Goal: Book appointment/travel/reservation

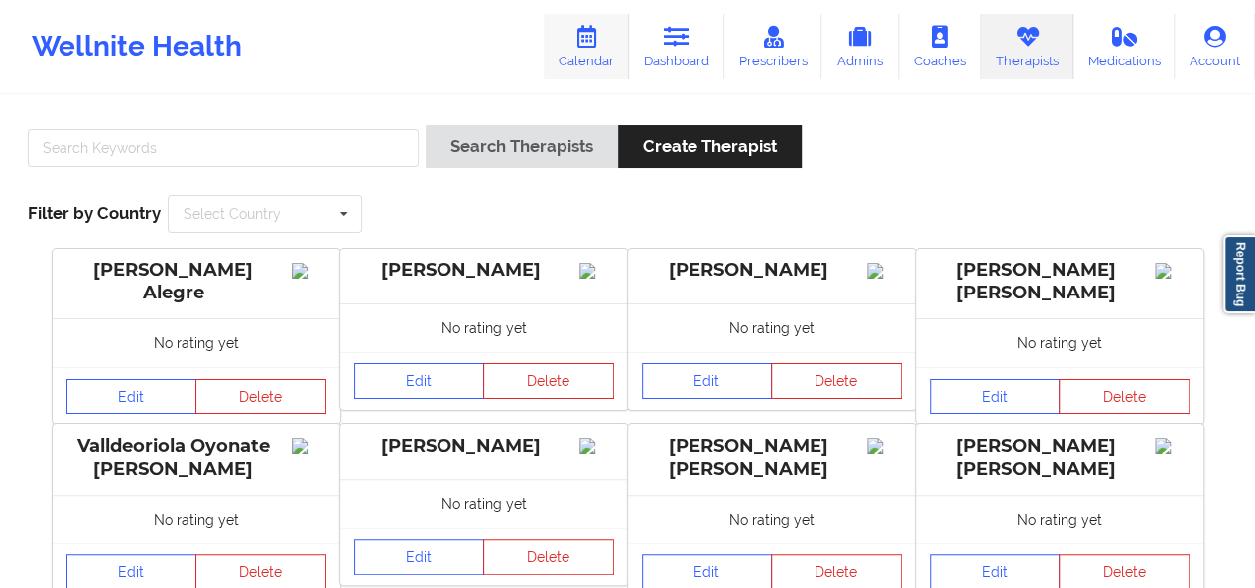
click at [607, 45] on link "Calendar" at bounding box center [586, 46] width 85 height 65
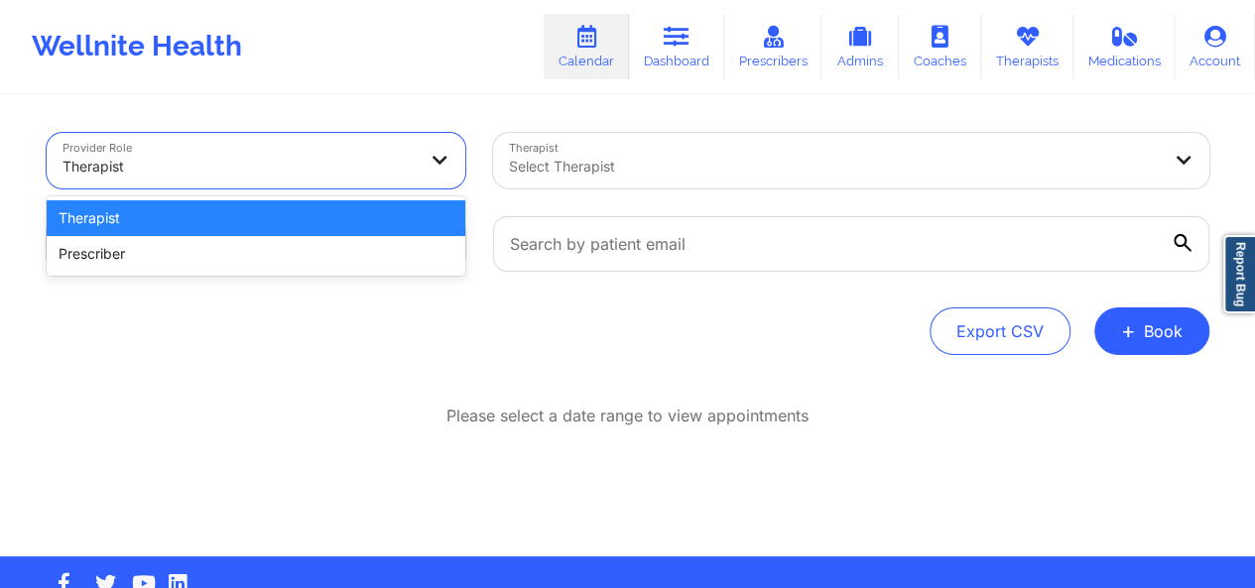
click at [385, 213] on div "Therapist" at bounding box center [256, 218] width 419 height 36
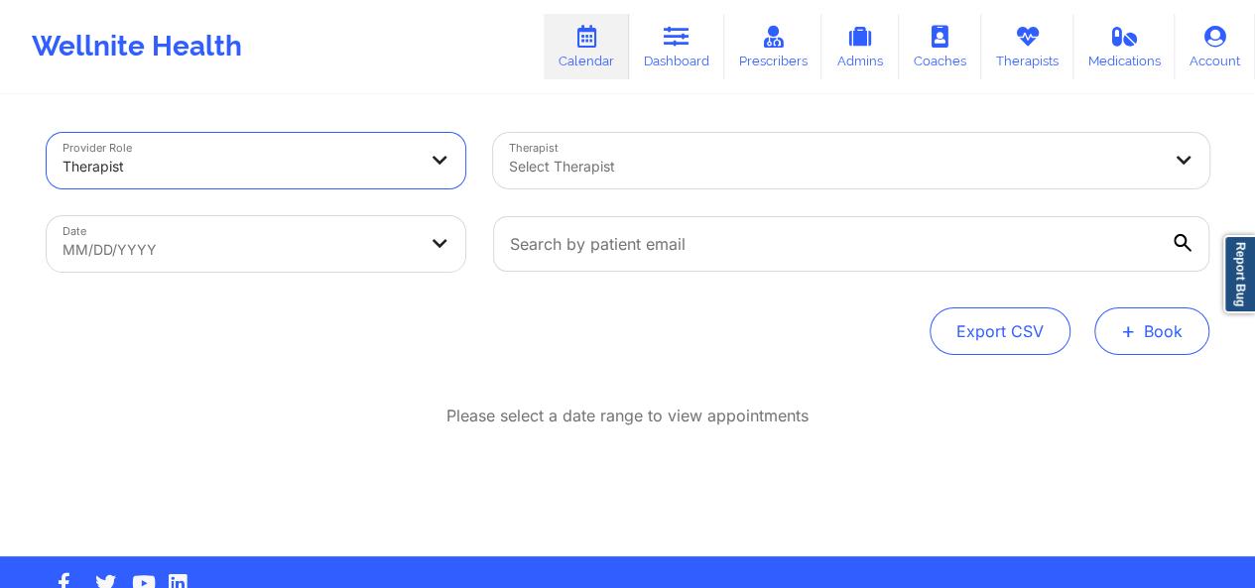
click at [1186, 330] on button "+ Book" at bounding box center [1151, 331] width 115 height 48
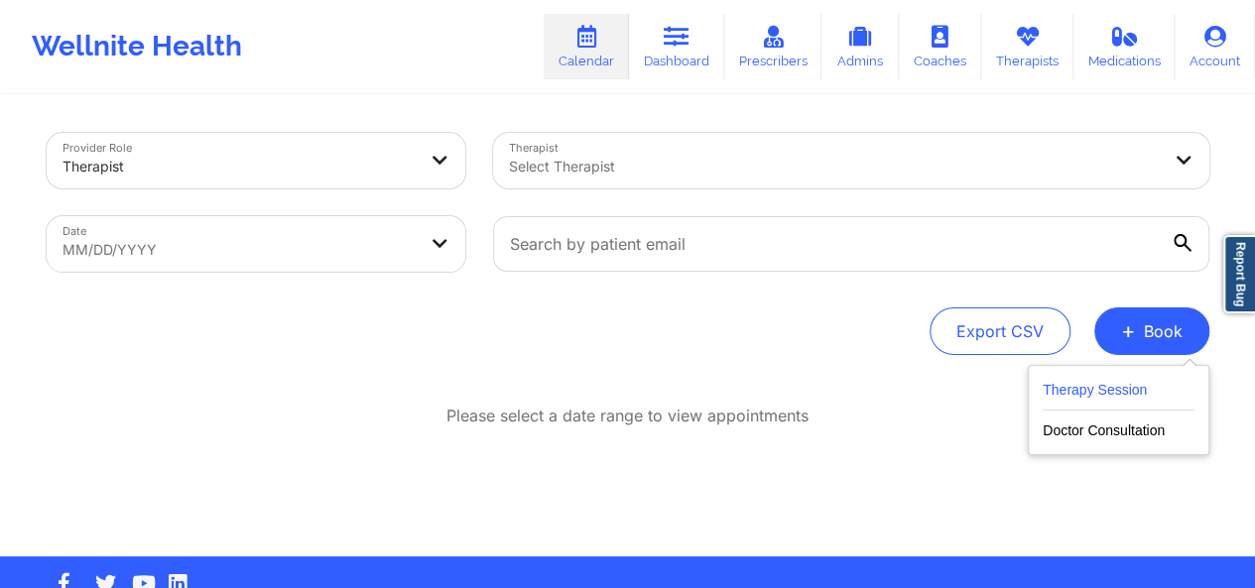
click at [1111, 396] on button "Therapy Session" at bounding box center [1118, 394] width 152 height 33
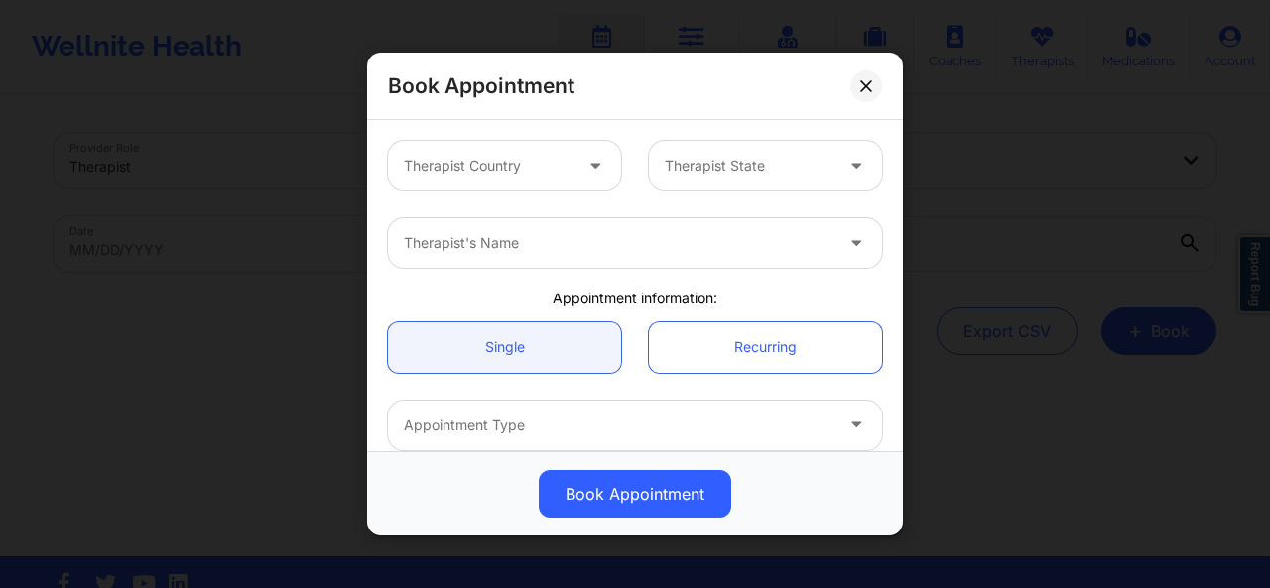
click at [573, 178] on div at bounding box center [597, 166] width 48 height 50
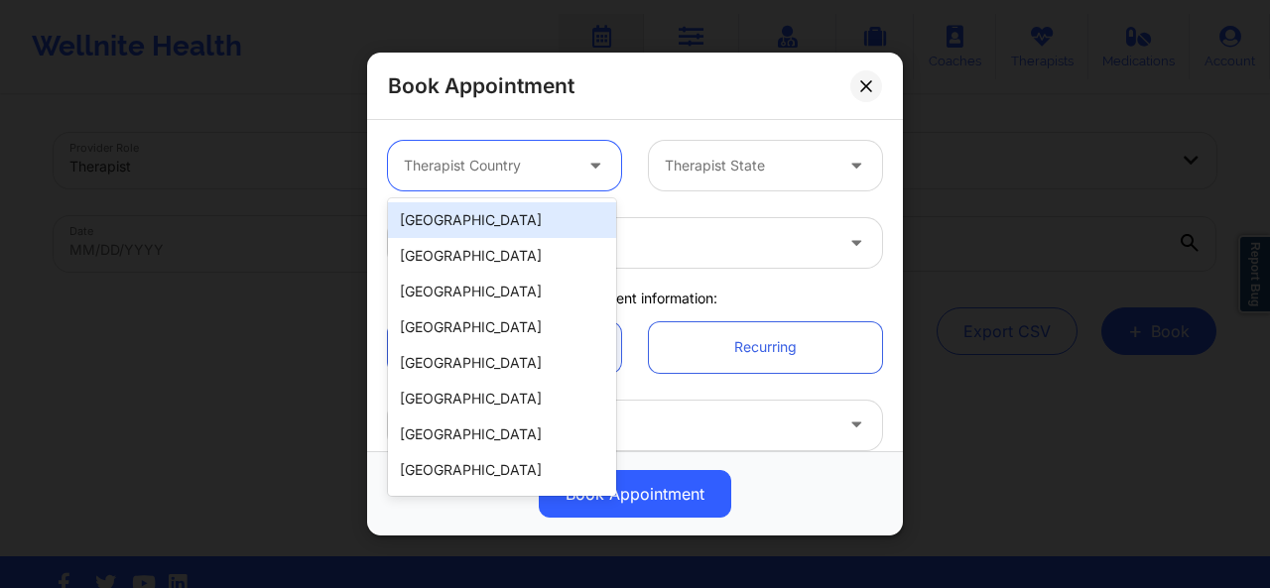
click at [541, 213] on div "[GEOGRAPHIC_DATA]" at bounding box center [502, 220] width 228 height 36
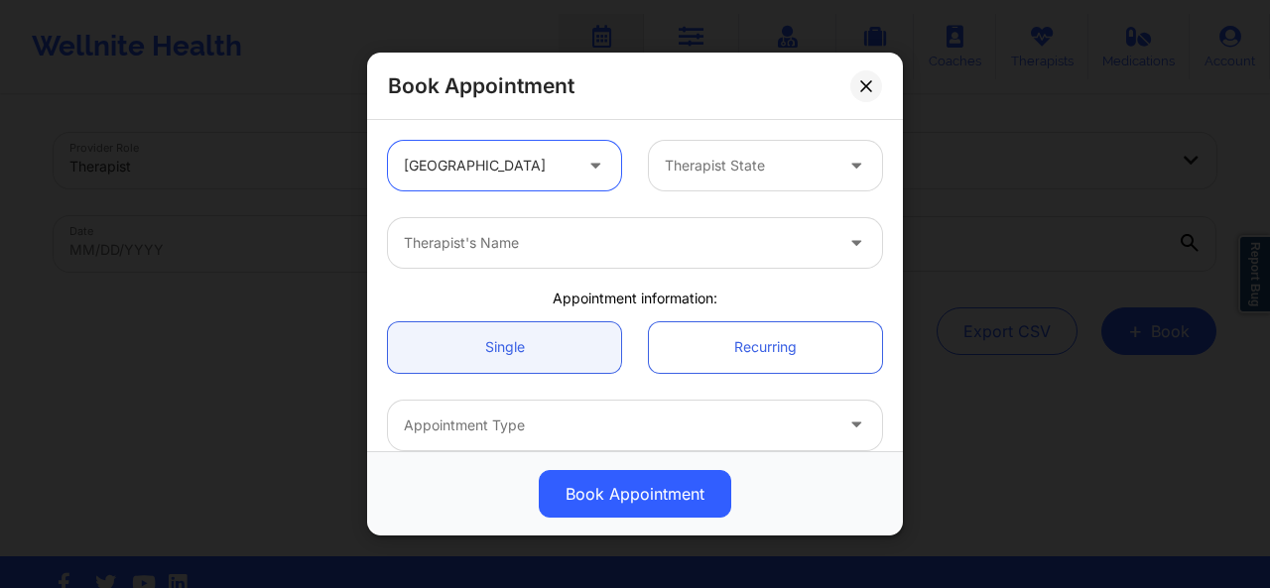
click at [568, 231] on div at bounding box center [618, 243] width 428 height 24
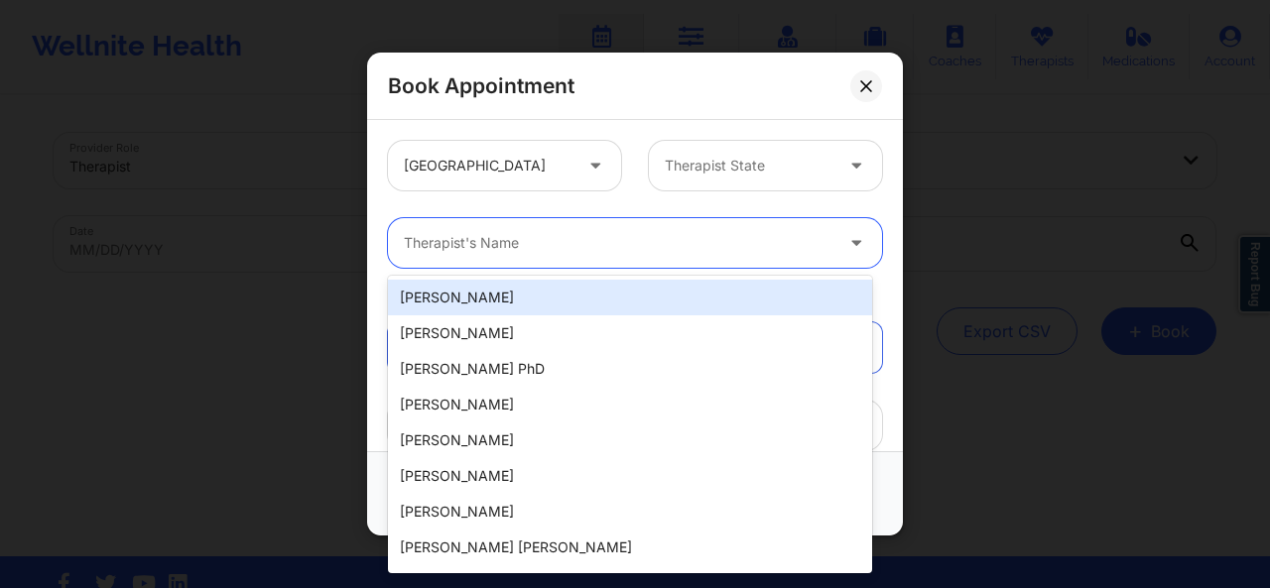
type input "a"
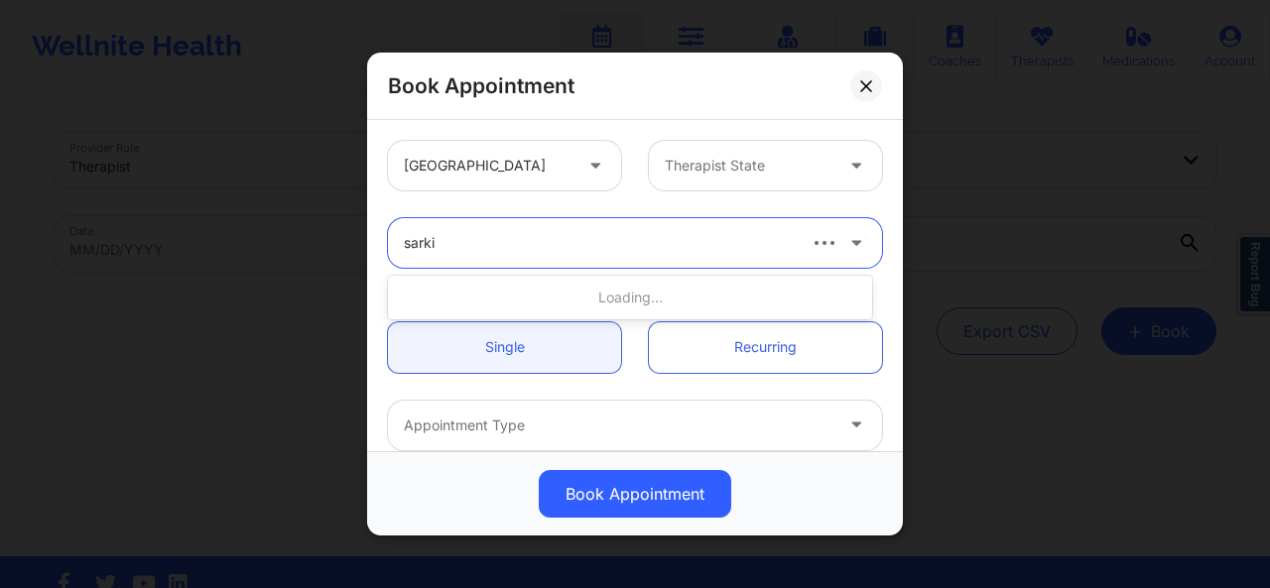
type input "[PERSON_NAME]"
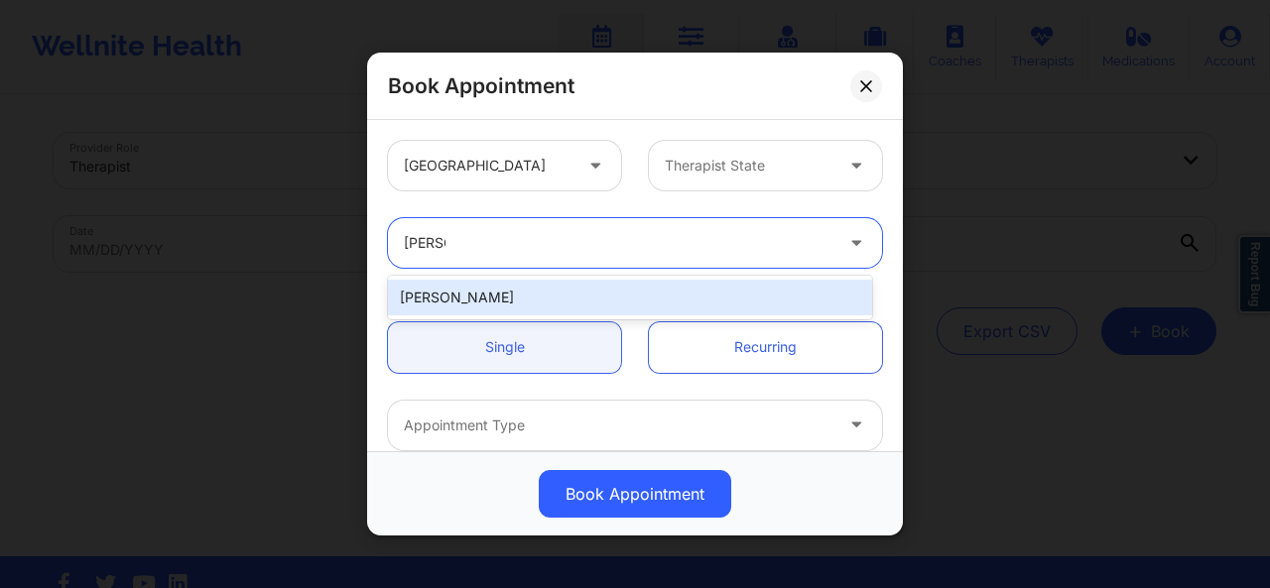
click at [532, 291] on div "[PERSON_NAME]" at bounding box center [630, 298] width 484 height 36
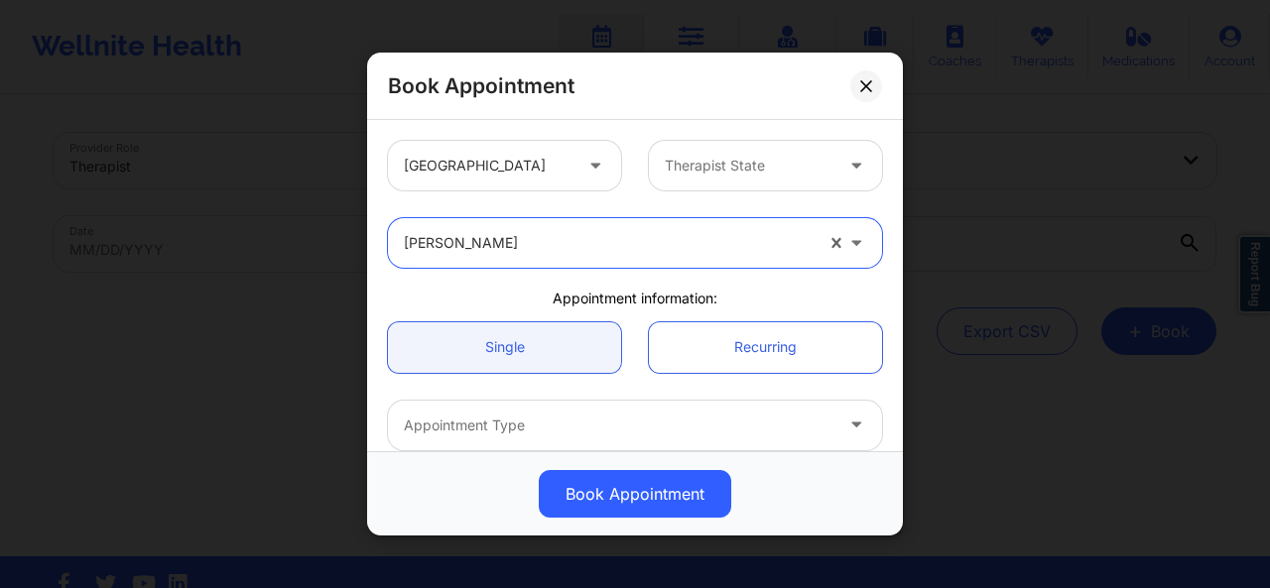
click at [727, 429] on div at bounding box center [618, 426] width 428 height 24
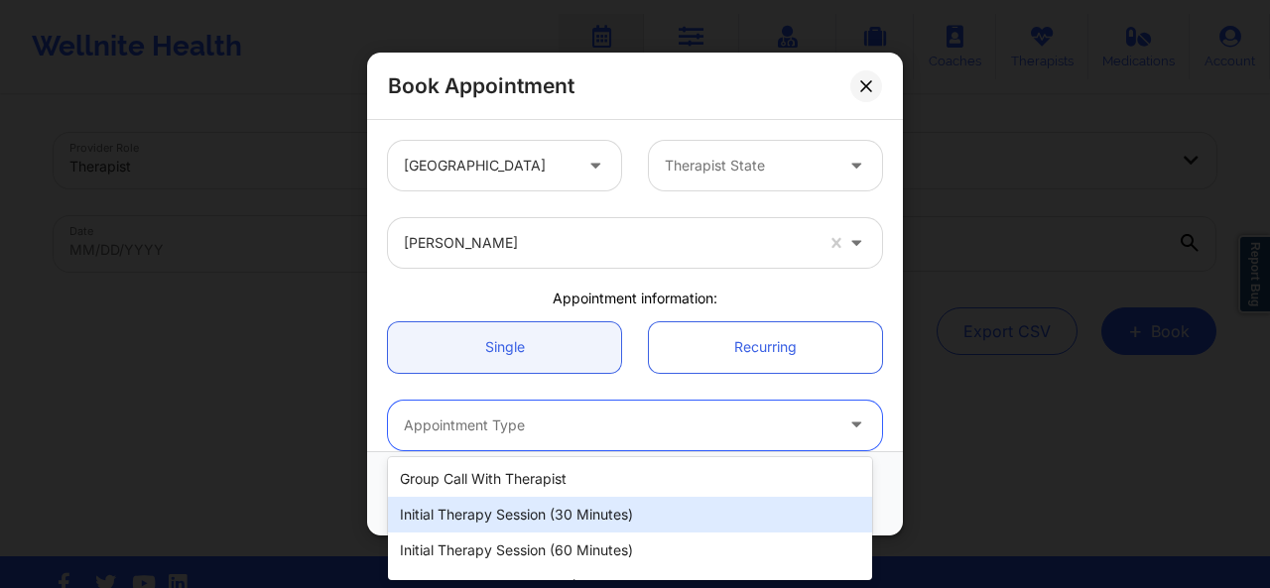
click at [605, 508] on div "Initial Therapy Session (30 minutes)" at bounding box center [630, 515] width 484 height 36
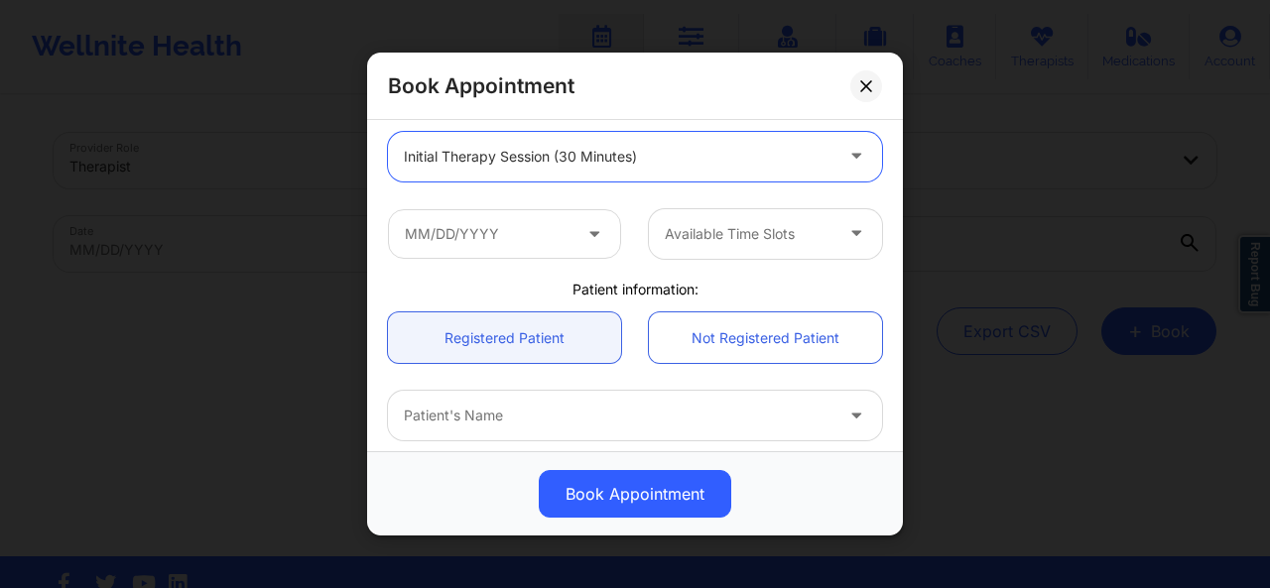
scroll to position [300, 0]
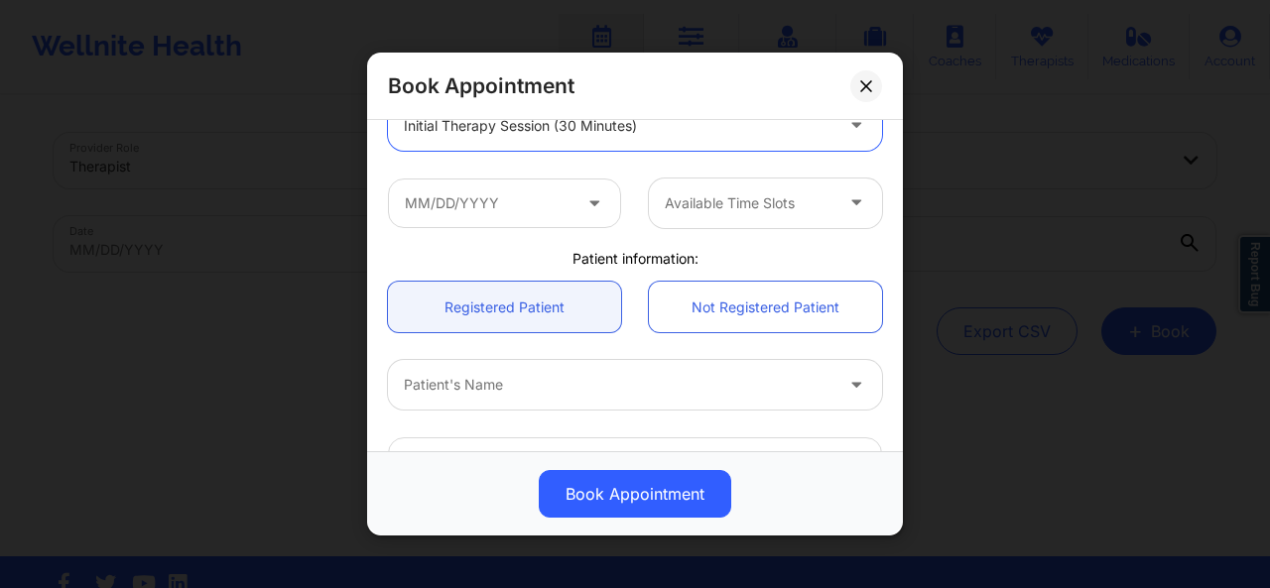
click at [584, 204] on icon at bounding box center [594, 198] width 20 height 17
click at [591, 197] on icon at bounding box center [594, 198] width 20 height 17
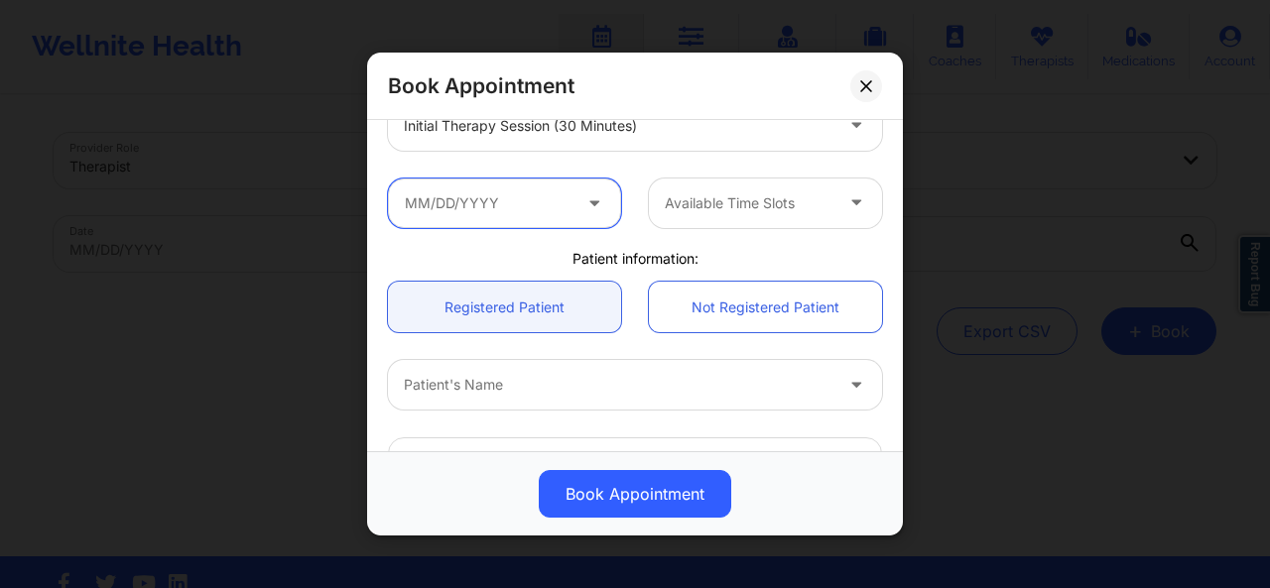
click at [524, 201] on input "text" at bounding box center [504, 203] width 233 height 50
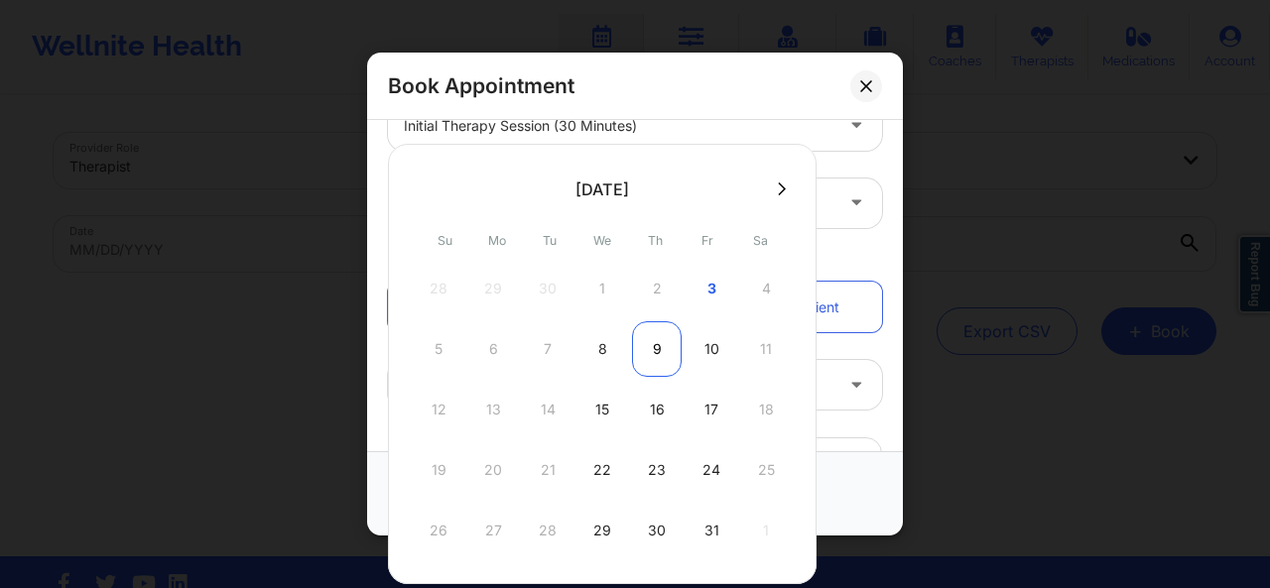
click at [654, 344] on div "9" at bounding box center [657, 349] width 50 height 56
type input "[DATE]"
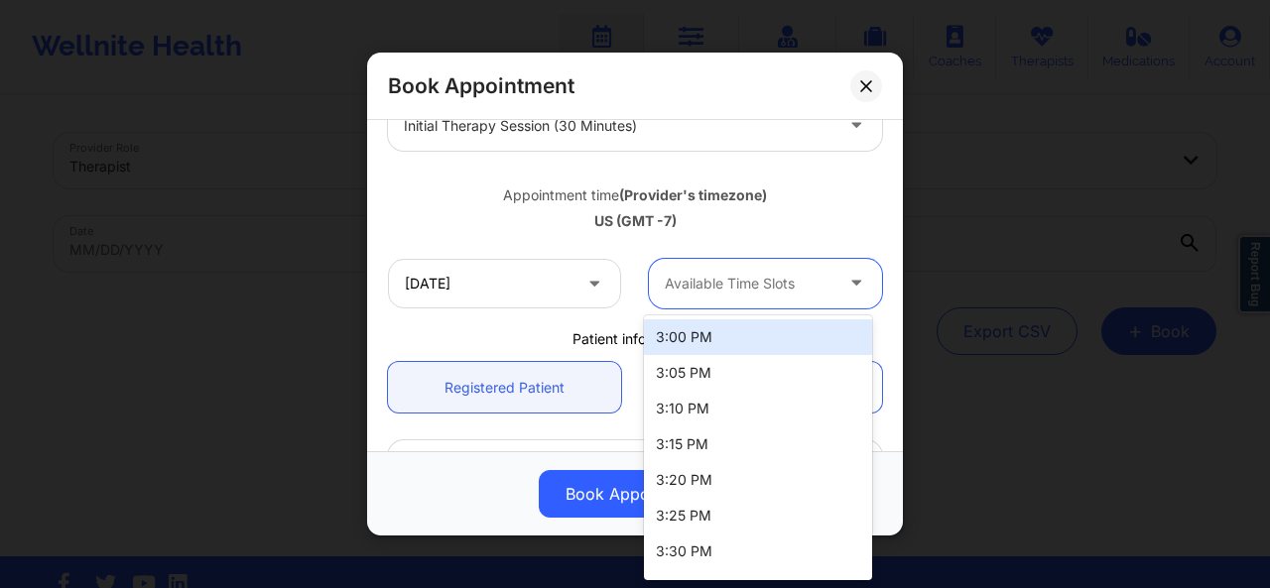
click at [738, 267] on div "Available Time Slots" at bounding box center [741, 284] width 185 height 50
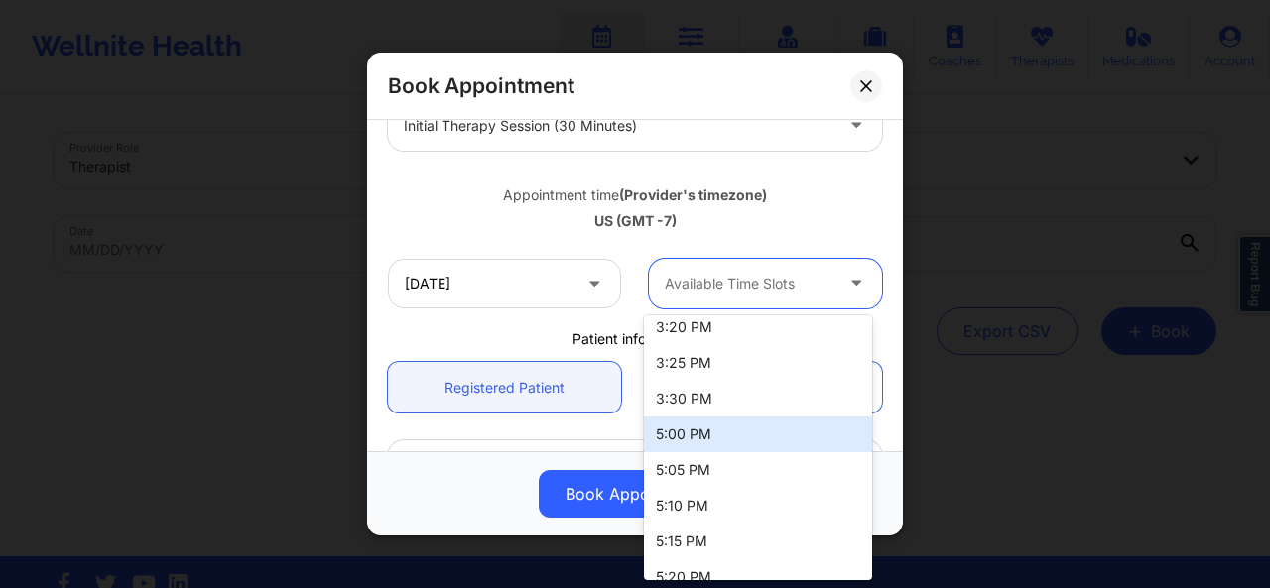
scroll to position [157, 0]
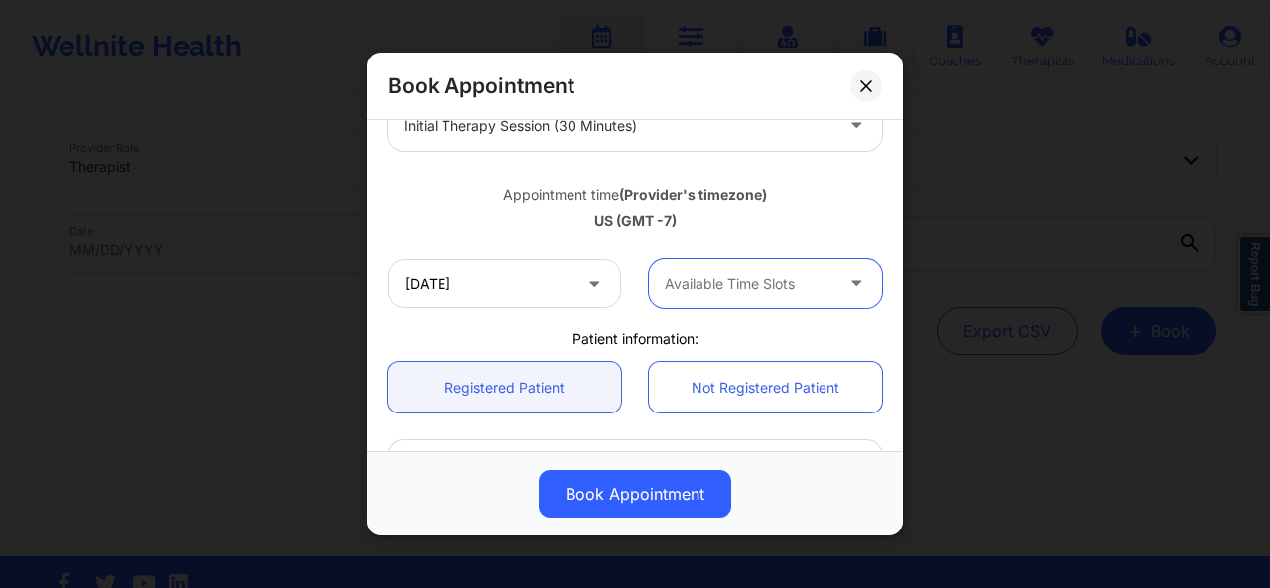
click at [736, 285] on div at bounding box center [749, 284] width 168 height 24
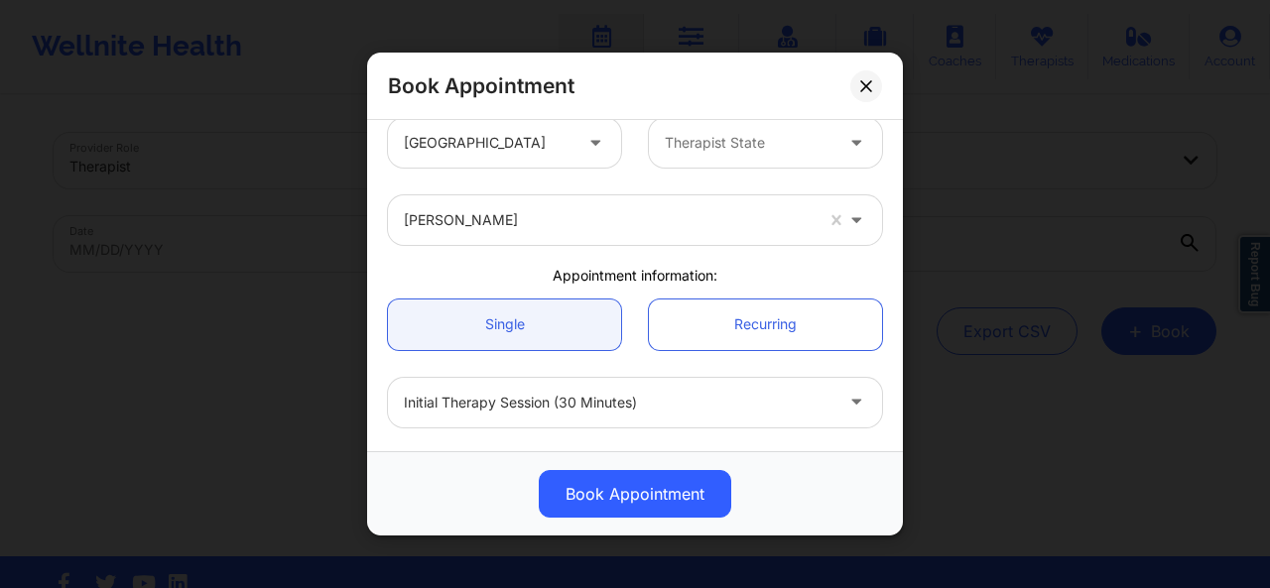
scroll to position [0, 0]
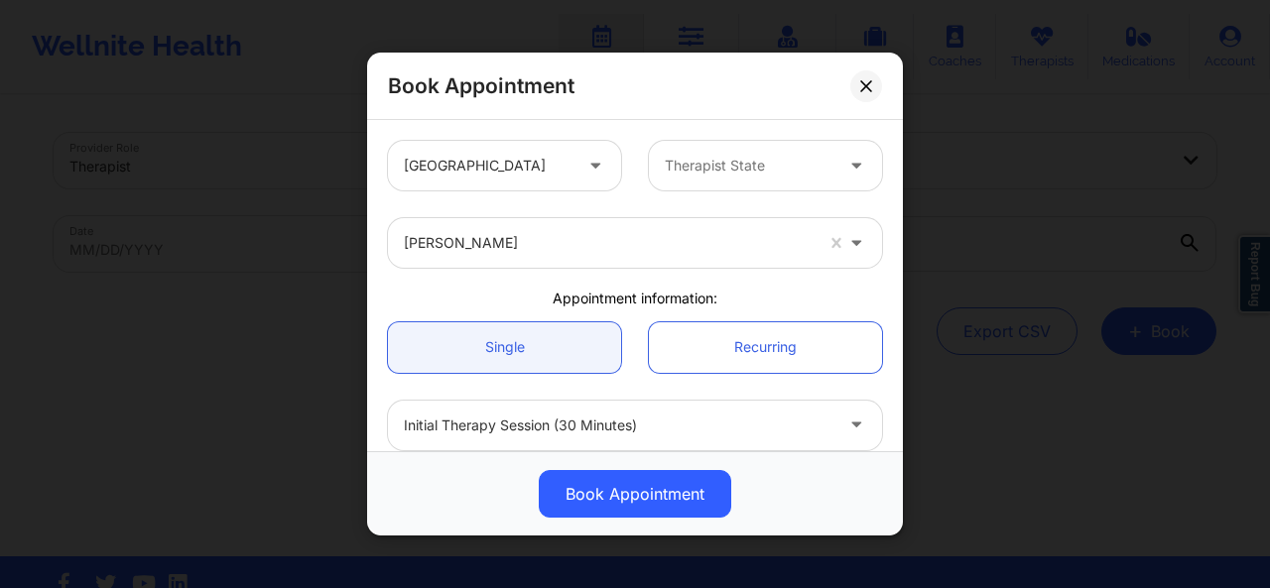
click at [786, 165] on div at bounding box center [749, 166] width 168 height 24
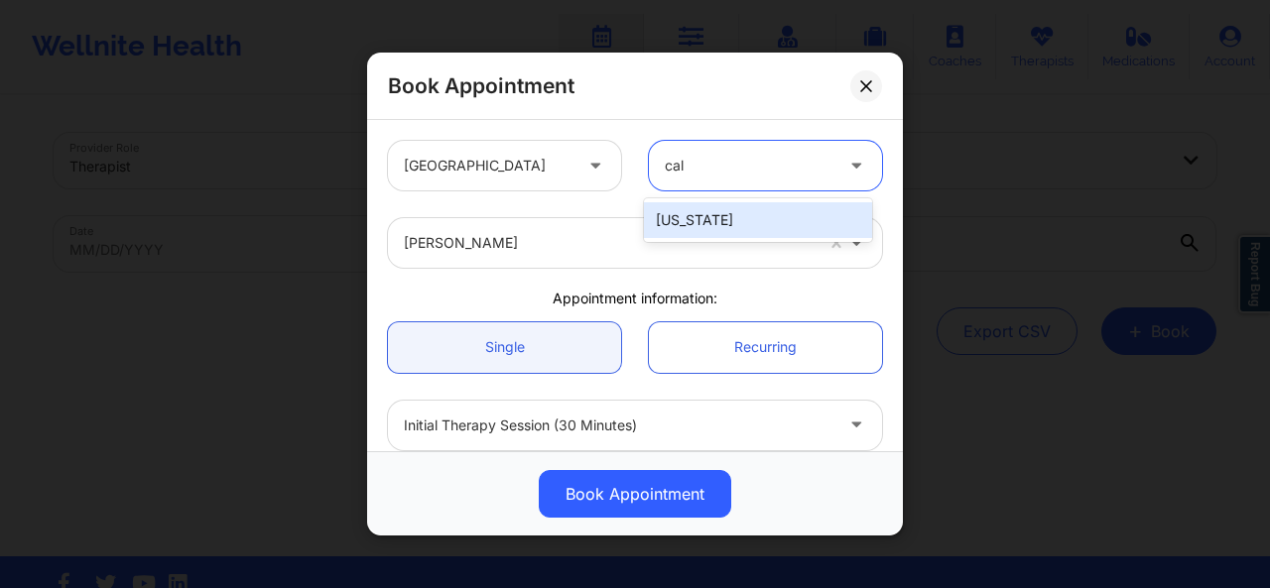
type input "cali"
click at [746, 216] on div "[US_STATE]" at bounding box center [758, 220] width 228 height 36
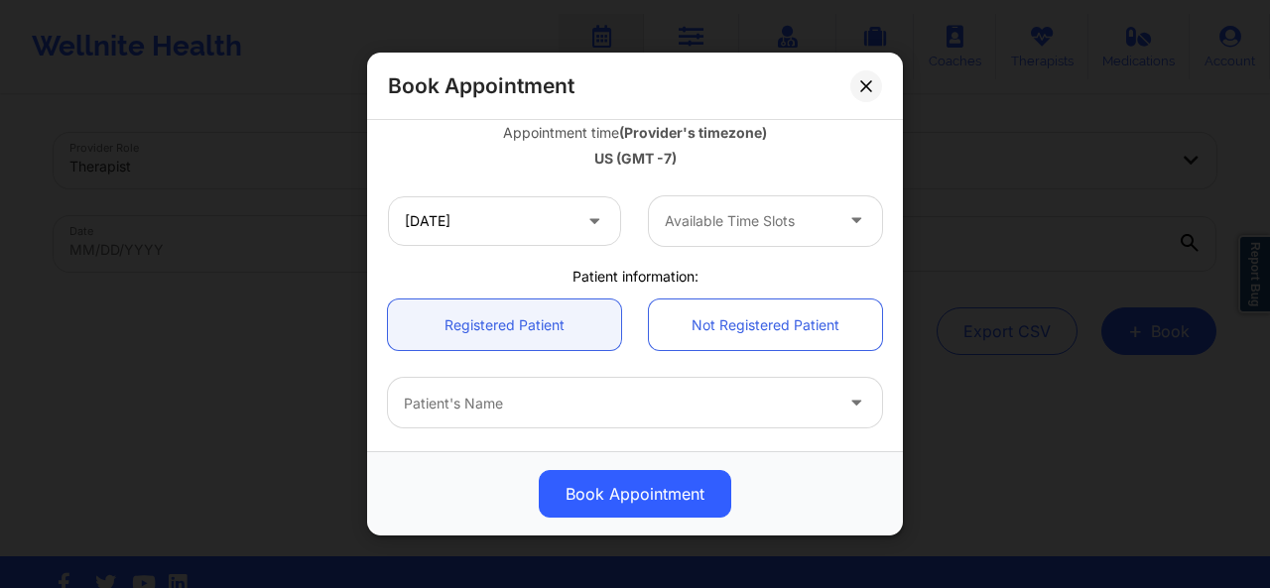
scroll to position [366, 0]
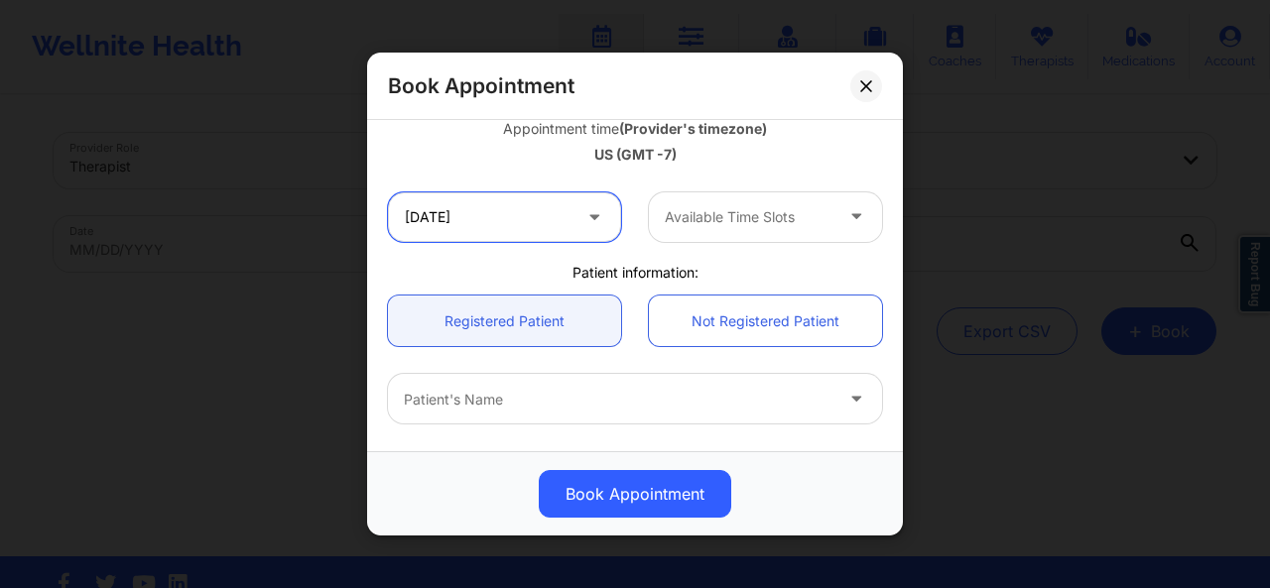
click at [545, 228] on input "[DATE]" at bounding box center [504, 217] width 233 height 50
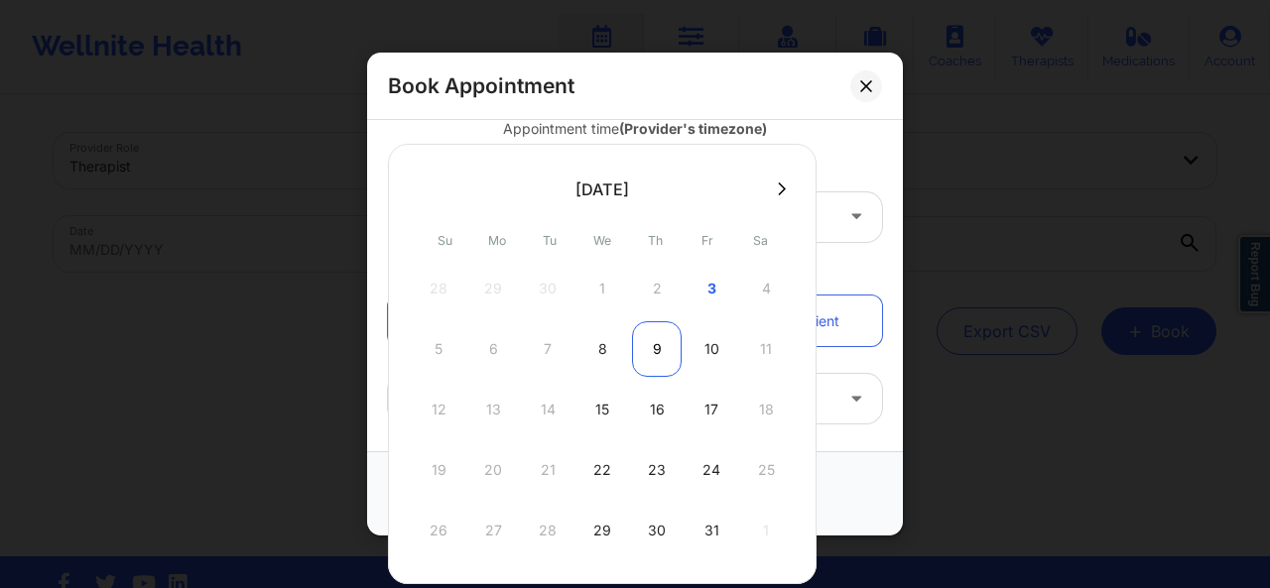
click at [656, 351] on div "9" at bounding box center [657, 349] width 50 height 56
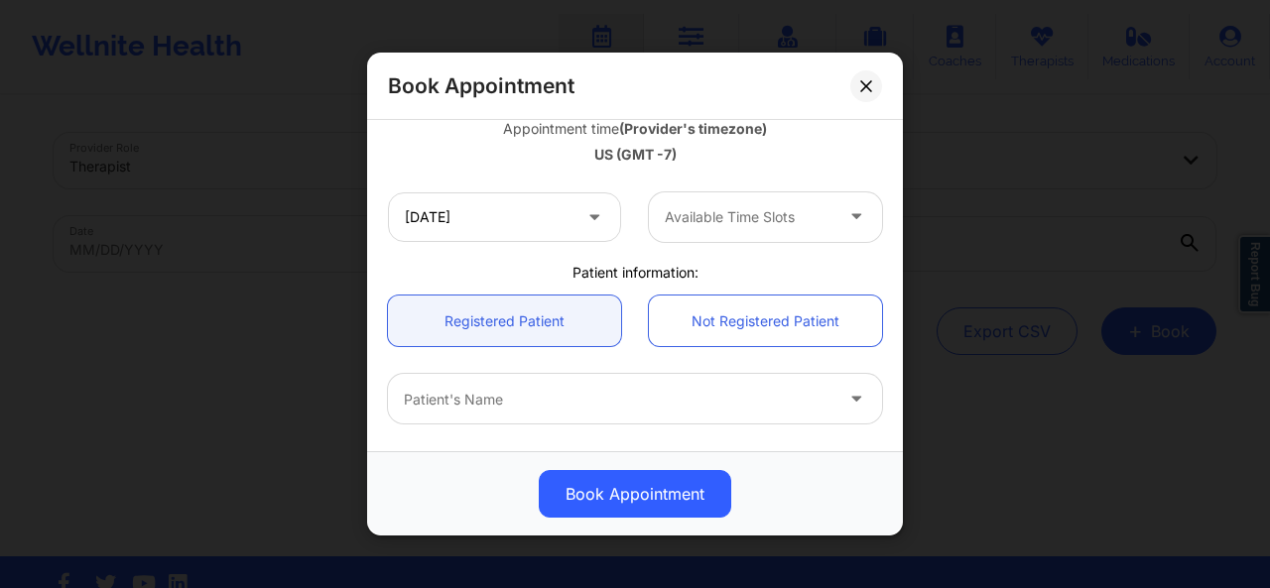
click at [762, 202] on div "Available Time Slots" at bounding box center [741, 217] width 185 height 50
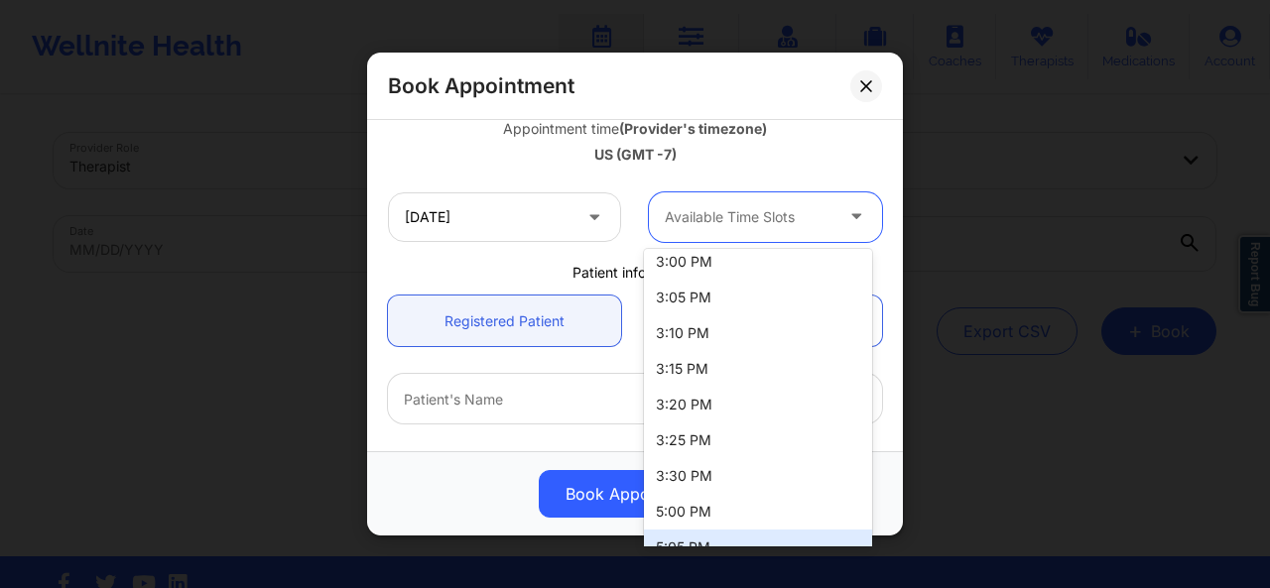
scroll to position [0, 0]
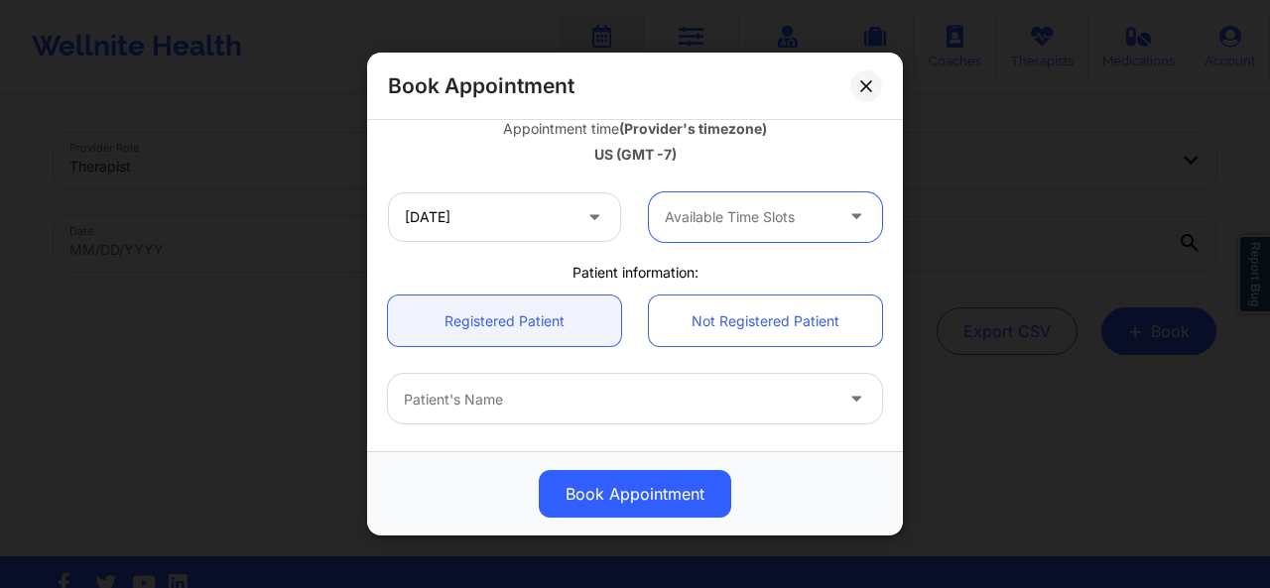
click at [760, 232] on div "Available Time Slots" at bounding box center [741, 217] width 185 height 50
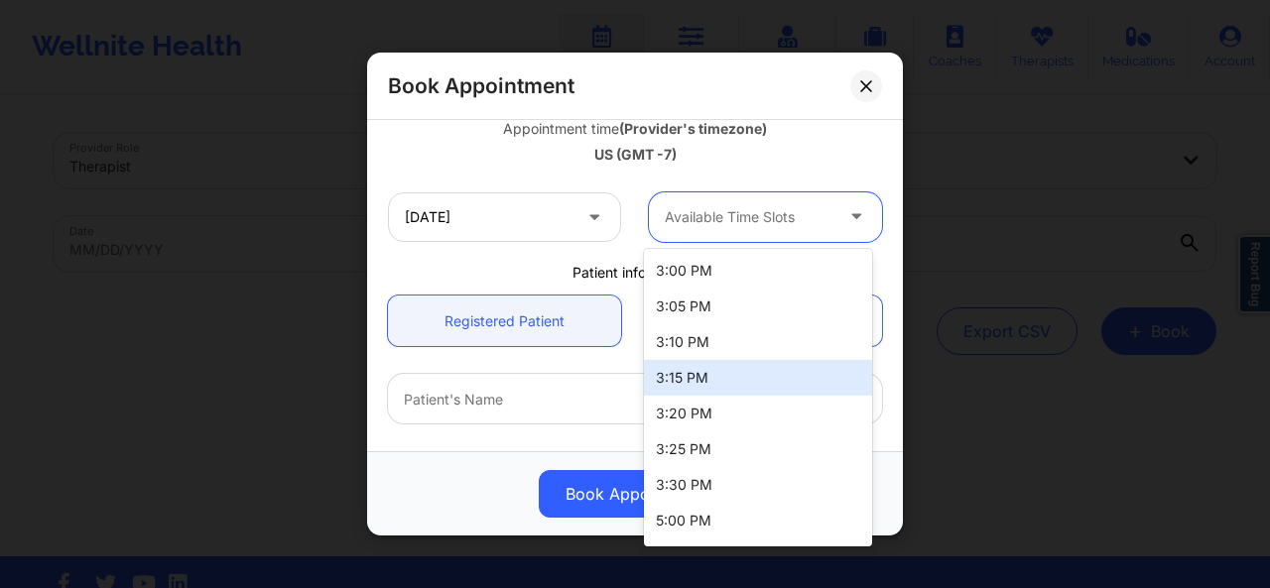
click at [517, 438] on div at bounding box center [635, 475] width 522 height 77
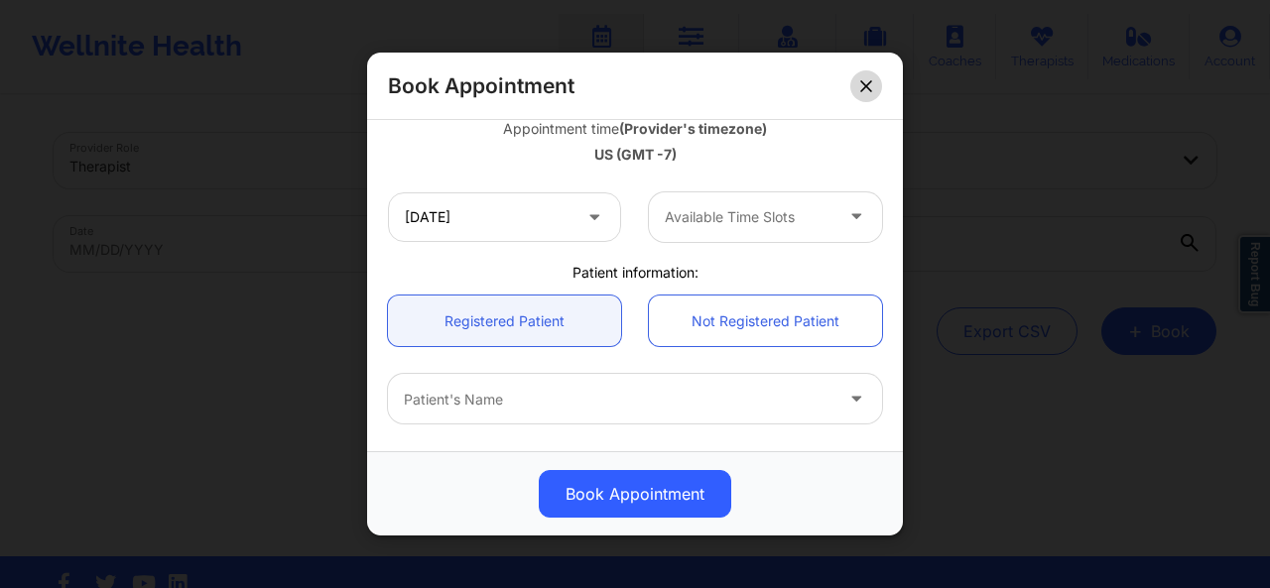
click at [865, 86] on icon at bounding box center [865, 85] width 11 height 11
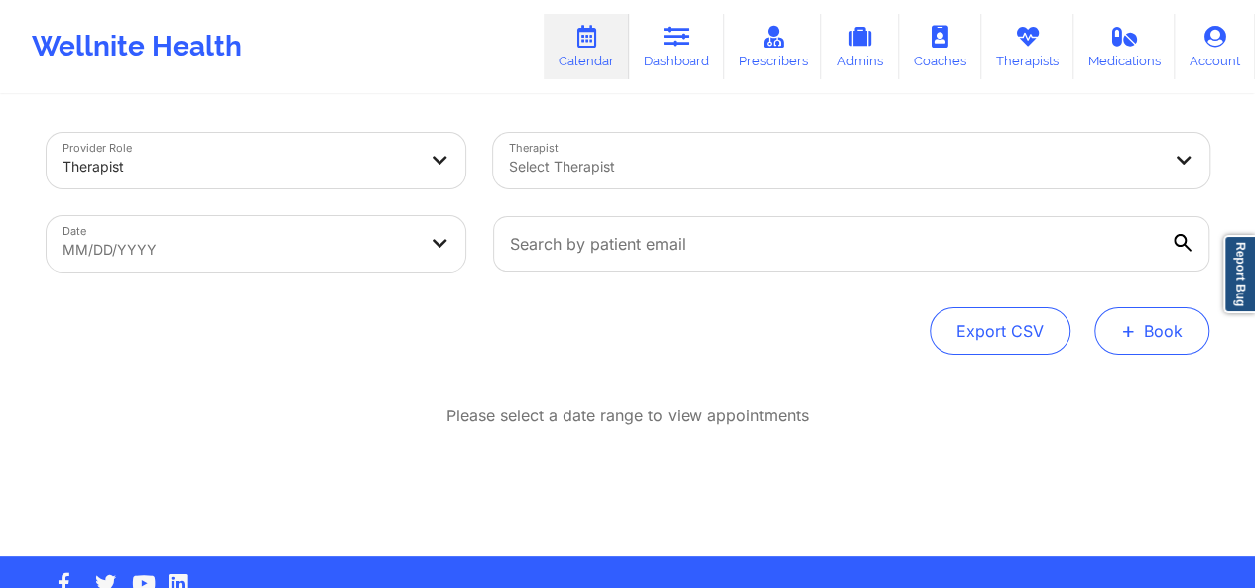
click at [1194, 348] on button "+ Book" at bounding box center [1151, 331] width 115 height 48
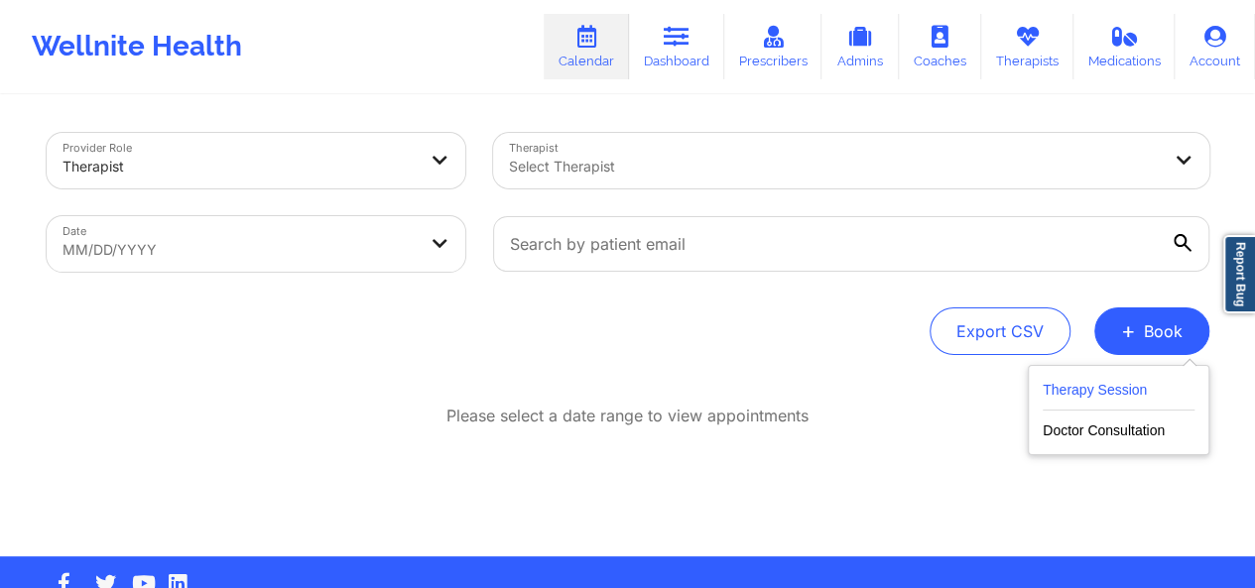
click at [1135, 392] on button "Therapy Session" at bounding box center [1118, 394] width 152 height 33
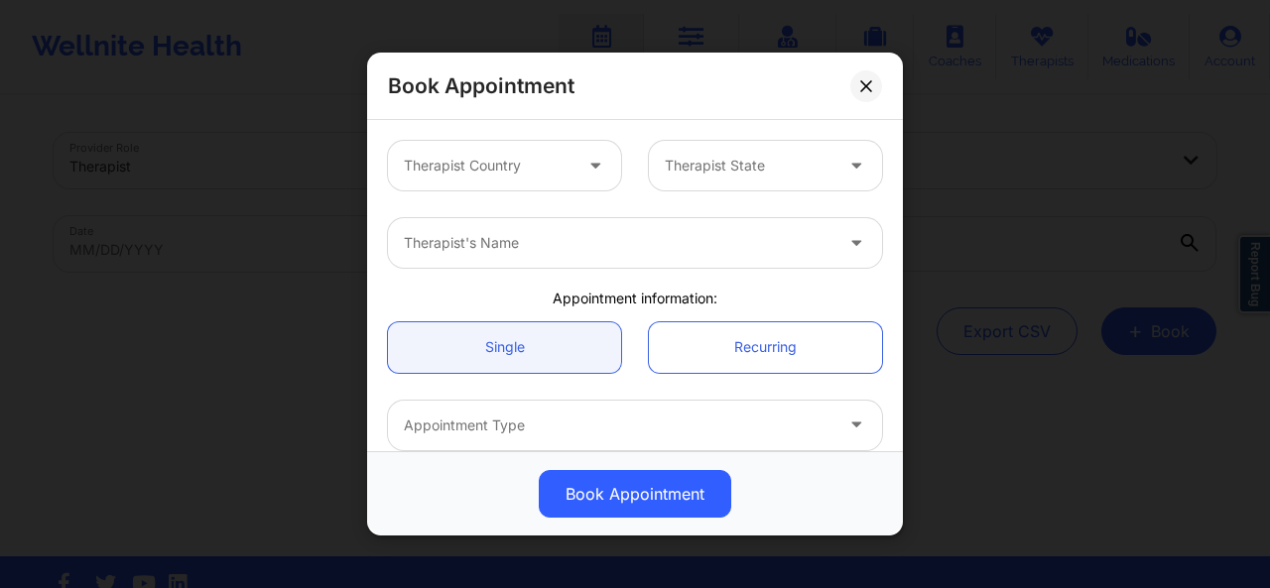
click at [557, 167] on div at bounding box center [488, 166] width 168 height 24
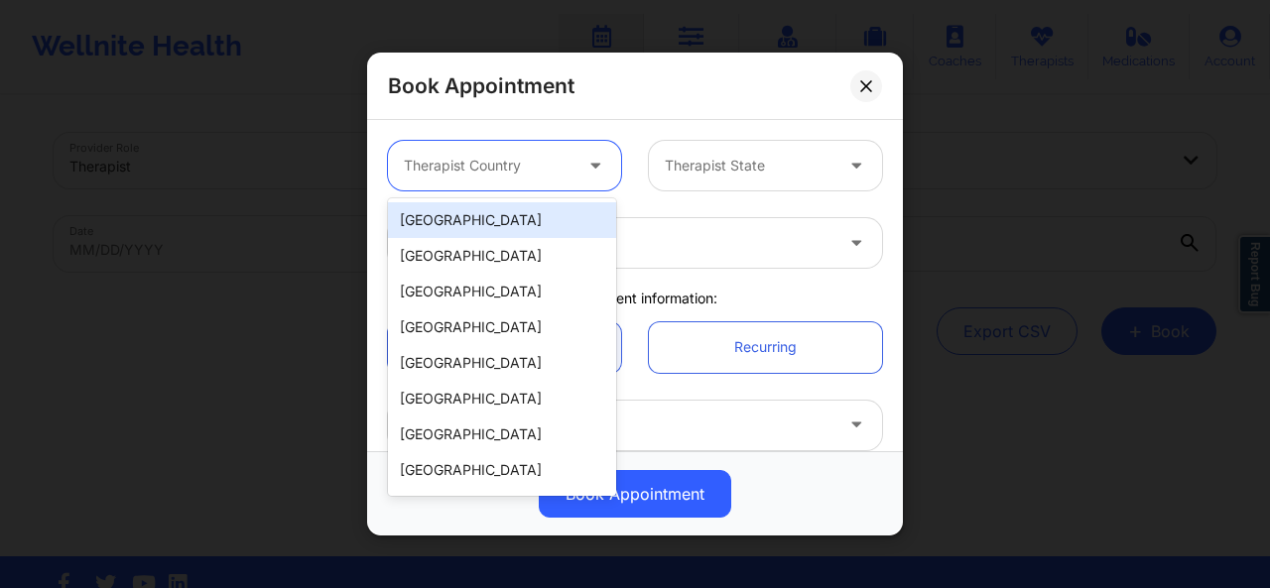
click at [524, 223] on div "[GEOGRAPHIC_DATA]" at bounding box center [502, 220] width 228 height 36
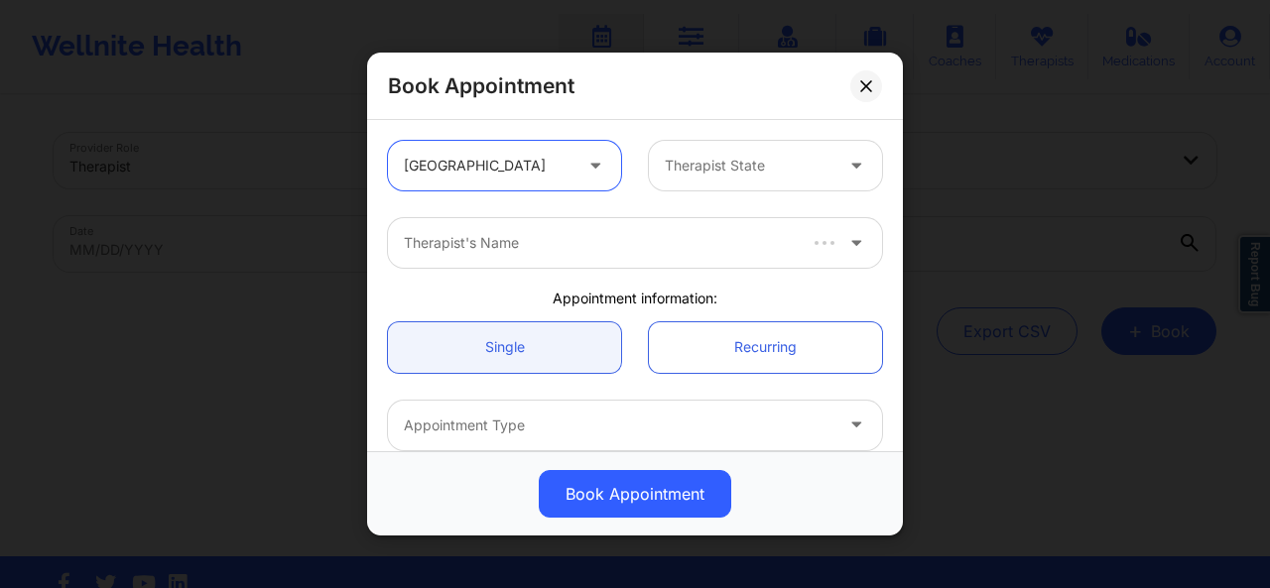
click at [704, 167] on div at bounding box center [749, 166] width 168 height 24
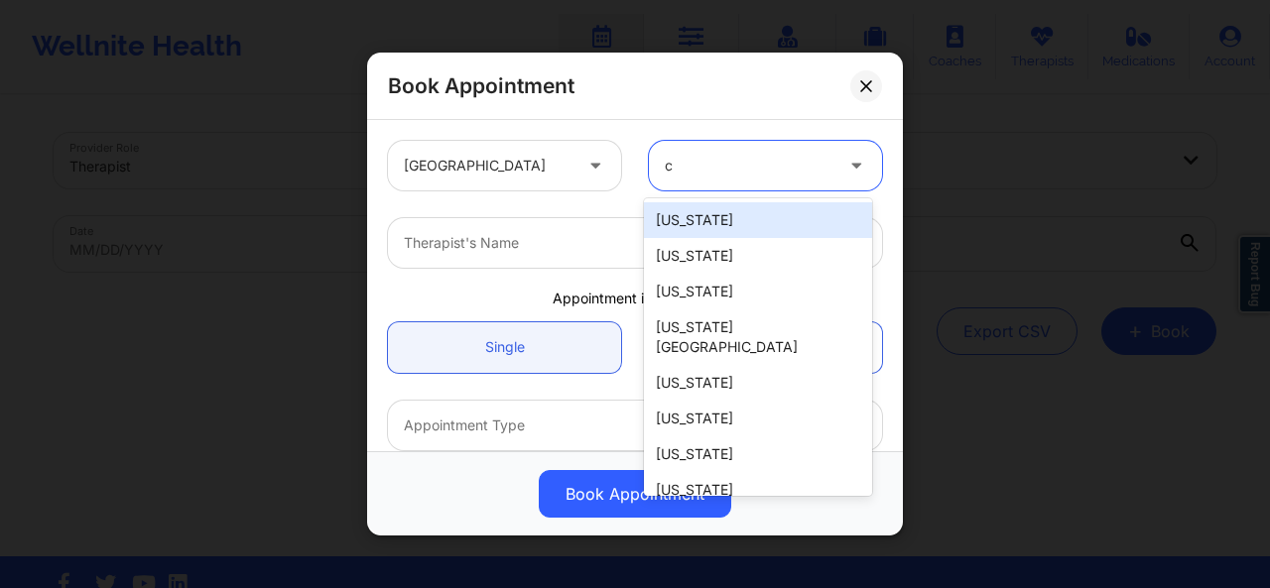
type input "ca"
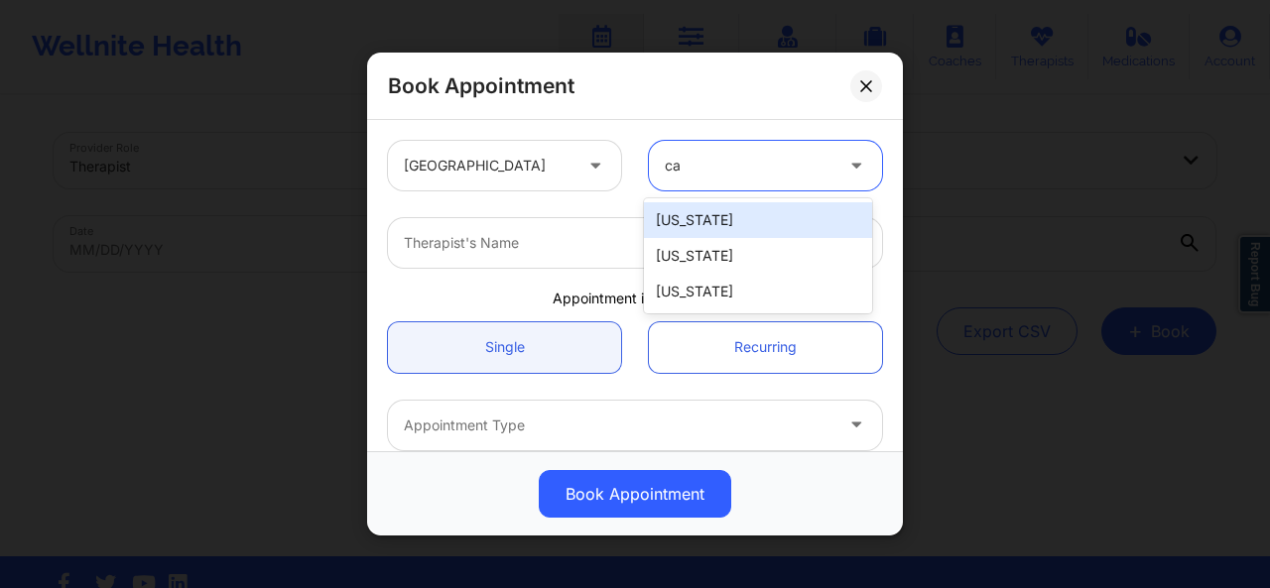
click at [694, 217] on div "[US_STATE]" at bounding box center [758, 220] width 228 height 36
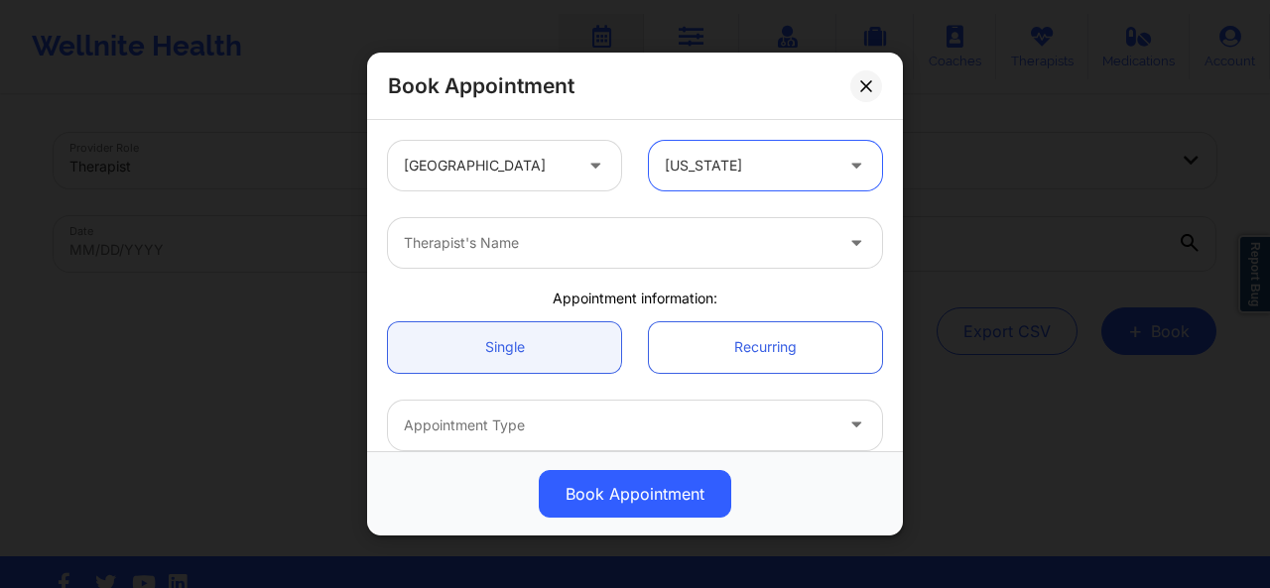
click at [585, 256] on div "Therapist's Name" at bounding box center [611, 243] width 446 height 50
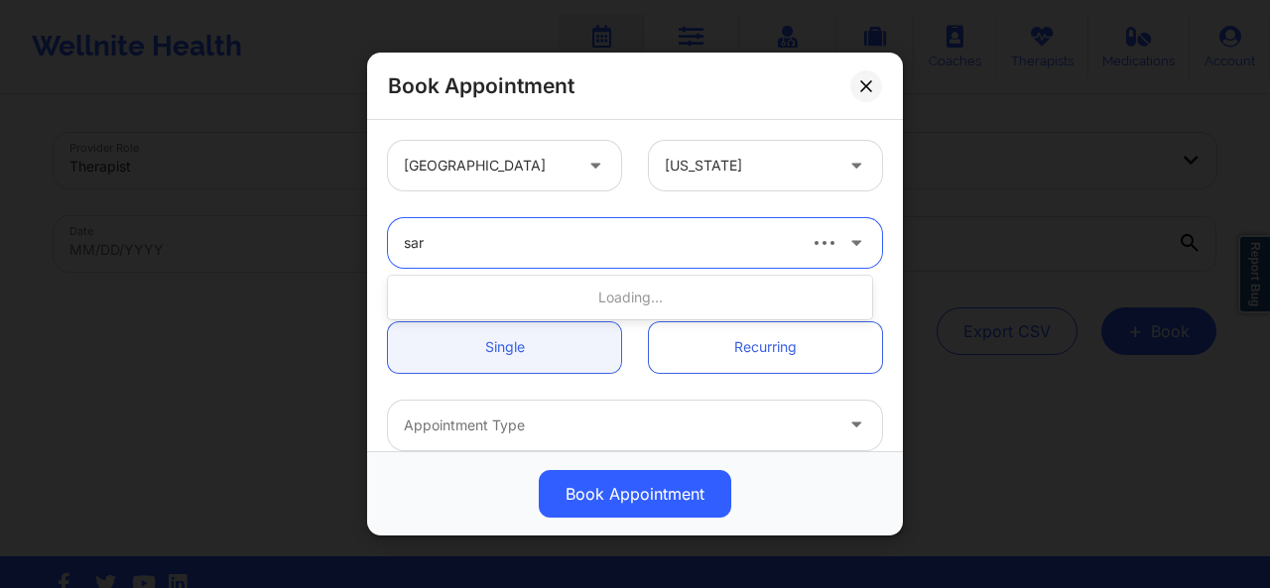
type input "sark"
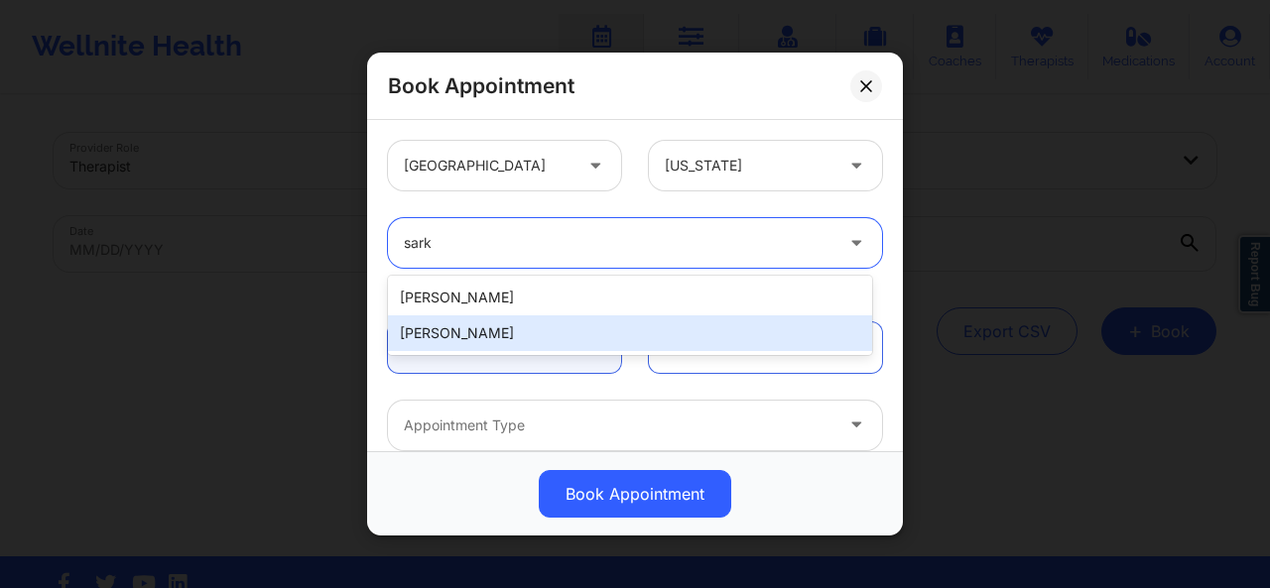
click at [524, 323] on div "[PERSON_NAME]" at bounding box center [630, 333] width 484 height 36
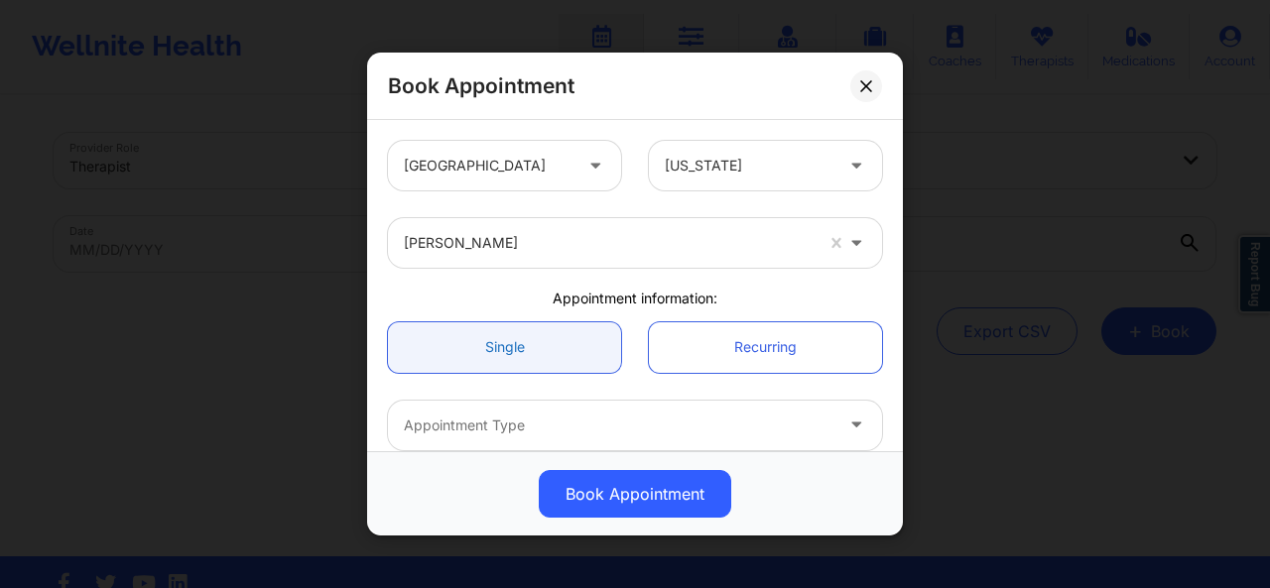
click at [542, 350] on link "Single" at bounding box center [504, 346] width 233 height 51
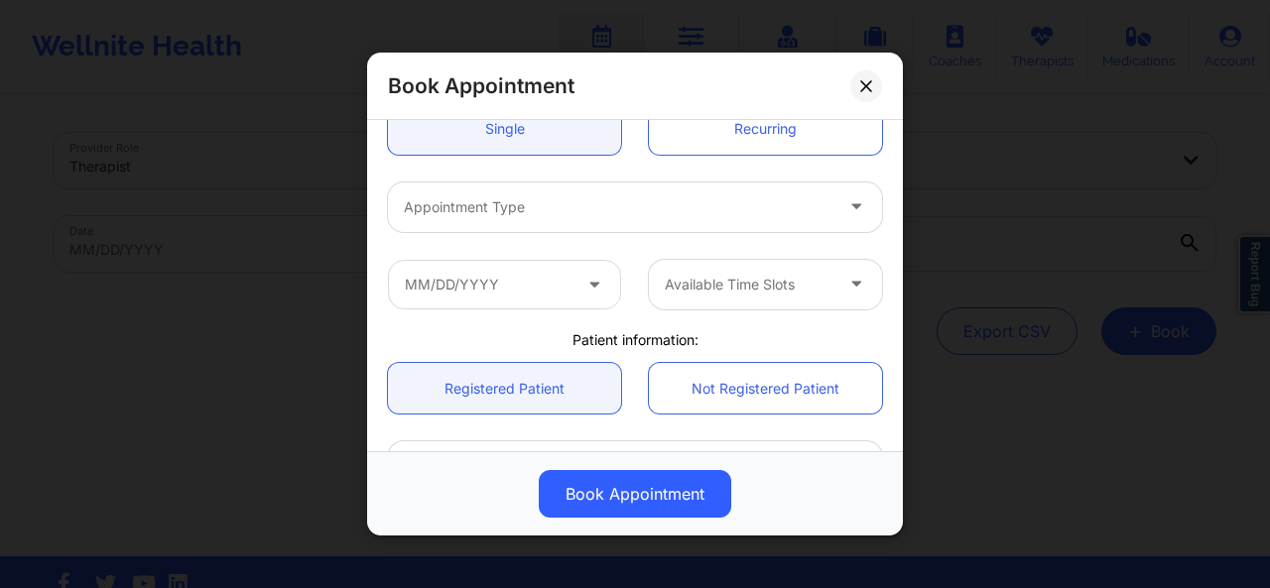
scroll to position [228, 0]
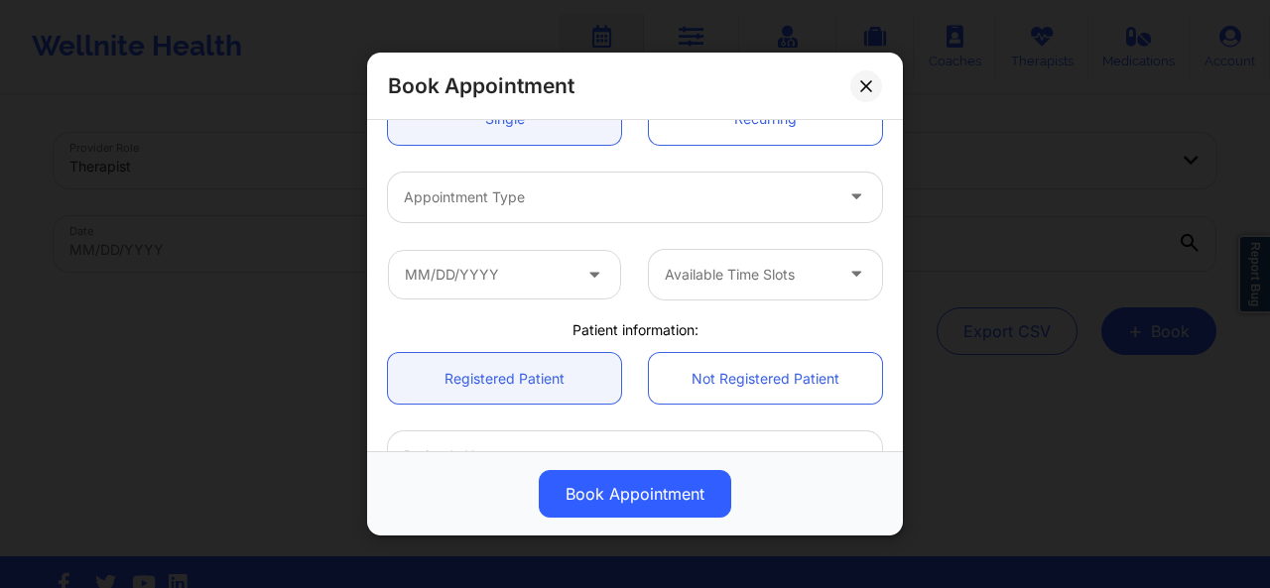
click at [668, 200] on div at bounding box center [618, 197] width 428 height 24
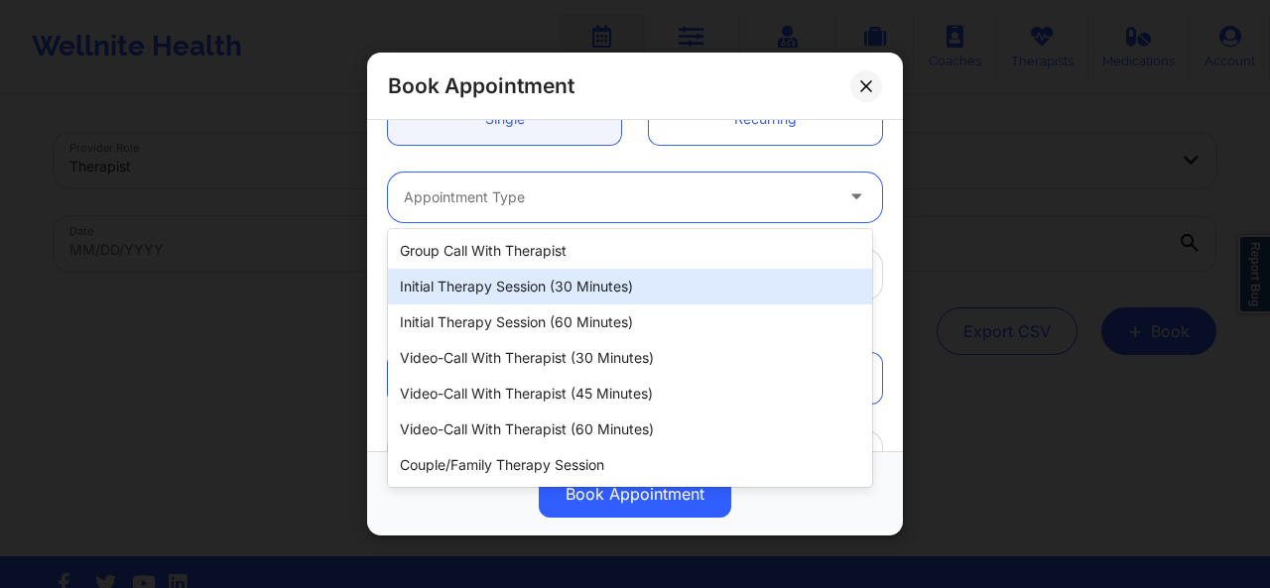
click at [601, 277] on div "Initial Therapy Session (30 minutes)" at bounding box center [630, 287] width 484 height 36
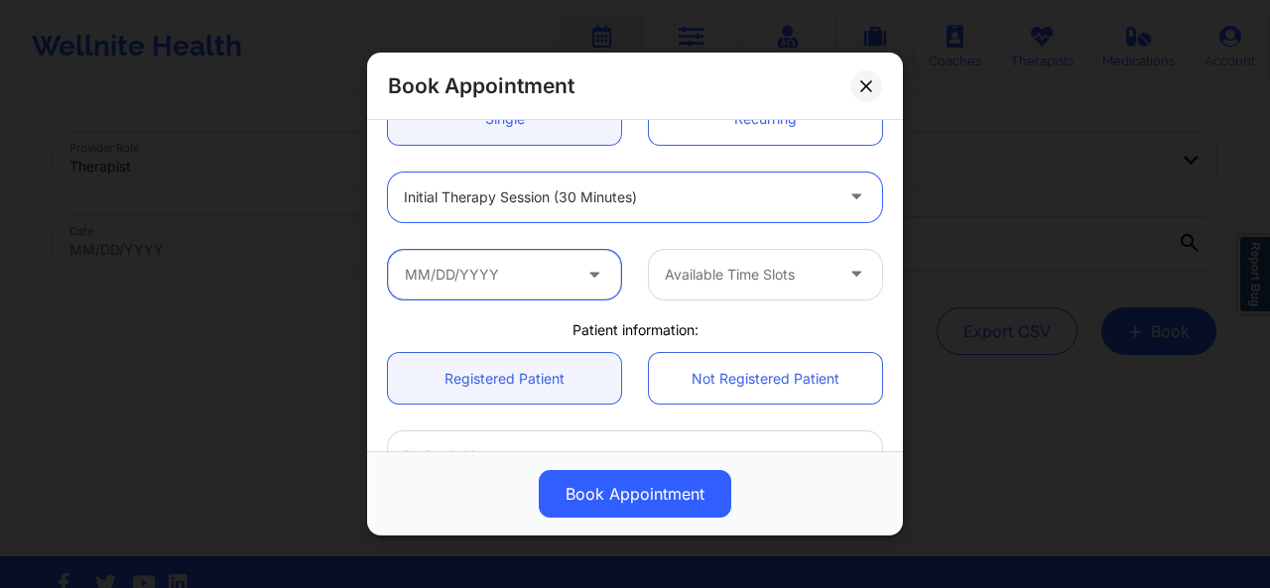
click at [577, 282] on input "text" at bounding box center [504, 274] width 233 height 50
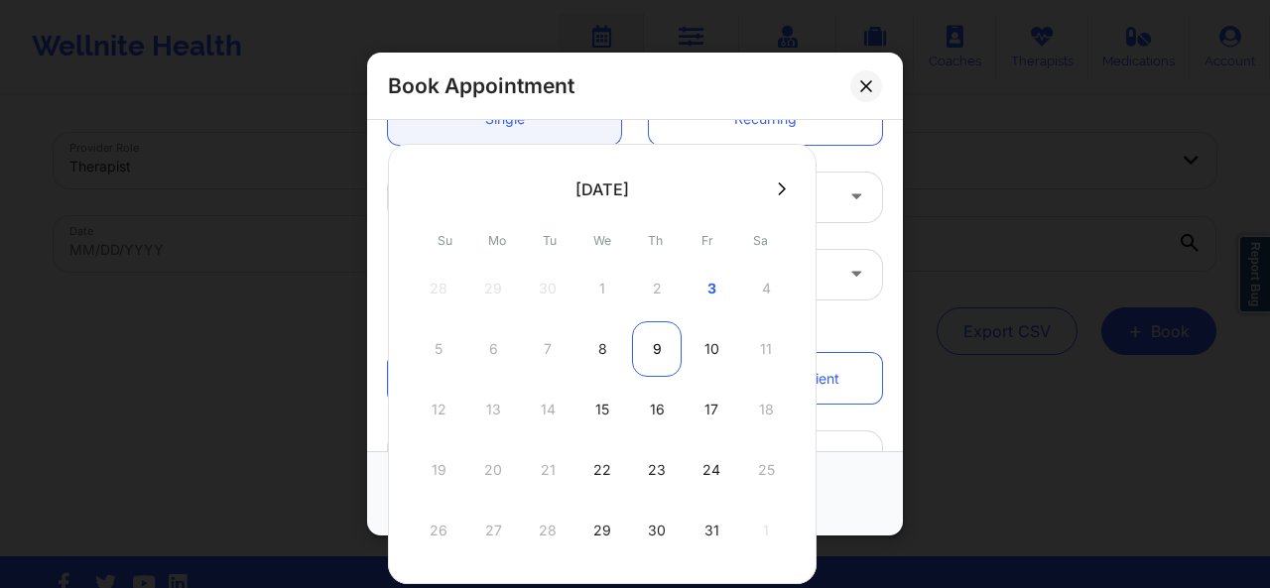
click at [653, 339] on div "9" at bounding box center [657, 349] width 50 height 56
type input "[DATE]"
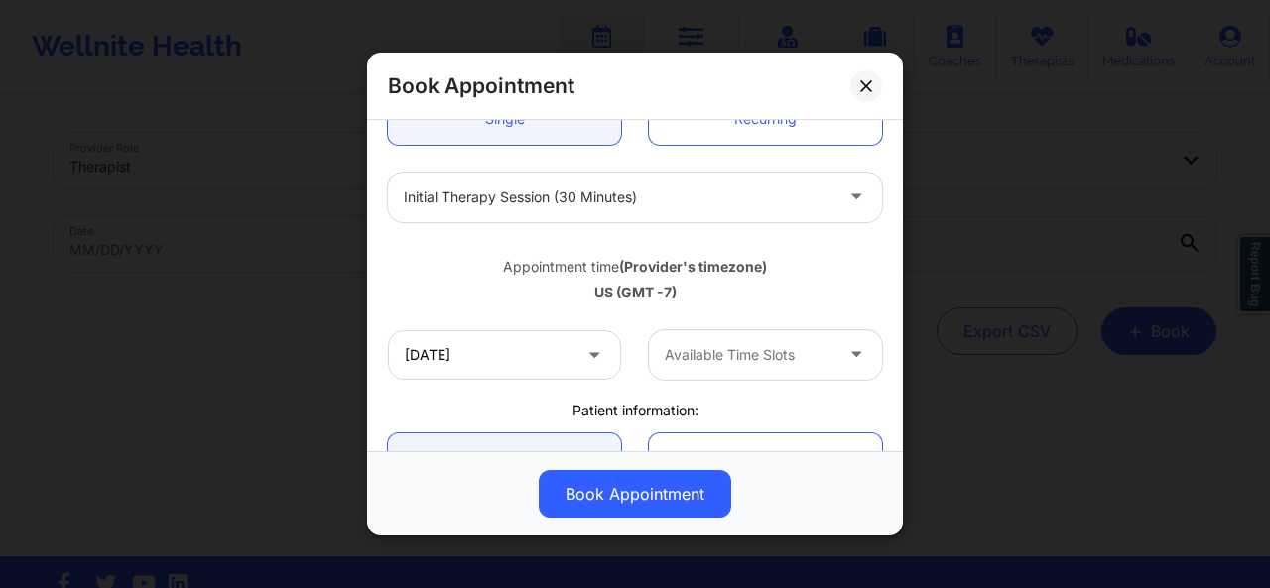
click at [734, 346] on div at bounding box center [749, 355] width 168 height 24
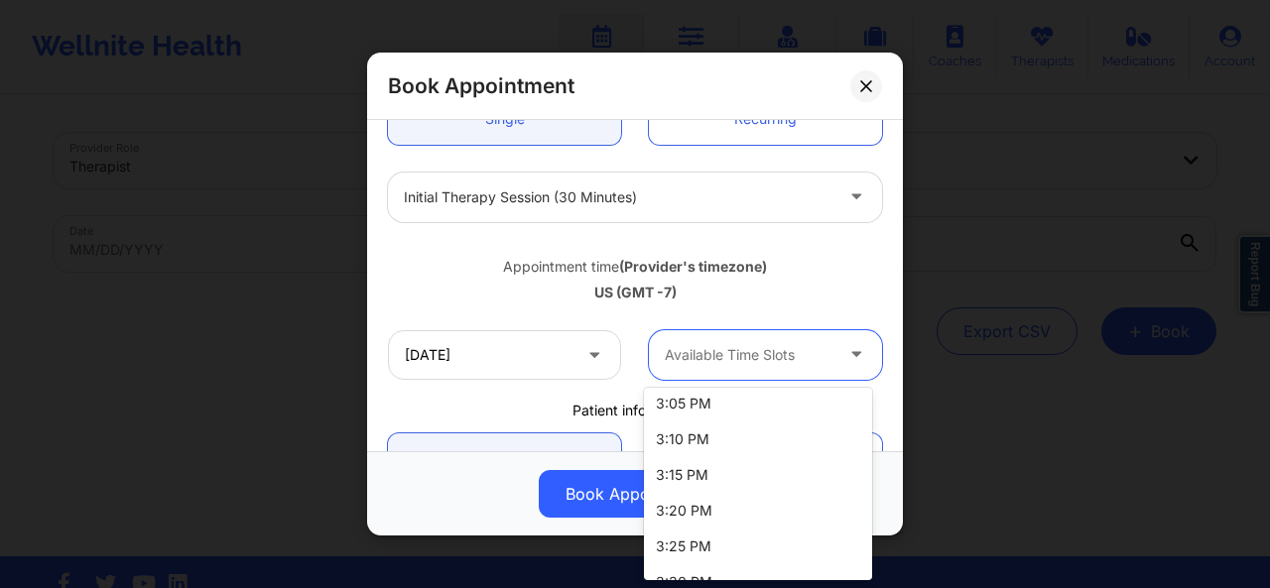
scroll to position [0, 0]
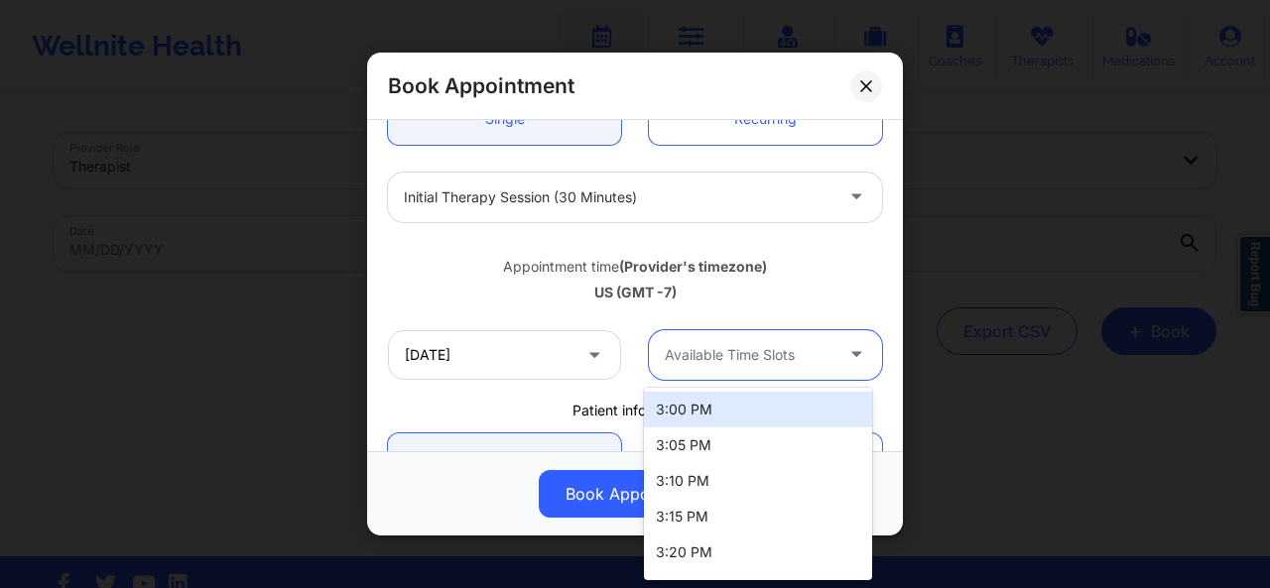
click at [758, 406] on div "3:00 PM" at bounding box center [758, 410] width 228 height 36
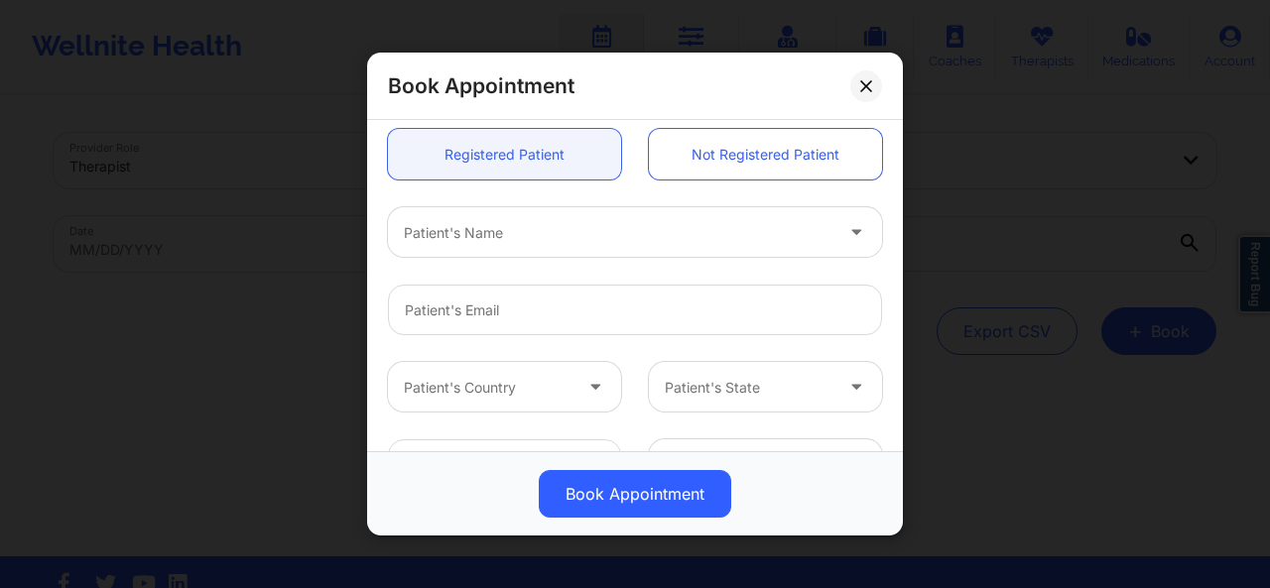
scroll to position [539, 0]
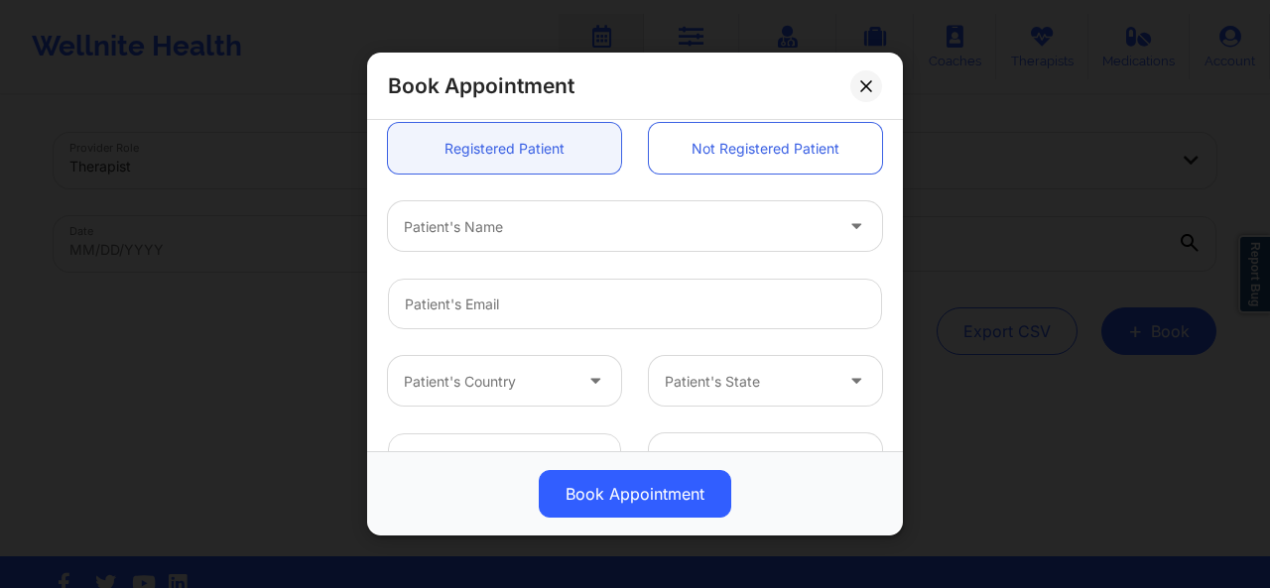
click at [756, 249] on div "Patient's Name" at bounding box center [611, 226] width 446 height 50
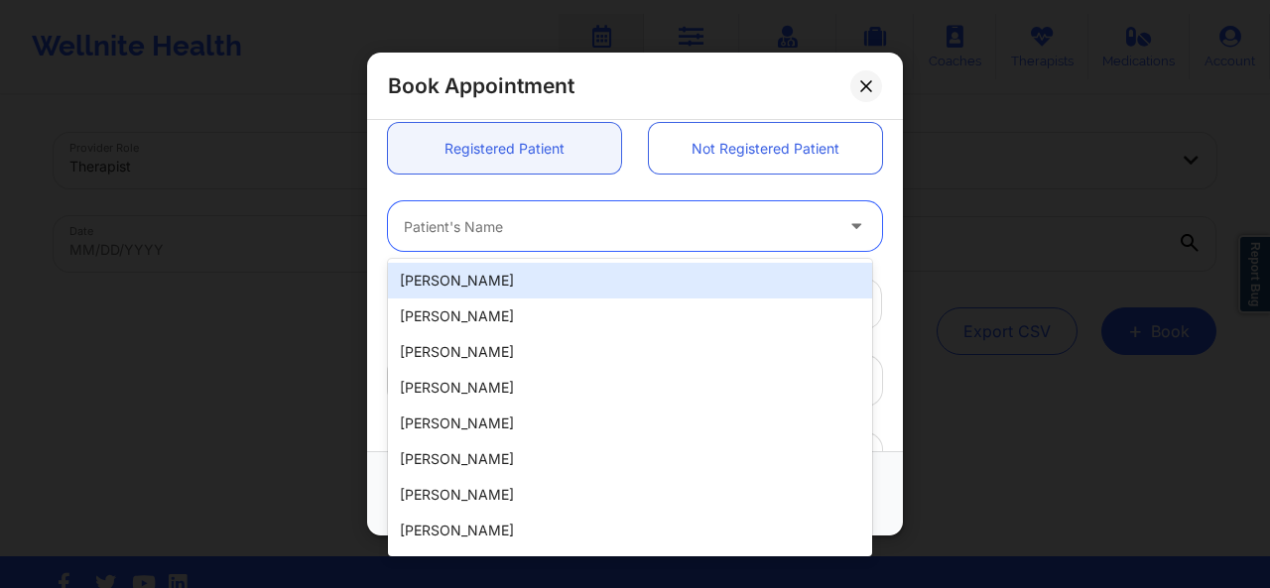
click at [747, 229] on div at bounding box center [618, 226] width 428 height 24
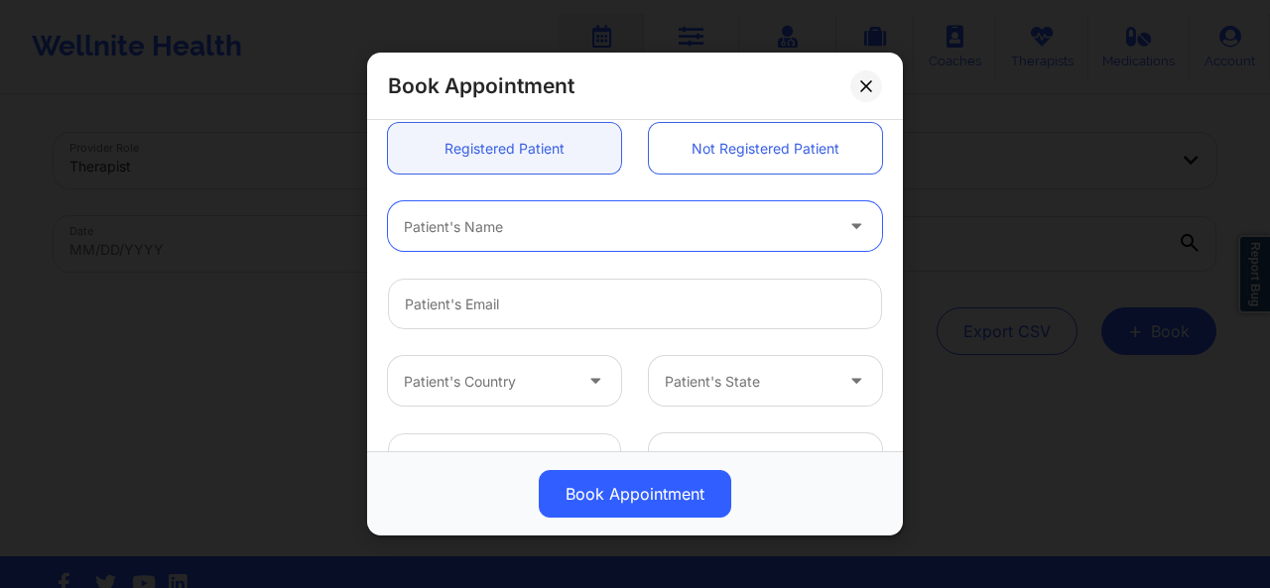
click at [747, 229] on div at bounding box center [618, 226] width 428 height 24
type input "alb"
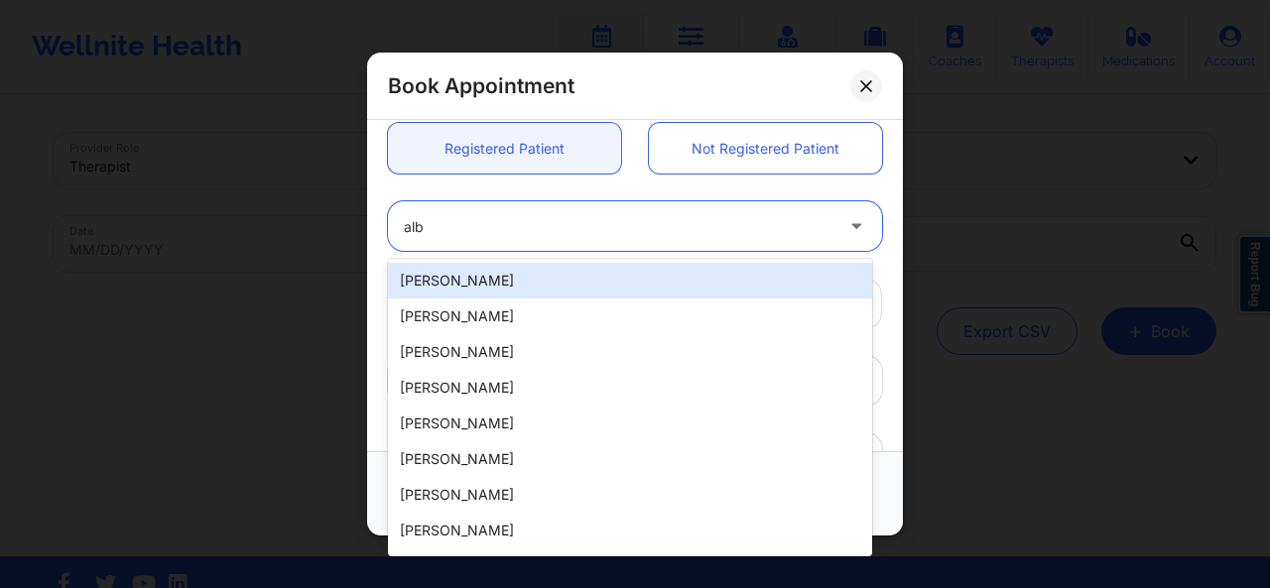
click at [607, 280] on div "[PERSON_NAME]" at bounding box center [630, 281] width 484 height 36
type input "[EMAIL_ADDRESS][DOMAIN_NAME]"
type input "[PHONE_NUMBER]"
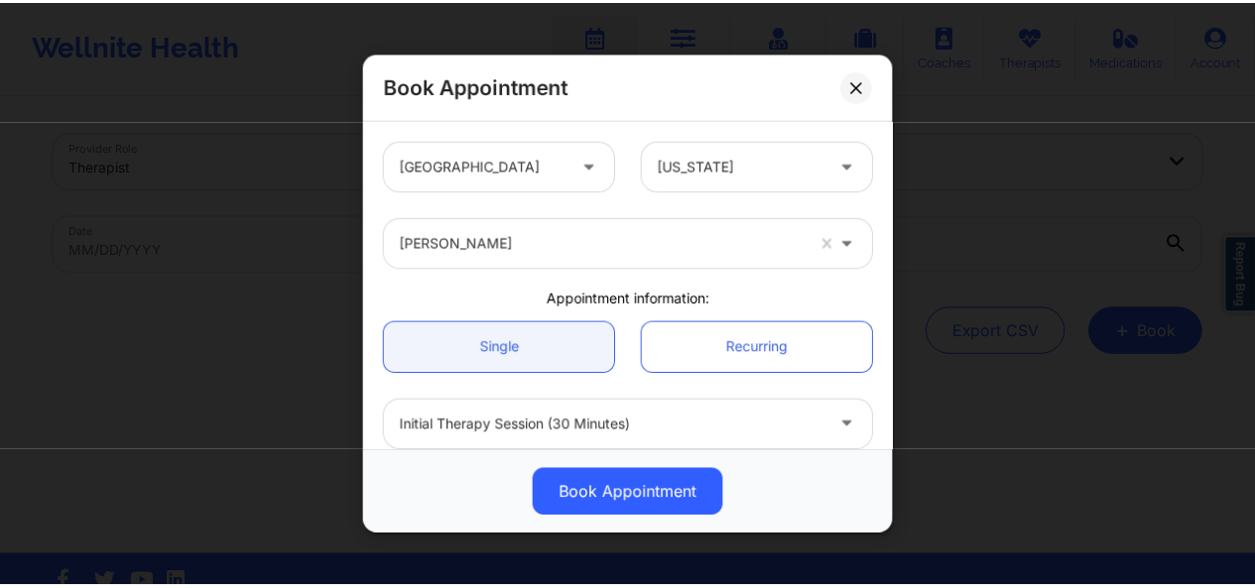
scroll to position [697, 0]
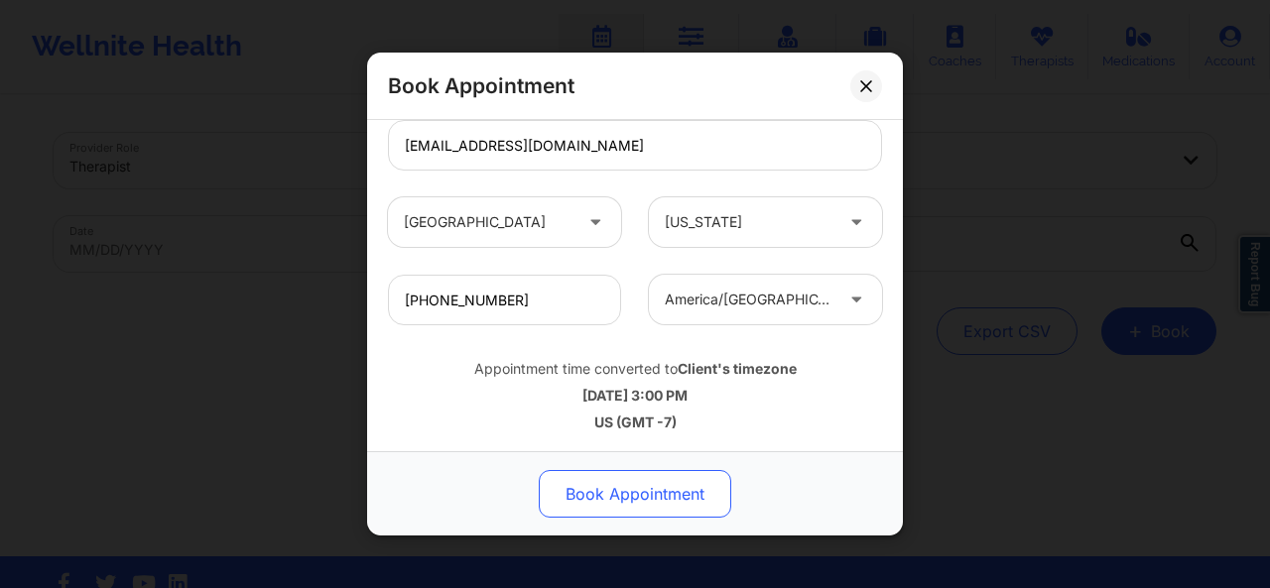
click at [686, 486] on button "Book Appointment" at bounding box center [635, 494] width 192 height 48
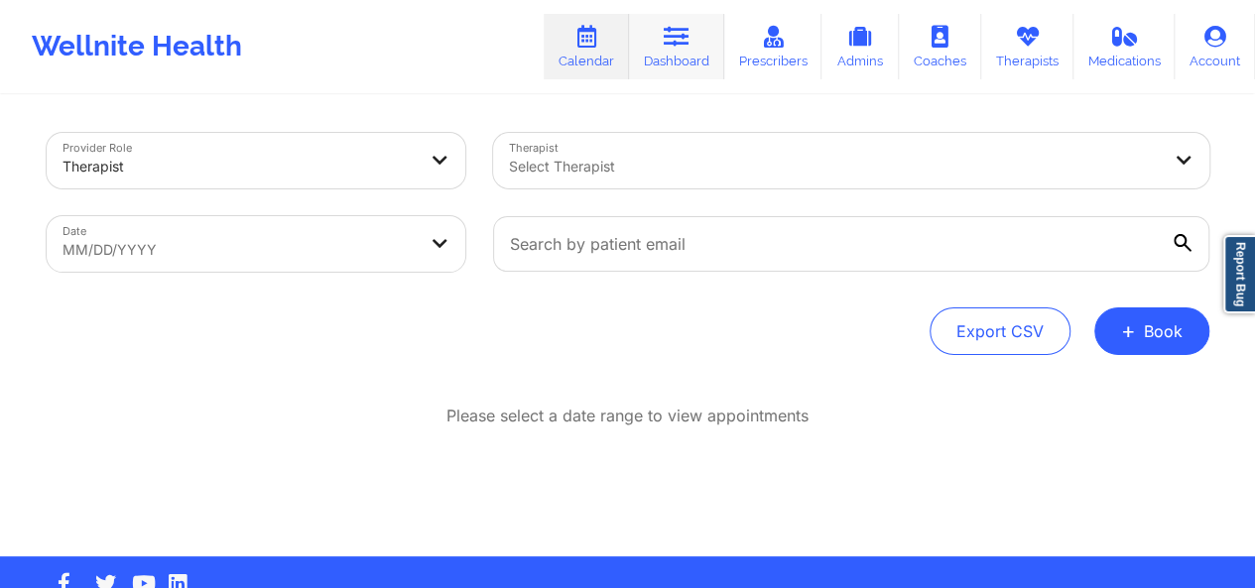
click at [692, 68] on link "Dashboard" at bounding box center [676, 46] width 95 height 65
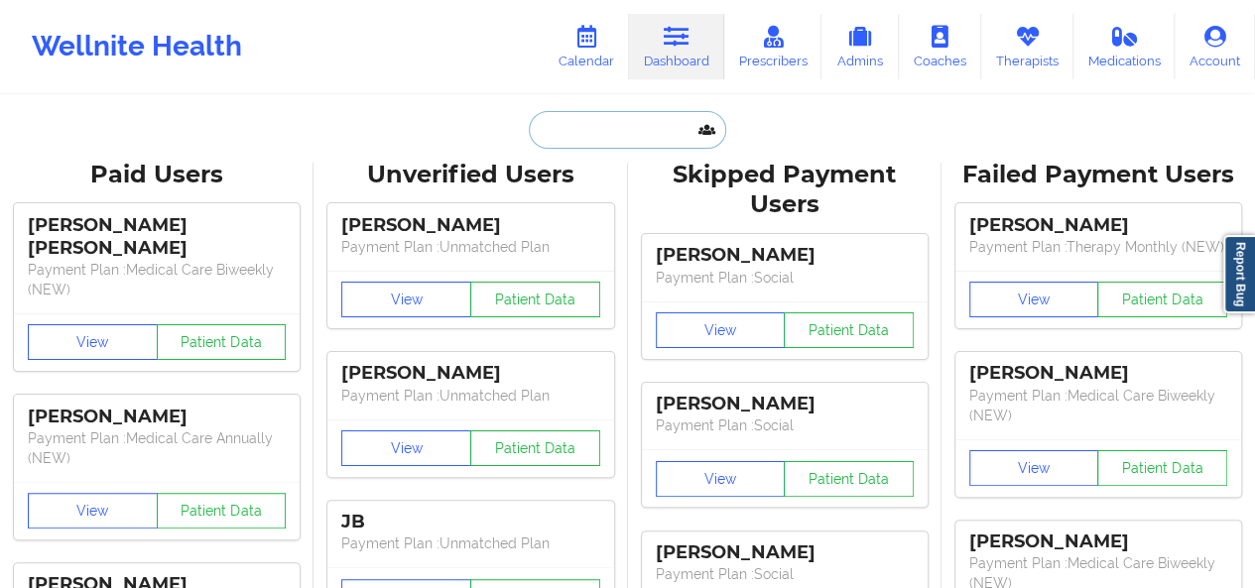
click at [603, 125] on input "text" at bounding box center [627, 130] width 196 height 38
paste input "[EMAIL_ADDRESS][DOMAIN_NAME]"
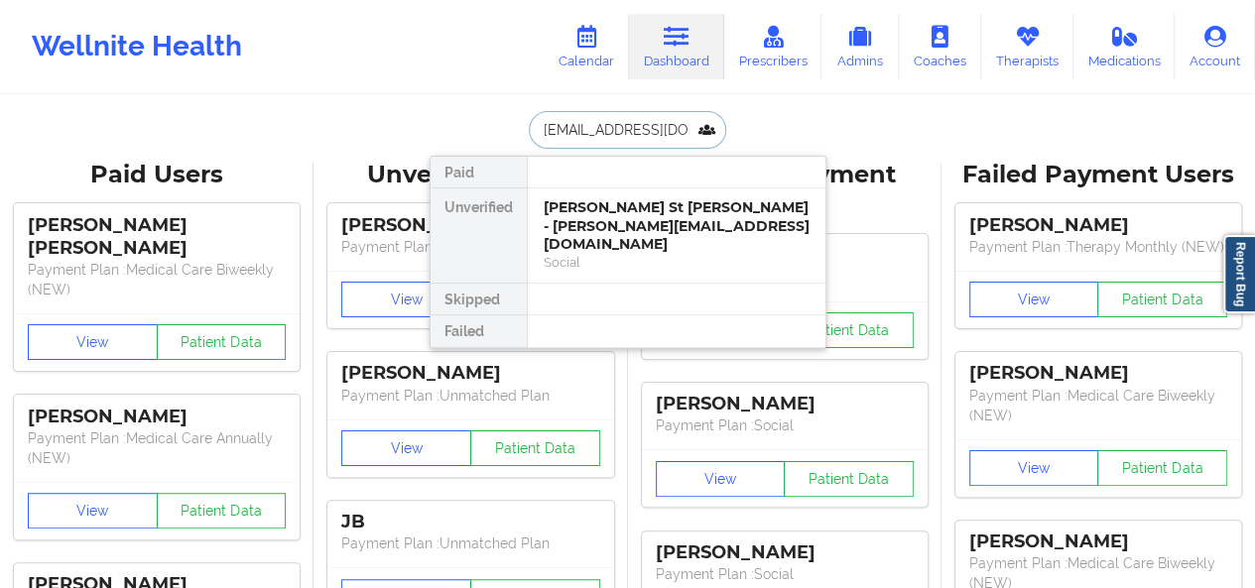
type input "[EMAIL_ADDRESS][DOMAIN_NAME]"
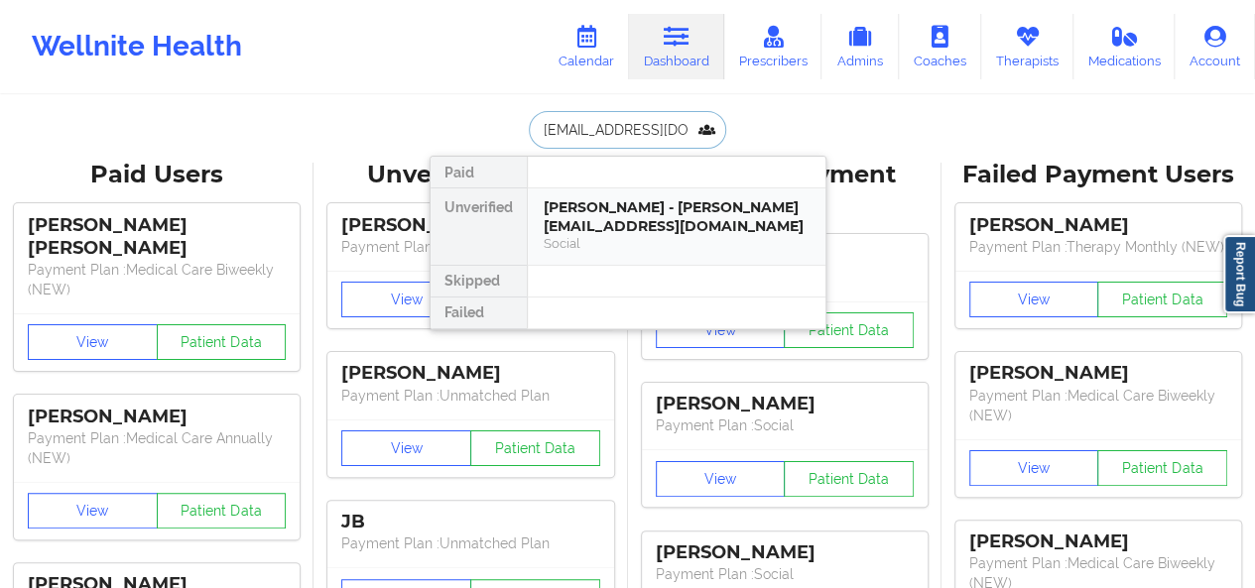
click at [598, 201] on div "[PERSON_NAME] - [PERSON_NAME][EMAIL_ADDRESS][DOMAIN_NAME]" at bounding box center [677, 216] width 266 height 37
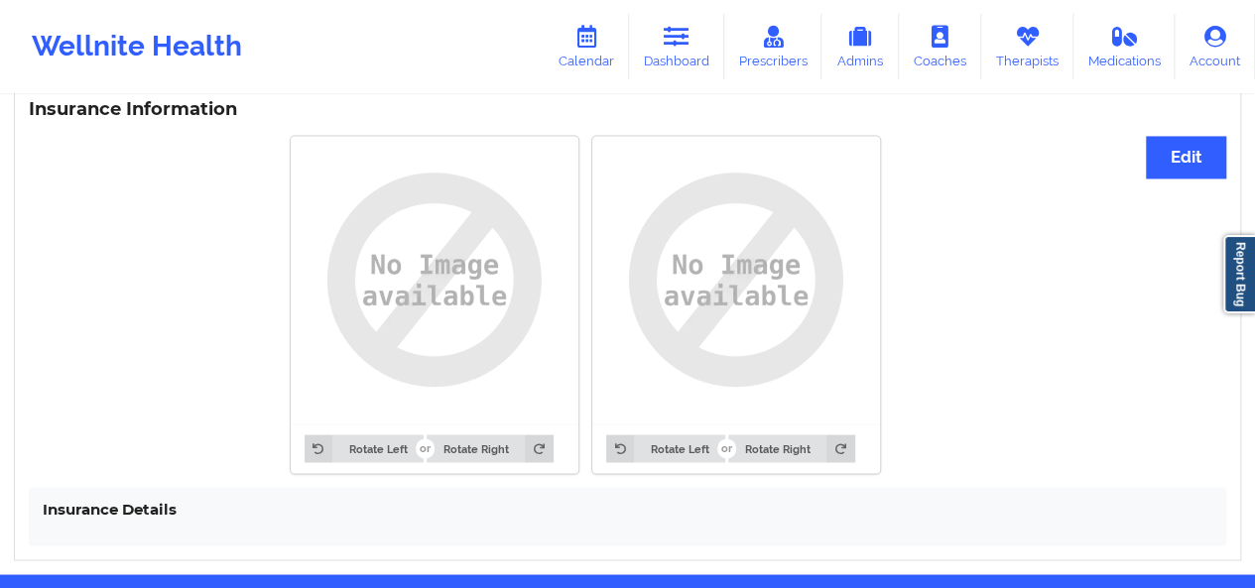
scroll to position [1547, 0]
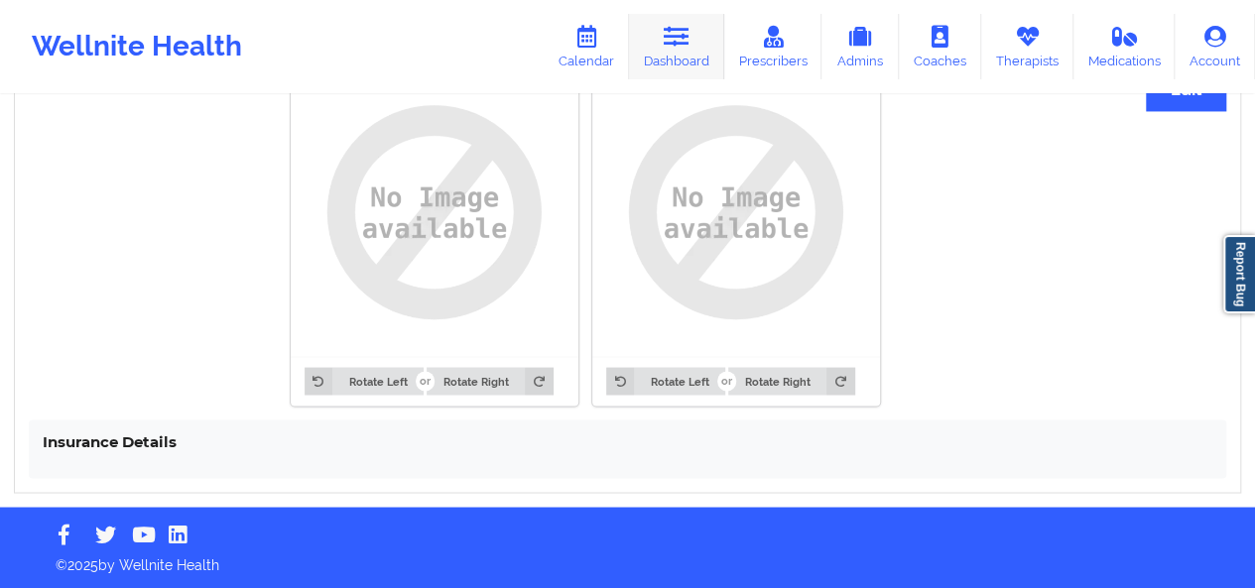
click at [677, 30] on icon at bounding box center [677, 37] width 26 height 22
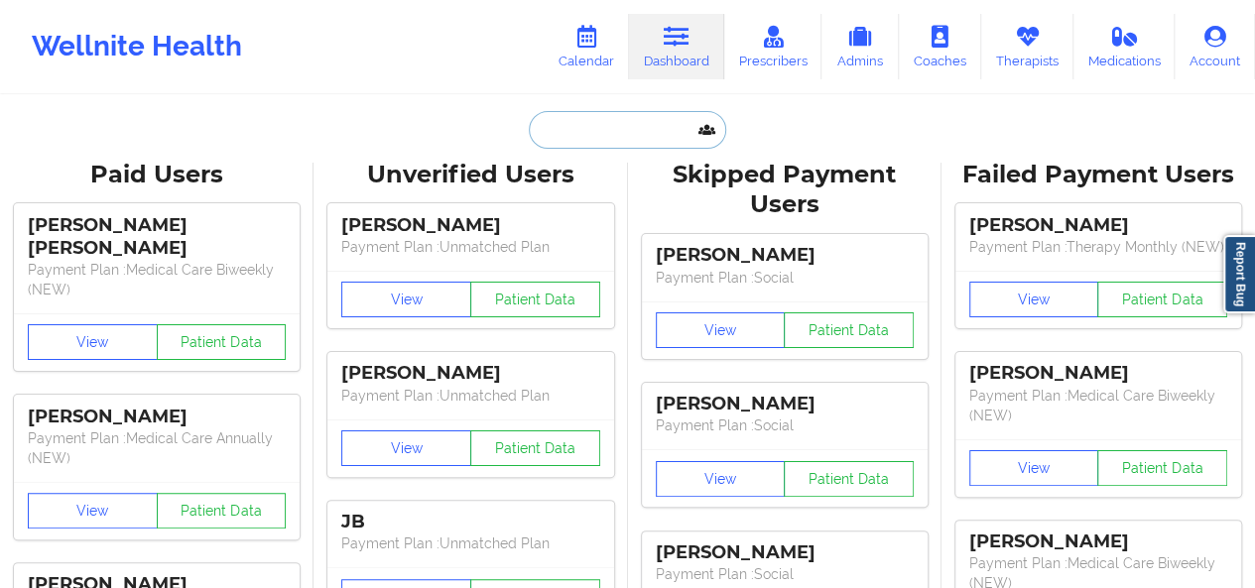
paste input "[EMAIL_ADDRESS][DOMAIN_NAME]"
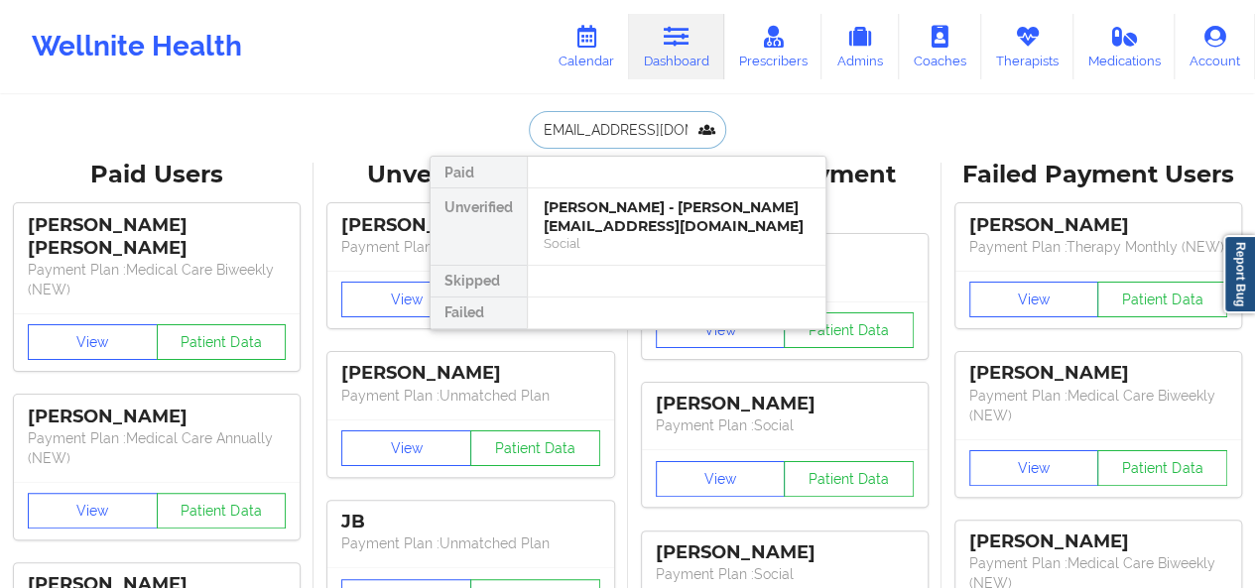
type input "[EMAIL_ADDRESS][DOMAIN_NAME]"
click at [633, 224] on div "[PERSON_NAME] - [EMAIL_ADDRESS][DOMAIN_NAME]" at bounding box center [677, 216] width 266 height 37
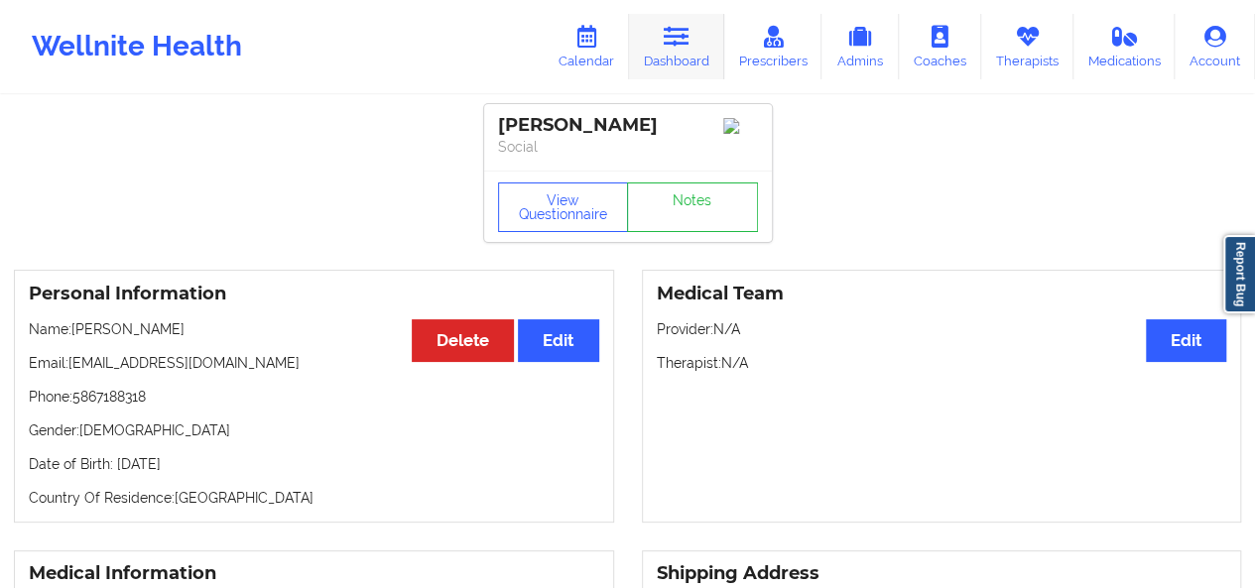
click at [705, 56] on link "Dashboard" at bounding box center [676, 46] width 95 height 65
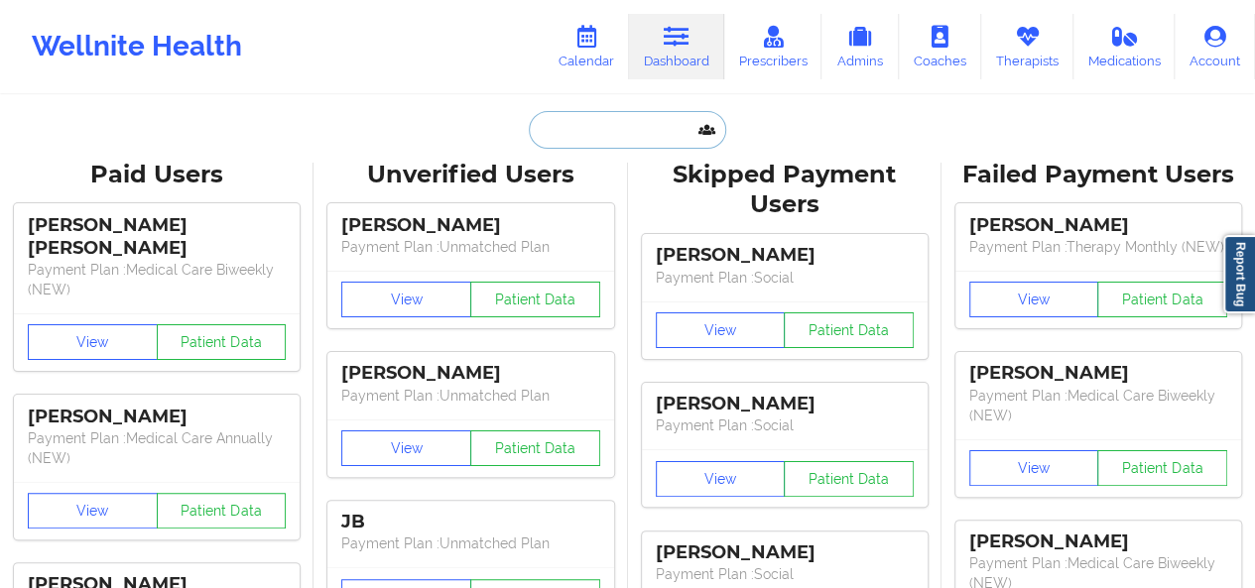
click at [595, 124] on input "text" at bounding box center [627, 130] width 196 height 38
paste input "[EMAIL_ADDRESS][DOMAIN_NAME]"
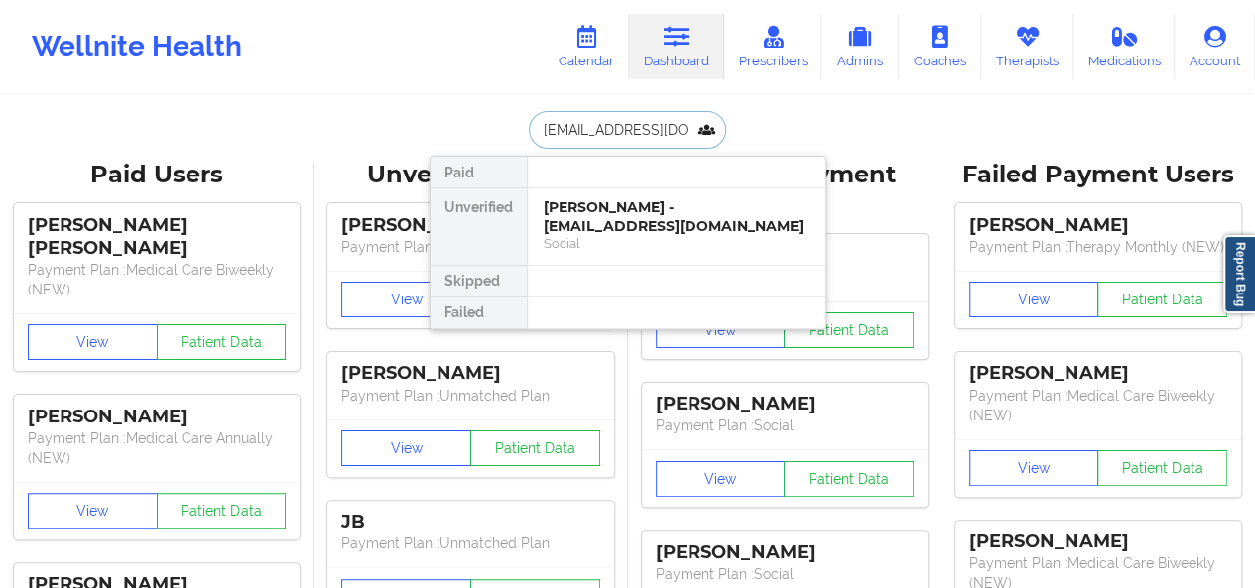
type input "[EMAIL_ADDRESS][DOMAIN_NAME]"
click at [590, 249] on div "Social" at bounding box center [677, 243] width 266 height 17
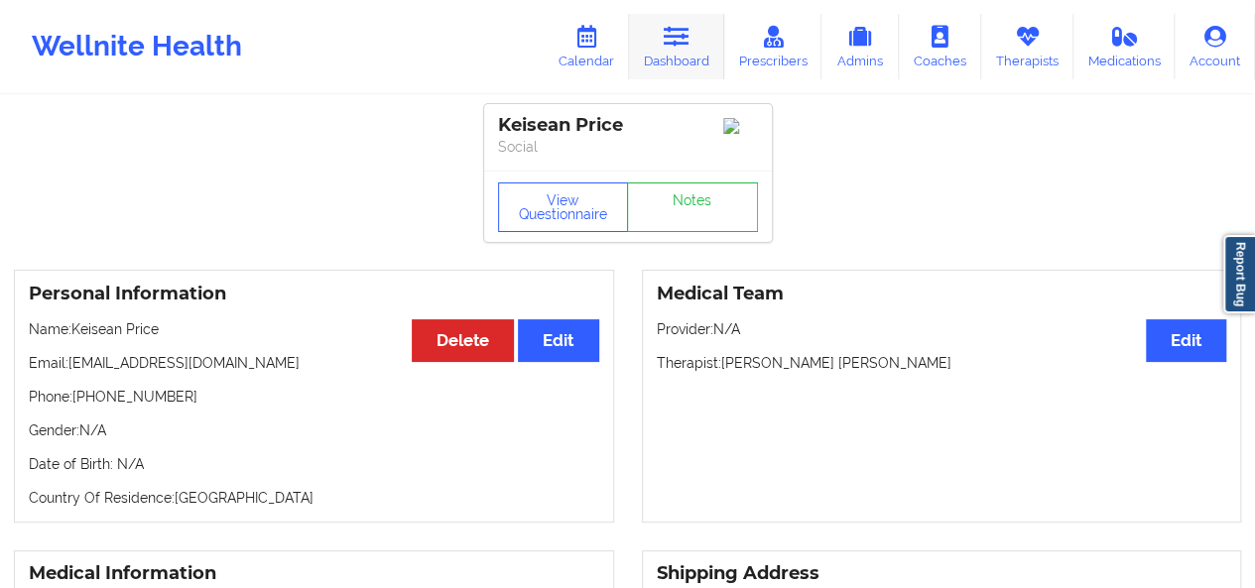
click at [694, 43] on link "Dashboard" at bounding box center [676, 46] width 95 height 65
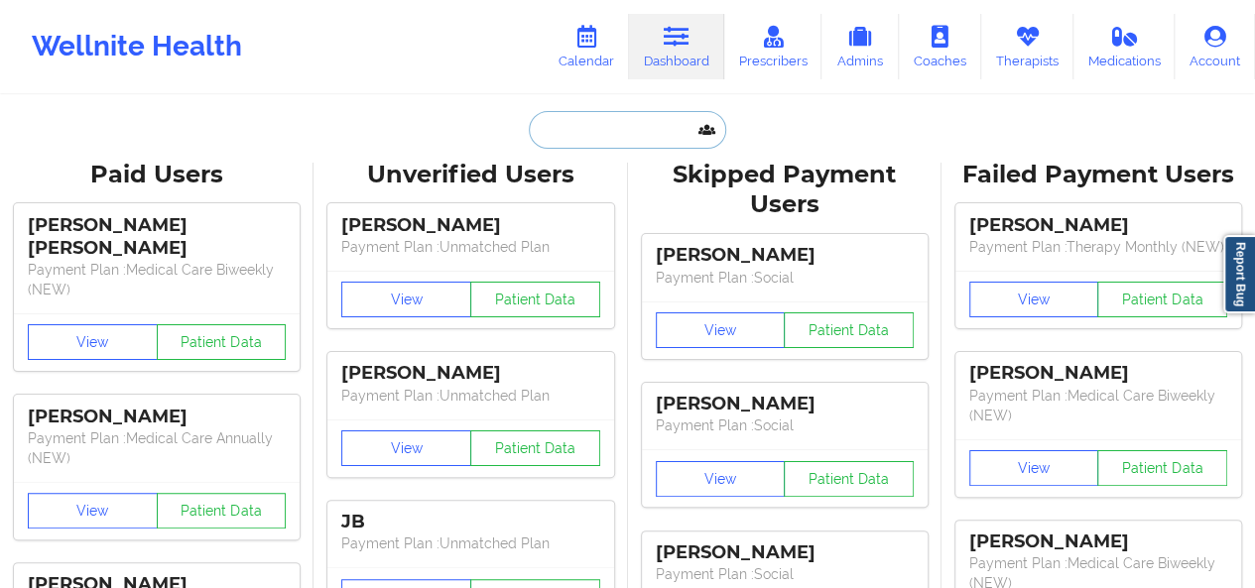
click at [558, 136] on input "text" at bounding box center [627, 130] width 196 height 38
paste input "[EMAIL_ADDRESS][DOMAIN_NAME]"
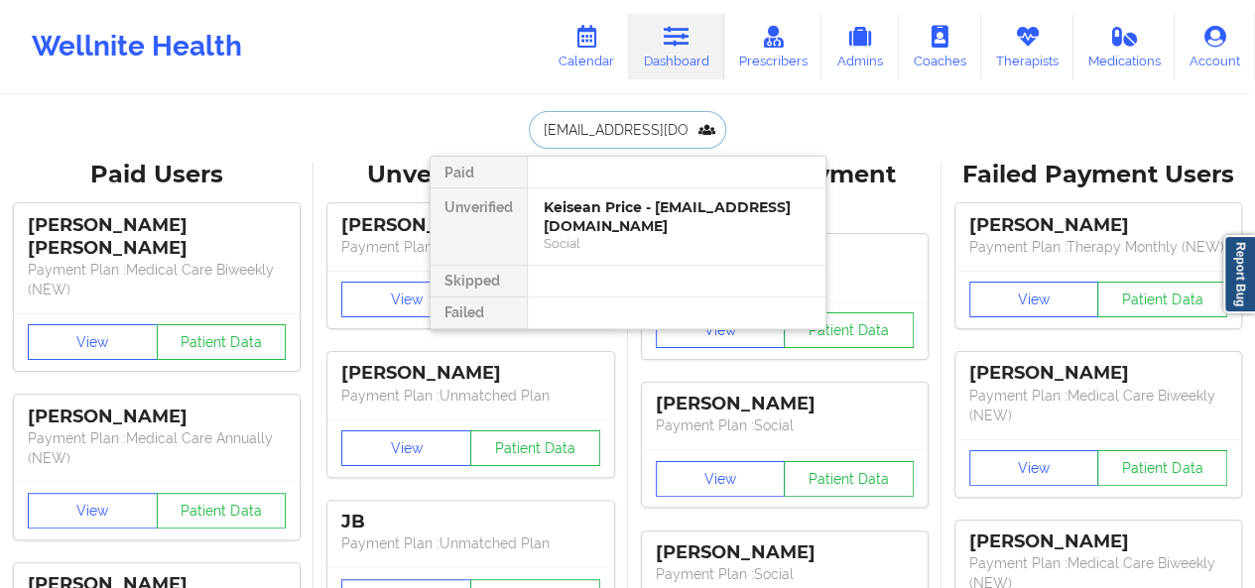
type input "[EMAIL_ADDRESS][DOMAIN_NAME]"
click at [590, 203] on div "[PERSON_NAME] - [PERSON_NAME][EMAIL_ADDRESS][DOMAIN_NAME]" at bounding box center [677, 216] width 266 height 37
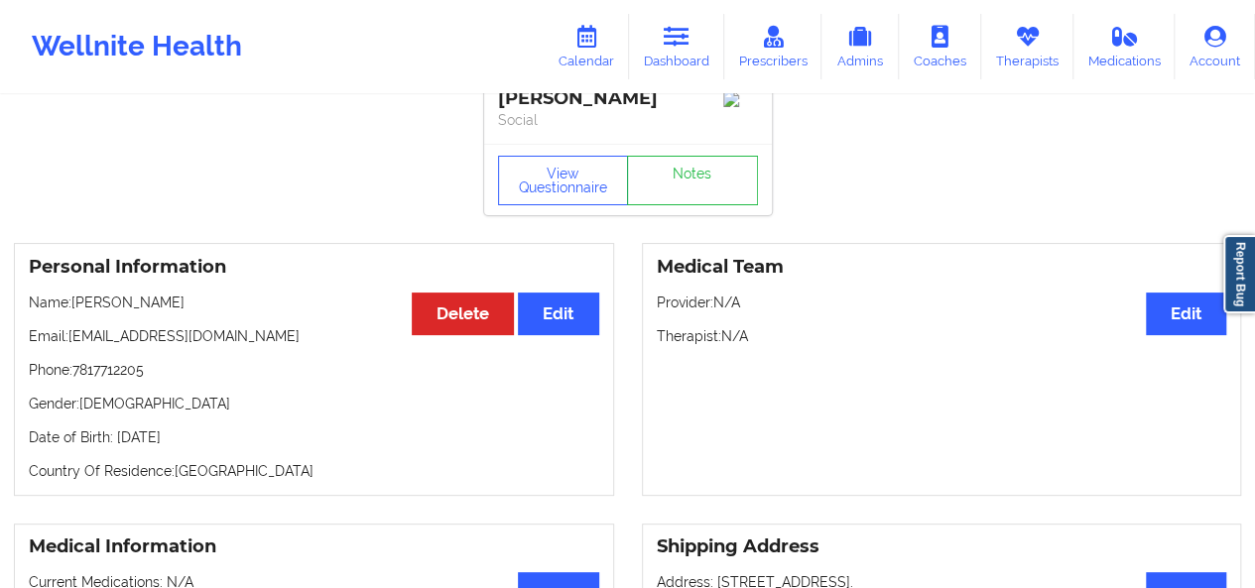
scroll to position [21, 0]
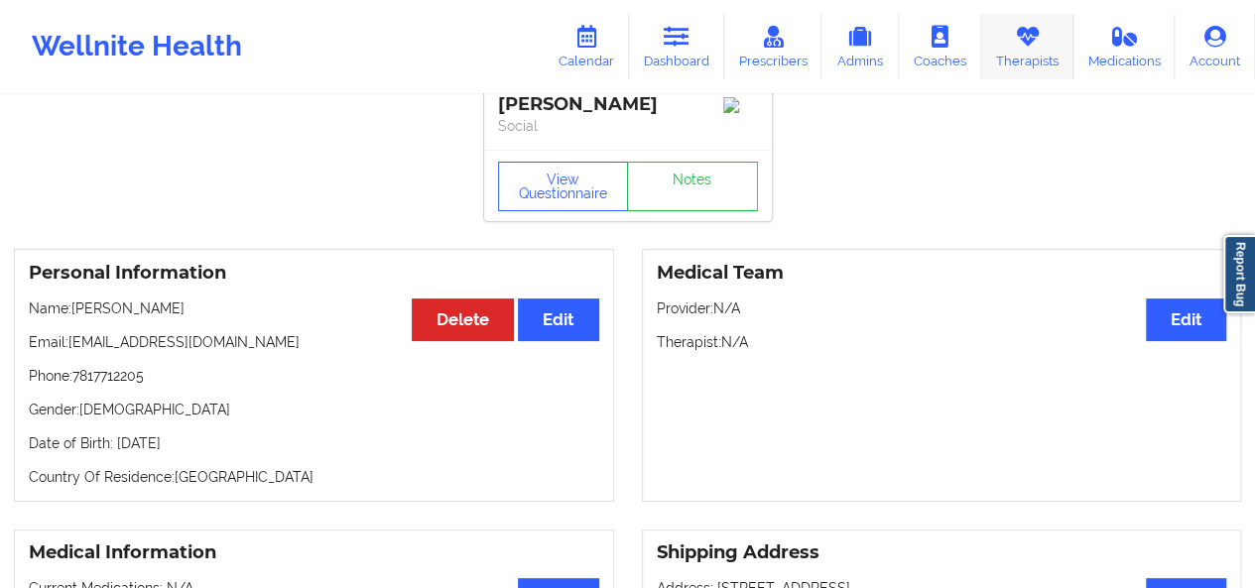
click at [1002, 56] on link "Therapists" at bounding box center [1027, 46] width 92 height 65
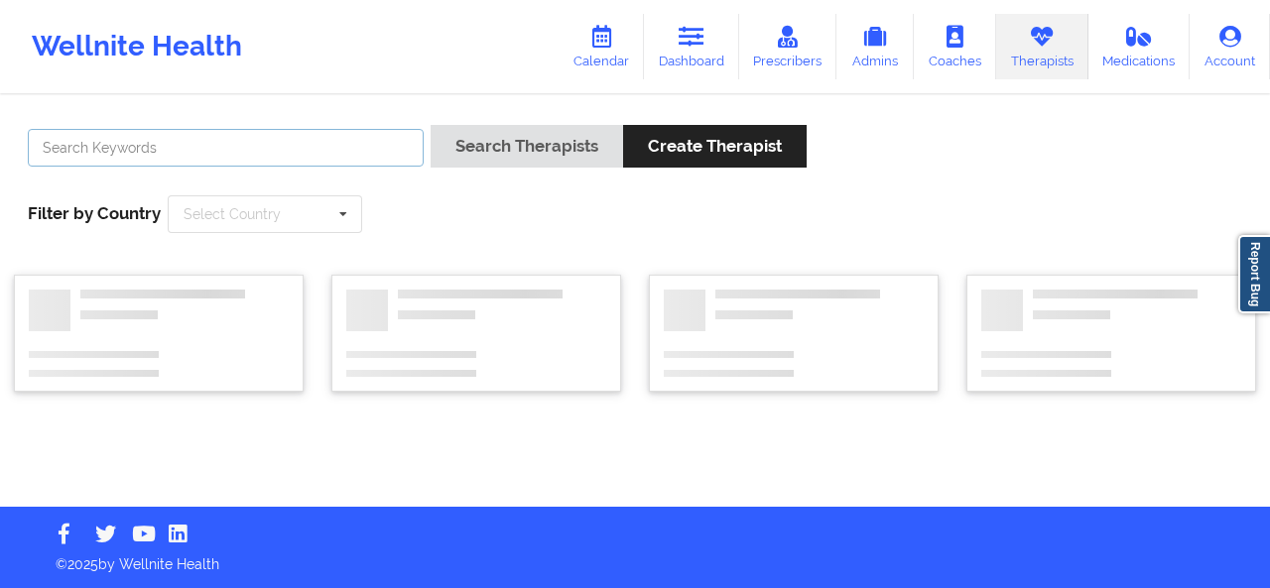
click at [401, 158] on input "text" at bounding box center [226, 148] width 396 height 38
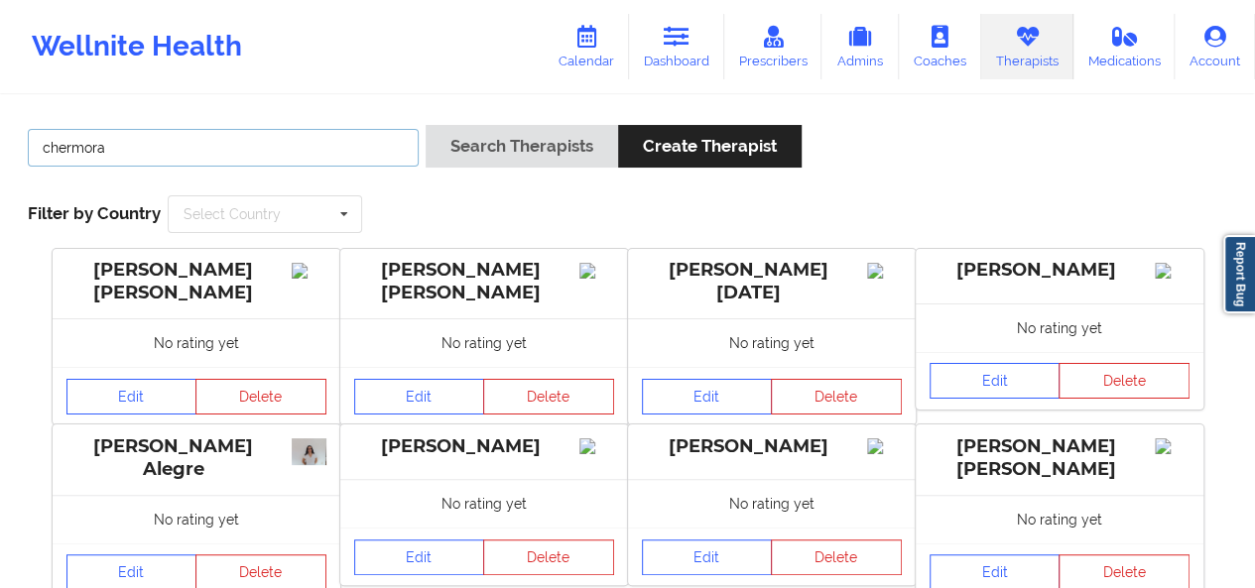
type input "chermora"
click at [425, 125] on button "Search Therapists" at bounding box center [521, 146] width 192 height 43
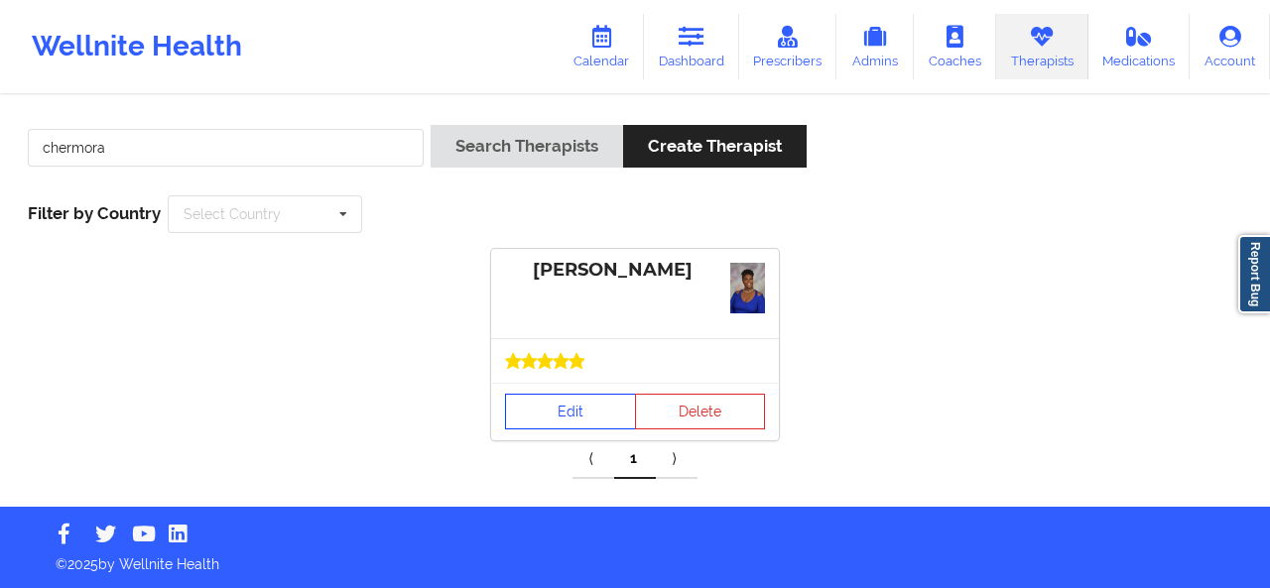
click at [576, 396] on link "Edit" at bounding box center [570, 412] width 131 height 36
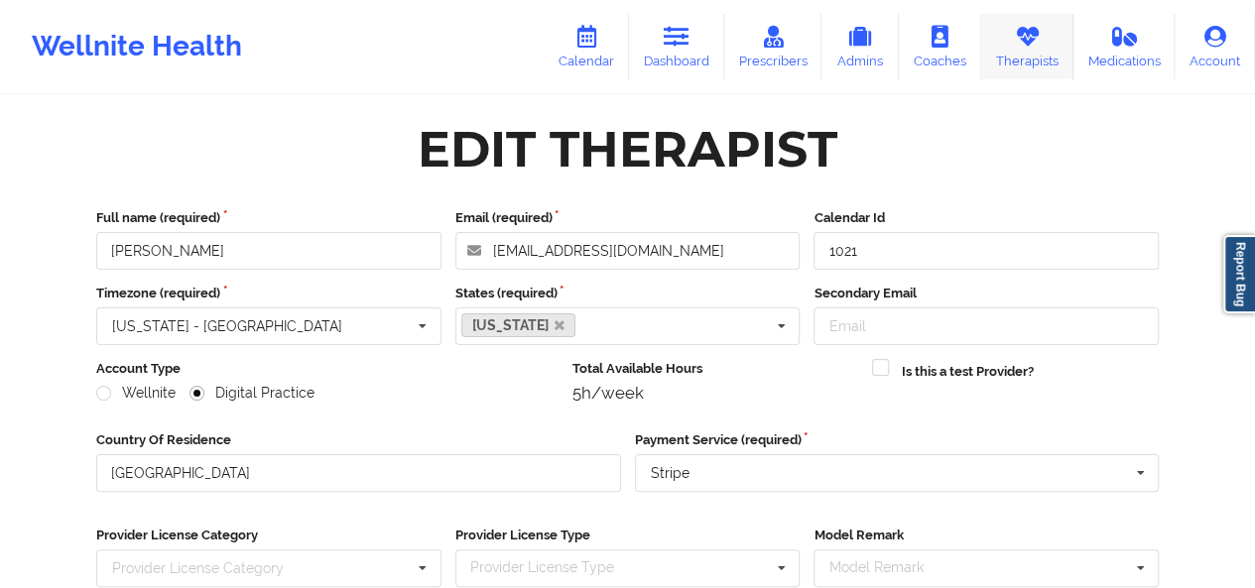
click at [1038, 61] on link "Therapists" at bounding box center [1027, 46] width 92 height 65
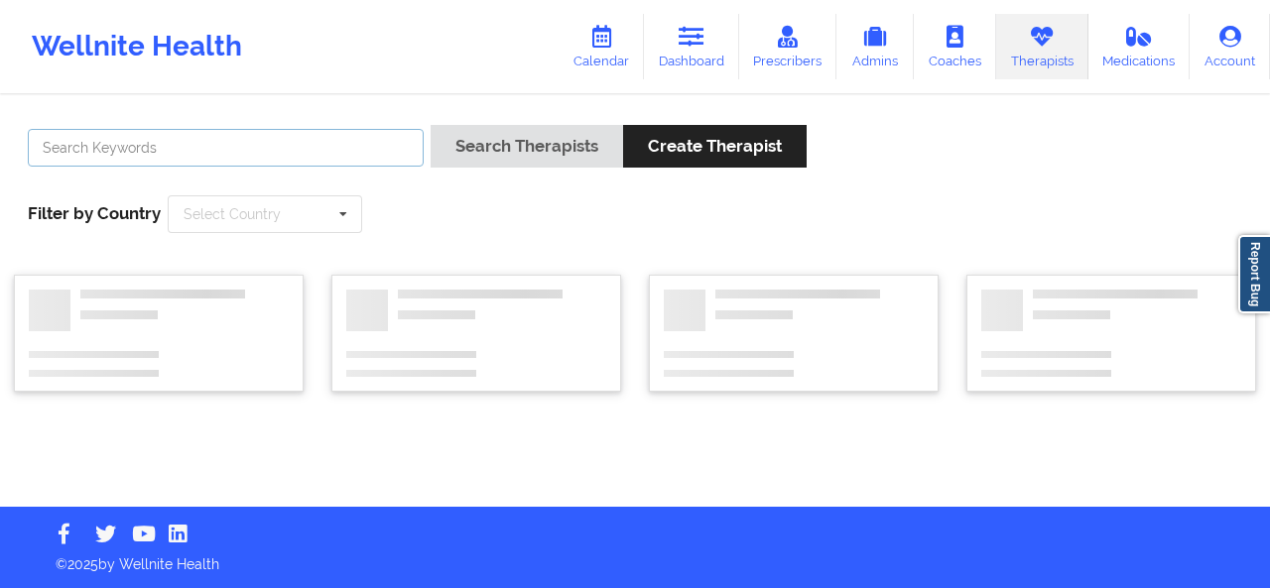
click at [325, 141] on input "text" at bounding box center [226, 148] width 396 height 38
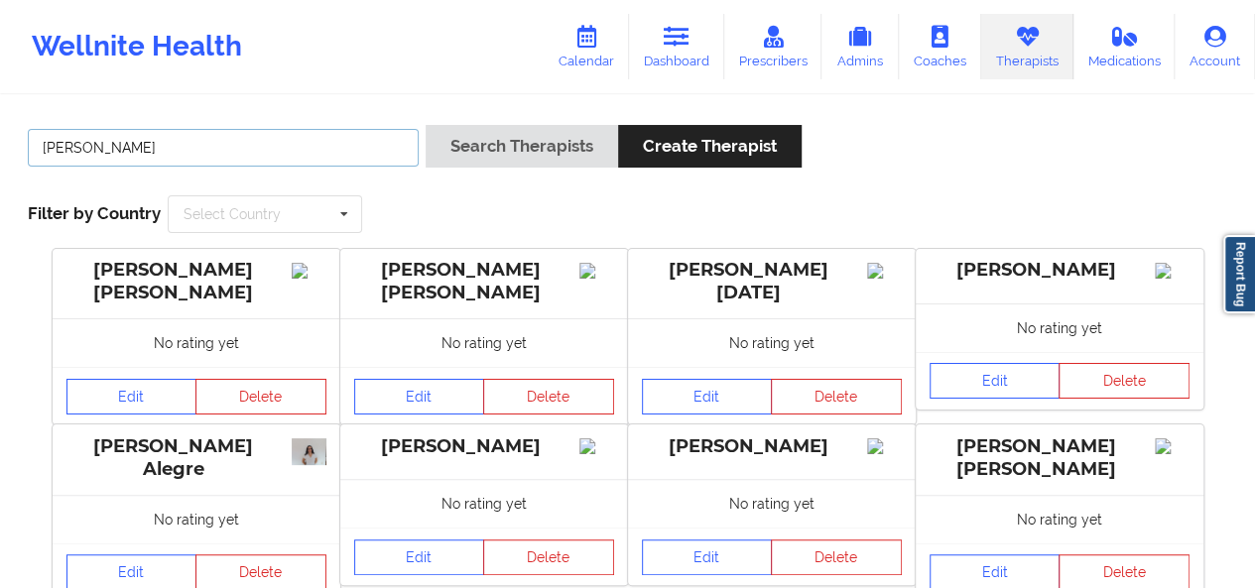
type input "[PERSON_NAME]"
click at [425, 125] on button "Search Therapists" at bounding box center [521, 146] width 192 height 43
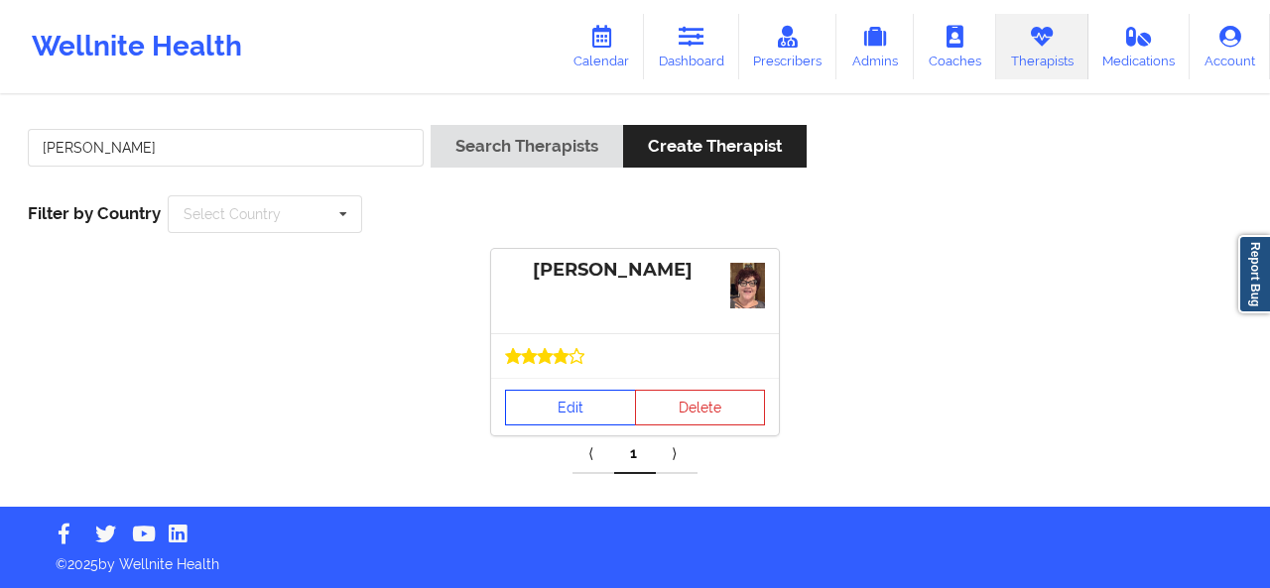
click at [547, 404] on link "Edit" at bounding box center [570, 408] width 131 height 36
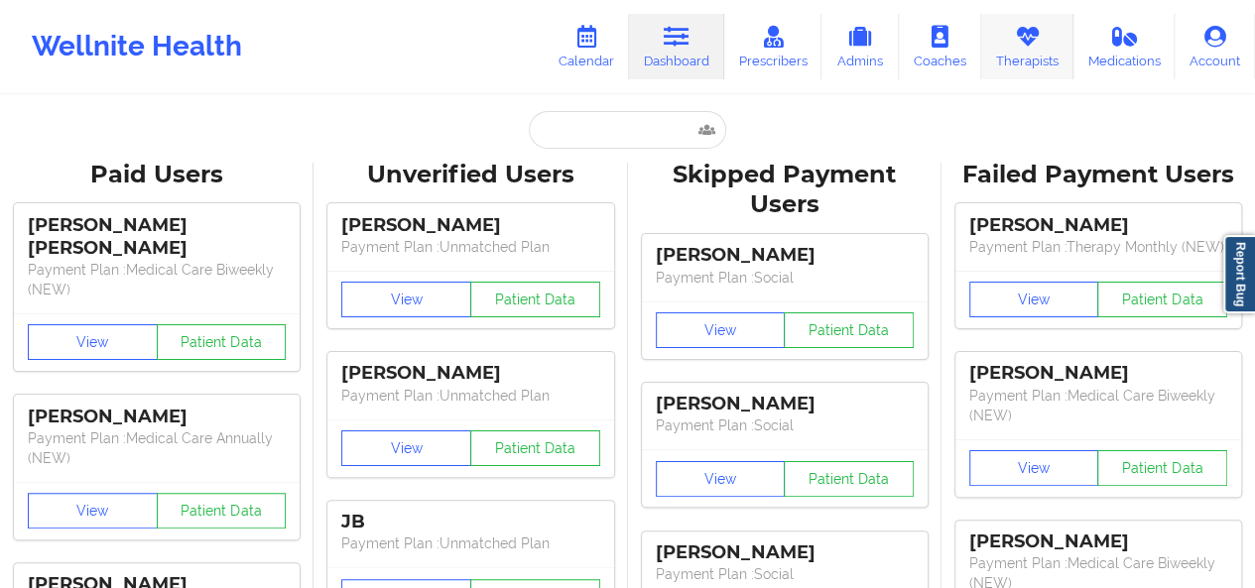
click at [1004, 69] on link "Therapists" at bounding box center [1027, 46] width 92 height 65
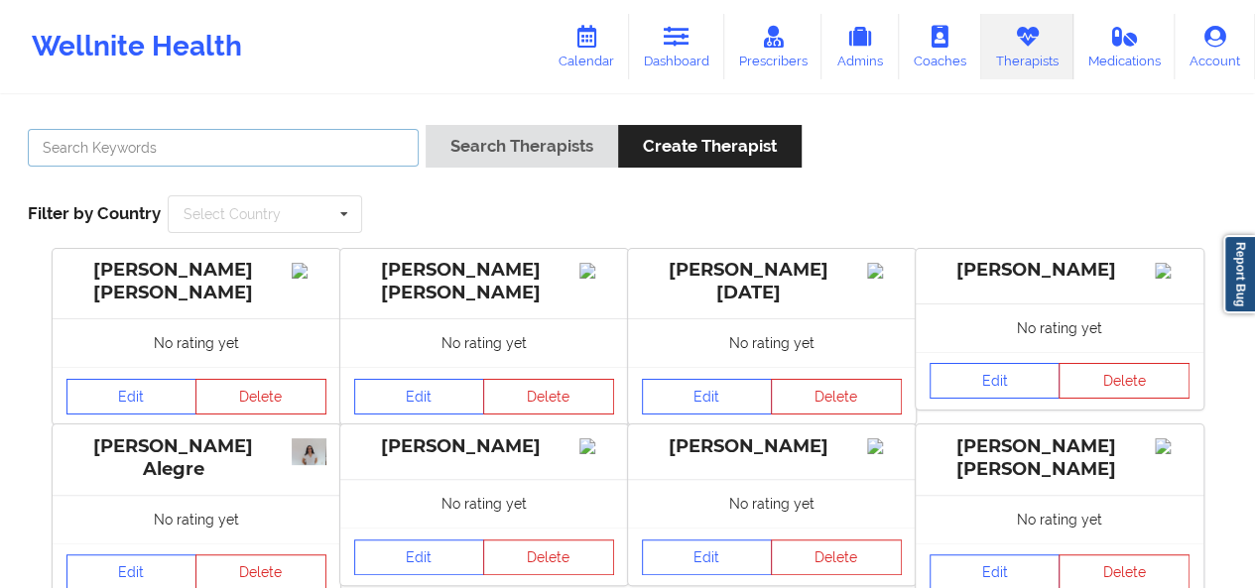
click at [379, 137] on input "text" at bounding box center [223, 148] width 391 height 38
type input "[PERSON_NAME]"
click at [425, 125] on button "Search Therapists" at bounding box center [521, 146] width 192 height 43
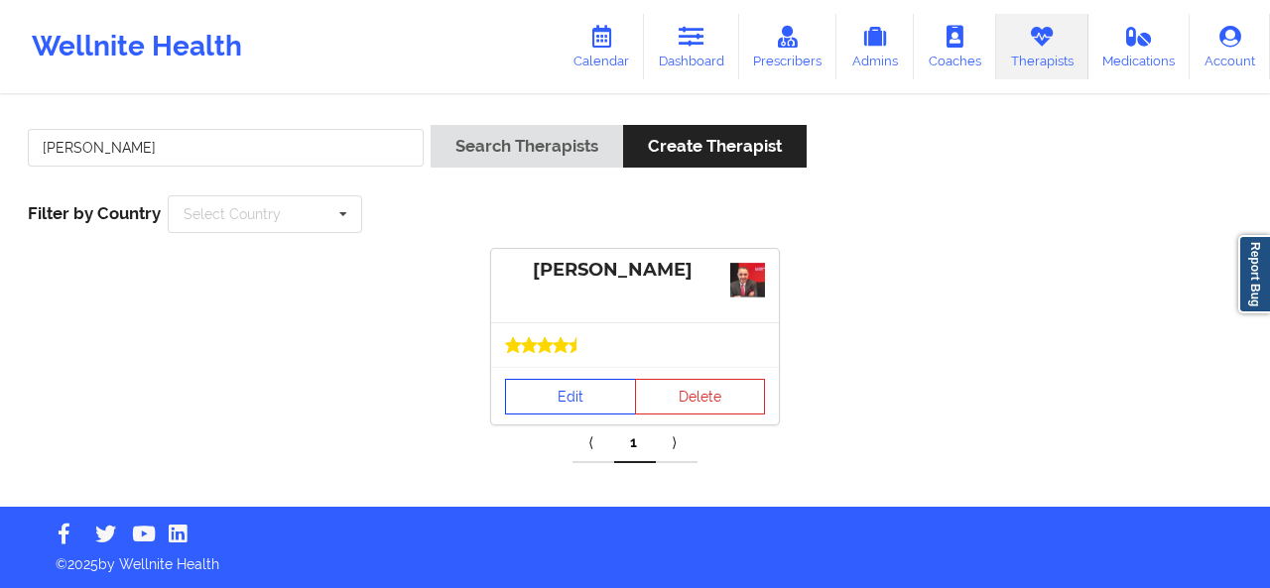
click at [570, 400] on link "Edit" at bounding box center [570, 397] width 131 height 36
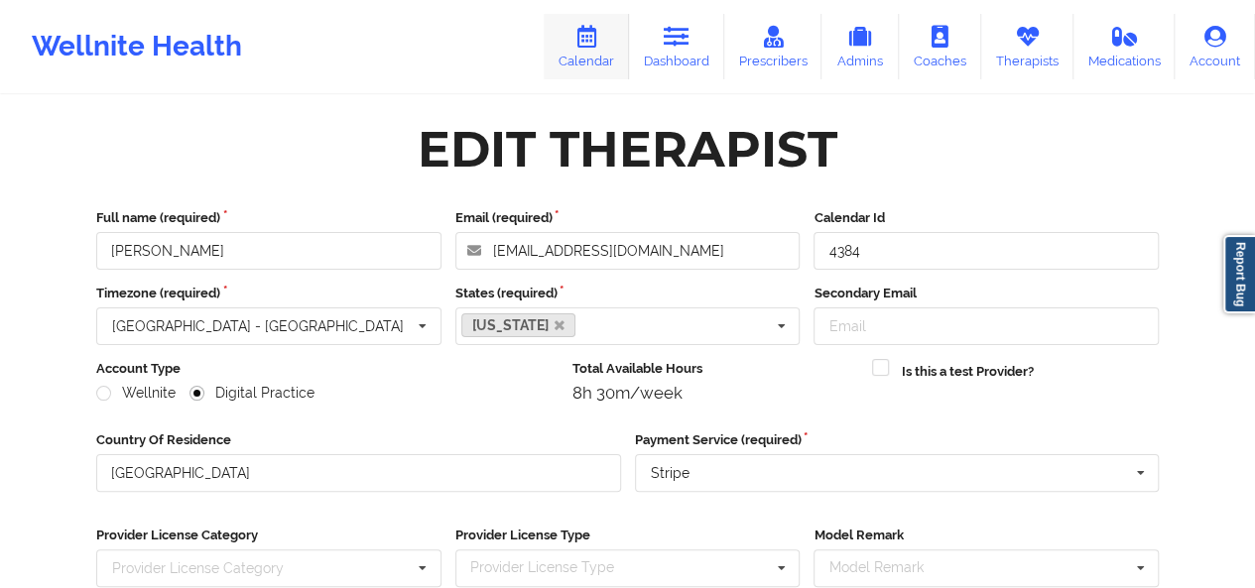
click at [663, 48] on link "Dashboard" at bounding box center [676, 46] width 95 height 65
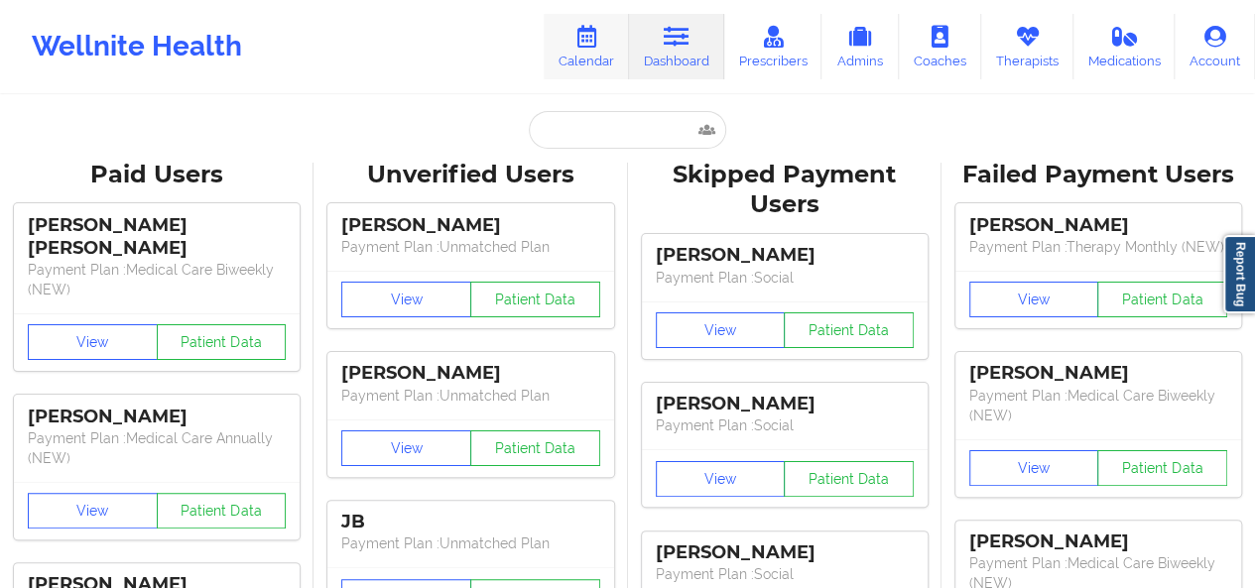
click at [599, 48] on link "Calendar" at bounding box center [586, 46] width 85 height 65
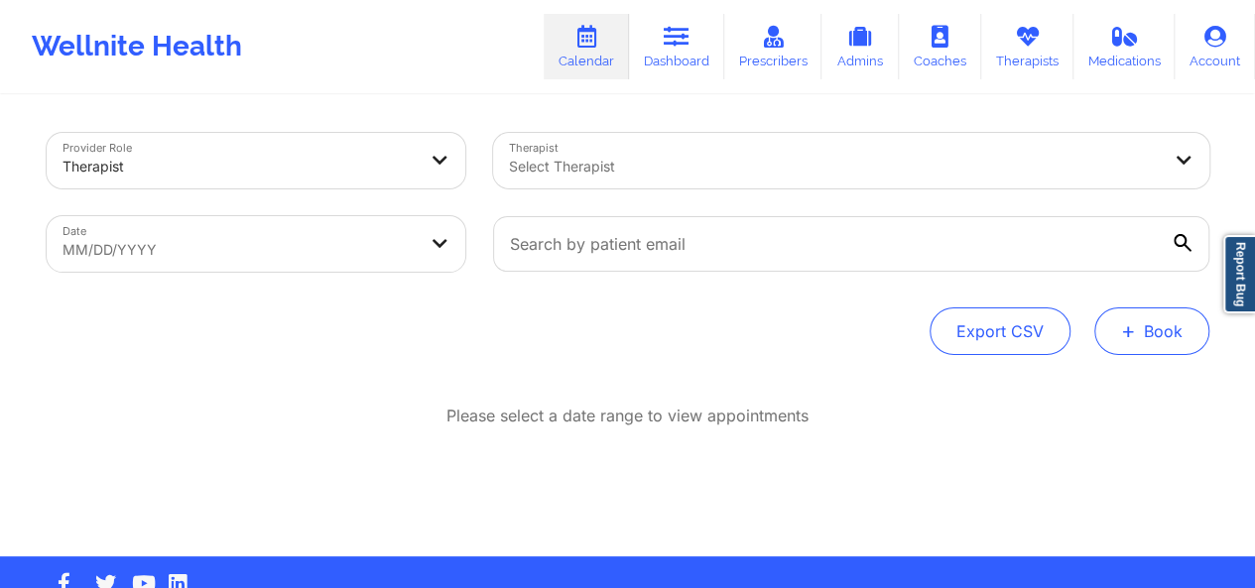
click at [1159, 346] on button "+ Book" at bounding box center [1151, 331] width 115 height 48
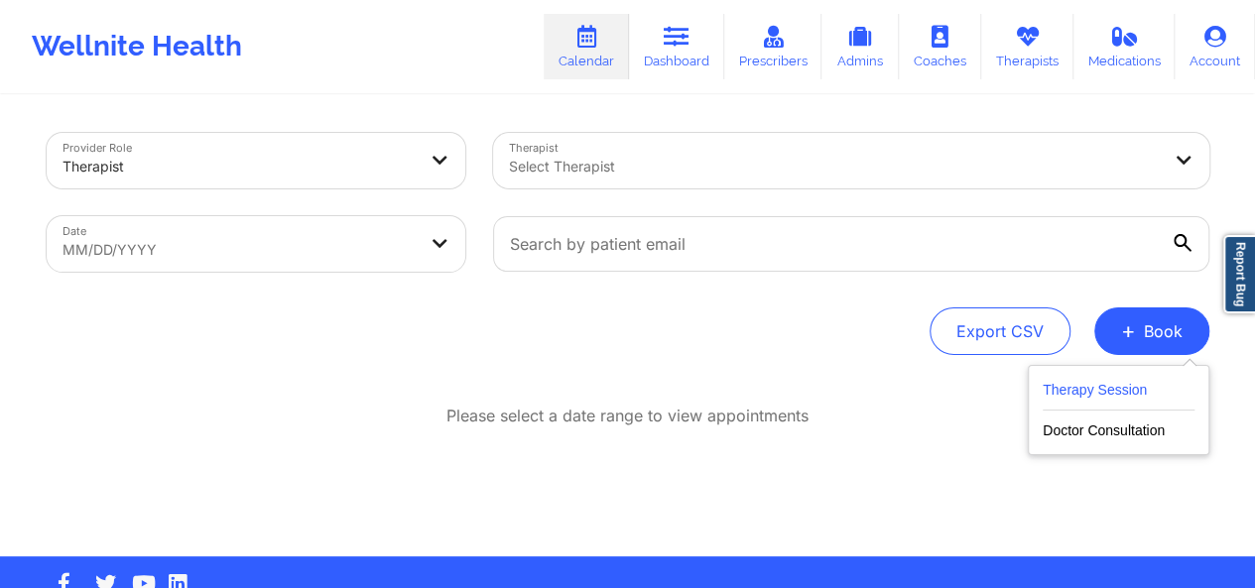
click at [1078, 391] on button "Therapy Session" at bounding box center [1118, 394] width 152 height 33
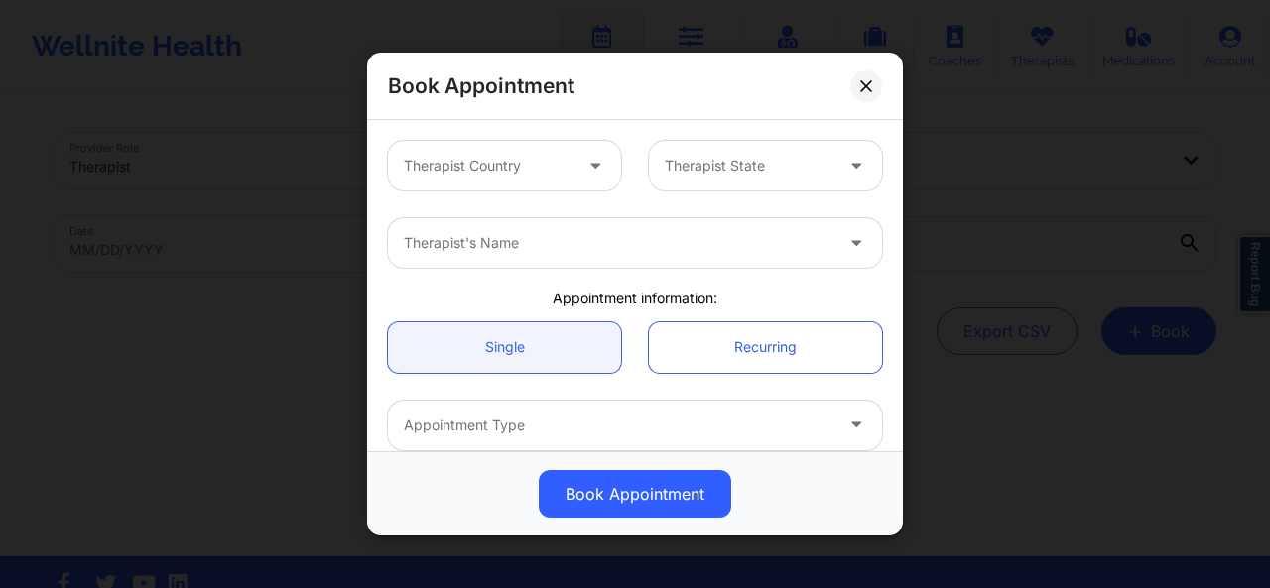
click at [604, 170] on div at bounding box center [597, 166] width 48 height 50
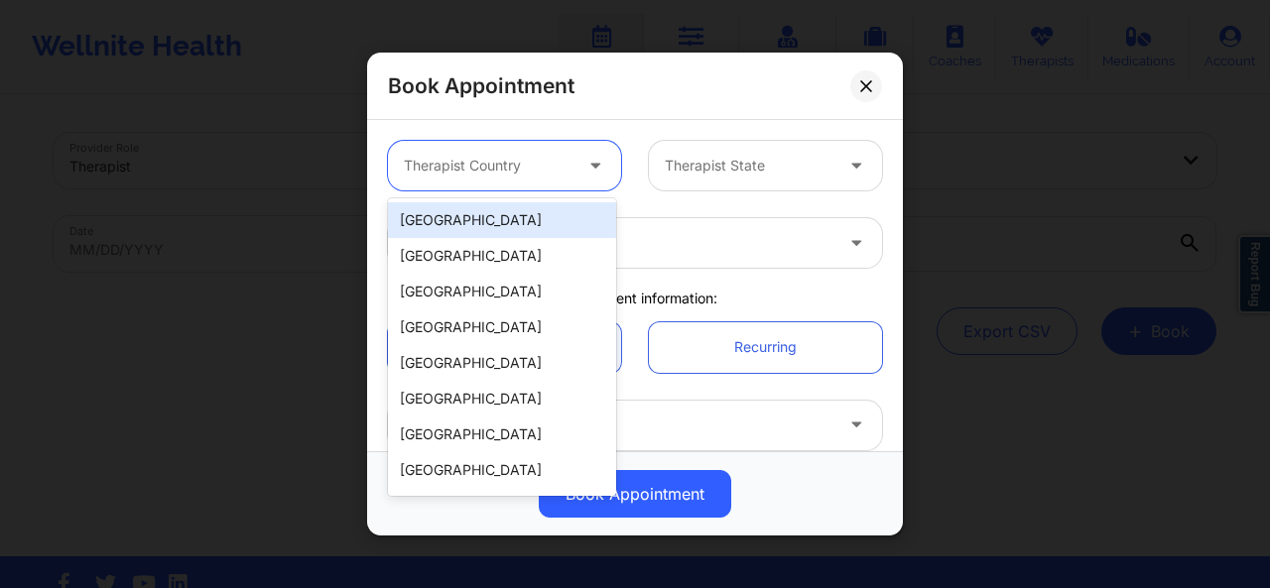
click at [547, 216] on div "[GEOGRAPHIC_DATA]" at bounding box center [502, 220] width 228 height 36
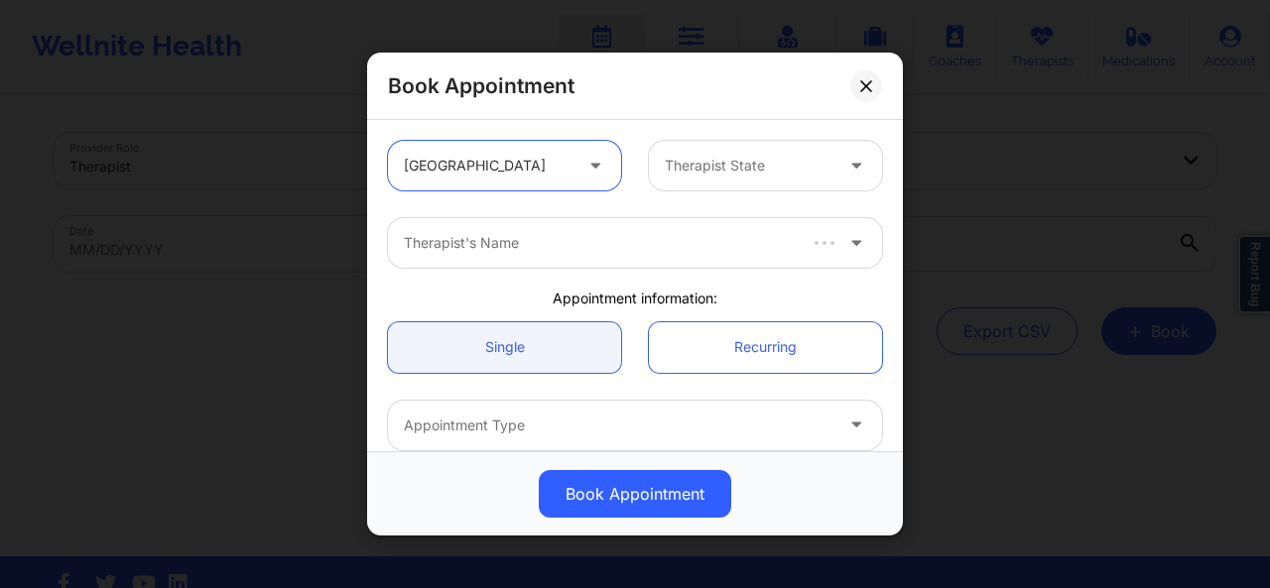
click at [688, 178] on div "Therapist State" at bounding box center [741, 166] width 185 height 50
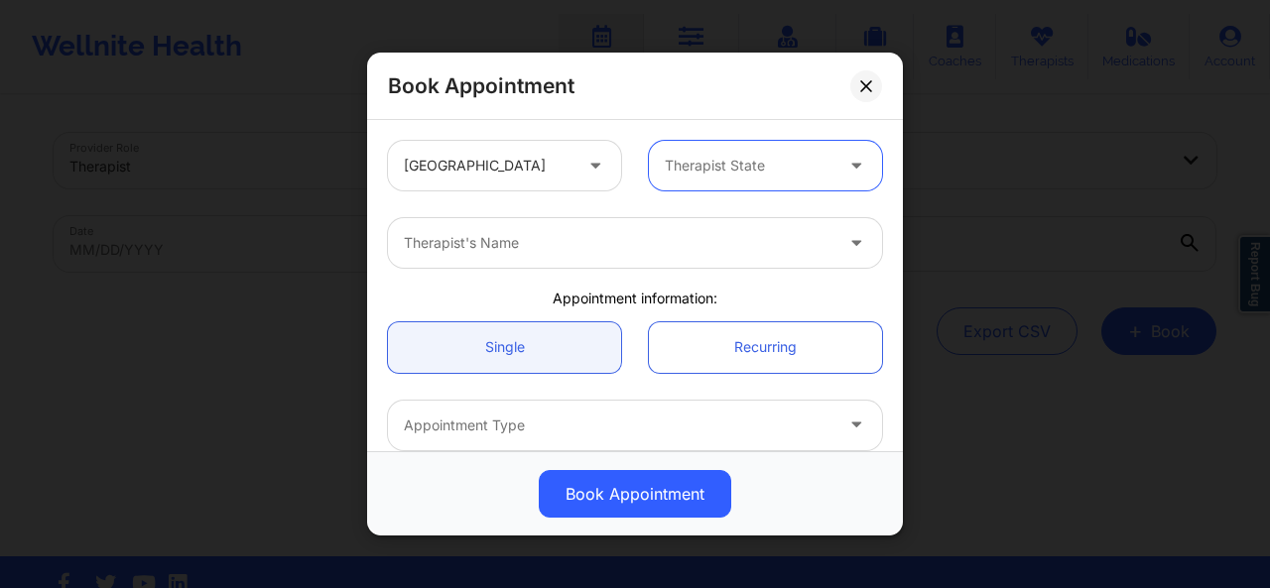
type input "f"
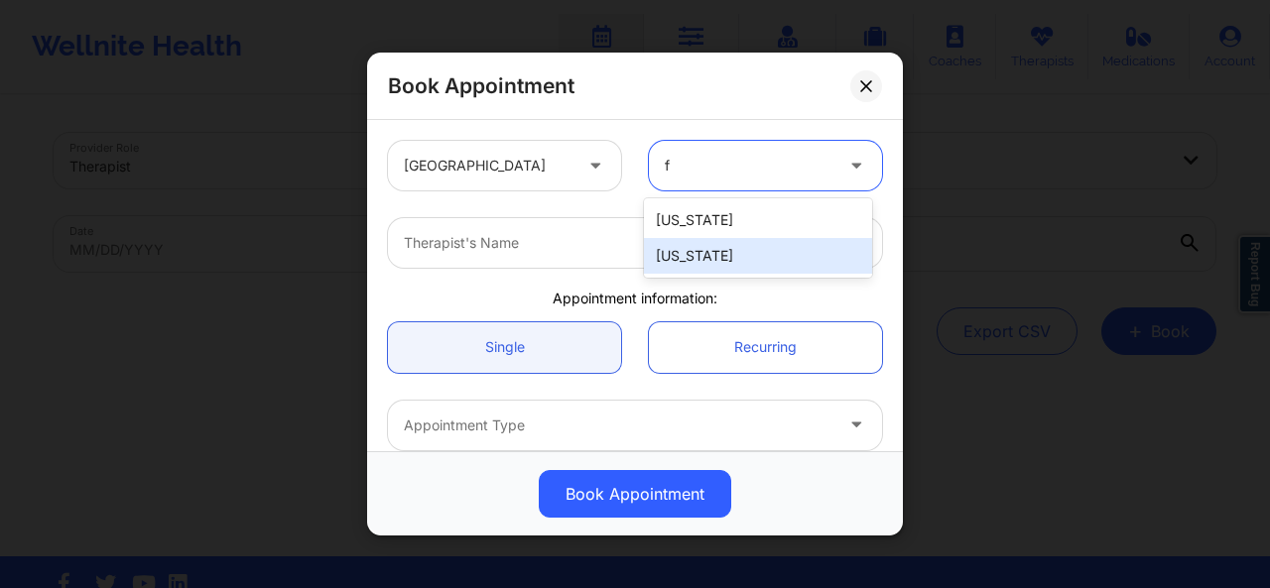
click at [686, 259] on div "[US_STATE]" at bounding box center [758, 256] width 228 height 36
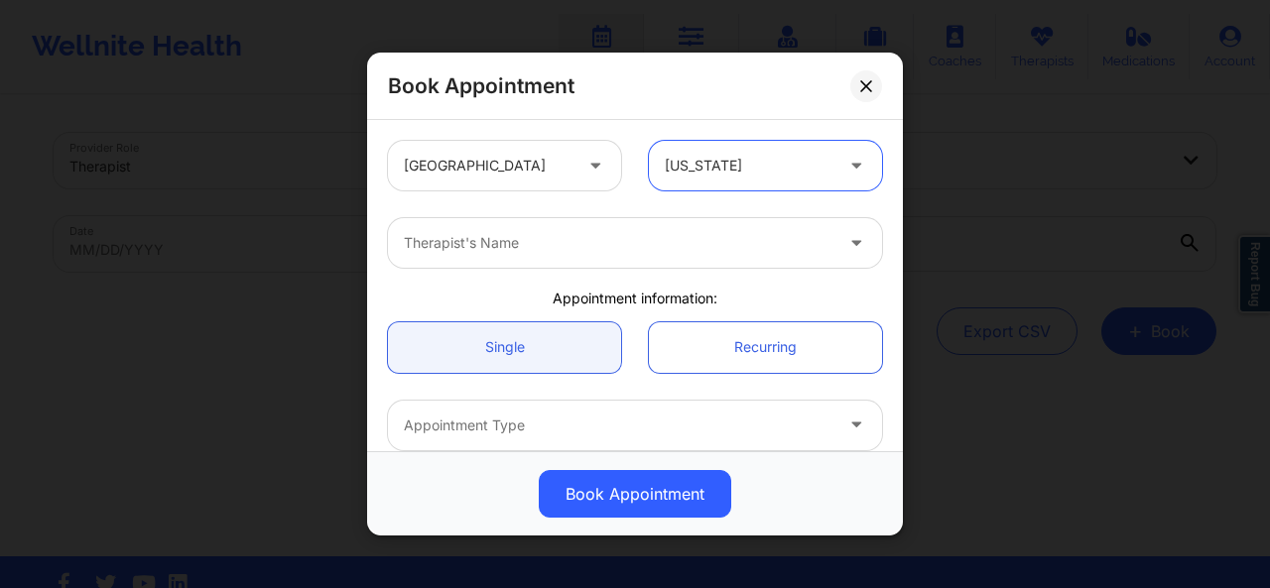
click at [605, 250] on div at bounding box center [618, 243] width 428 height 24
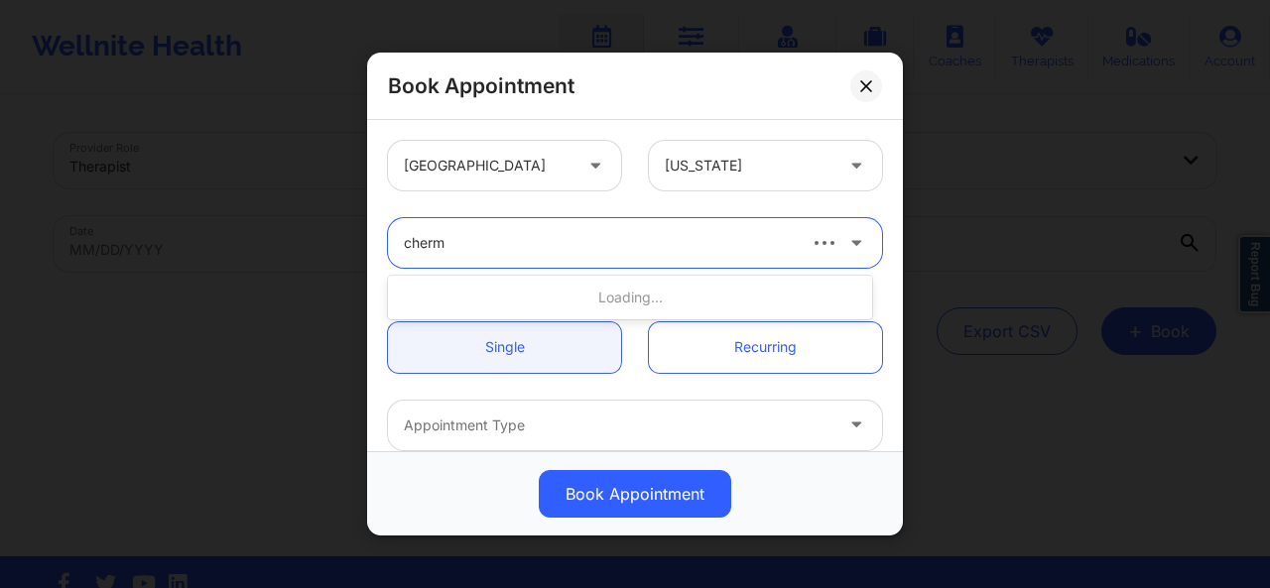
type input "chermo"
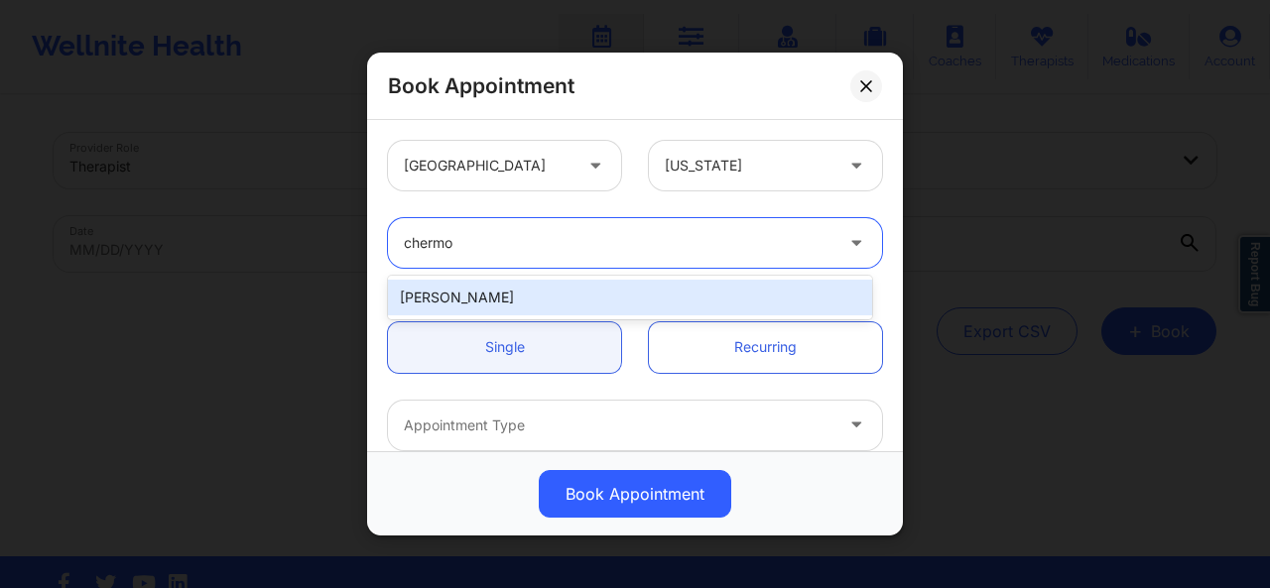
click at [545, 284] on div "[PERSON_NAME]" at bounding box center [630, 298] width 484 height 36
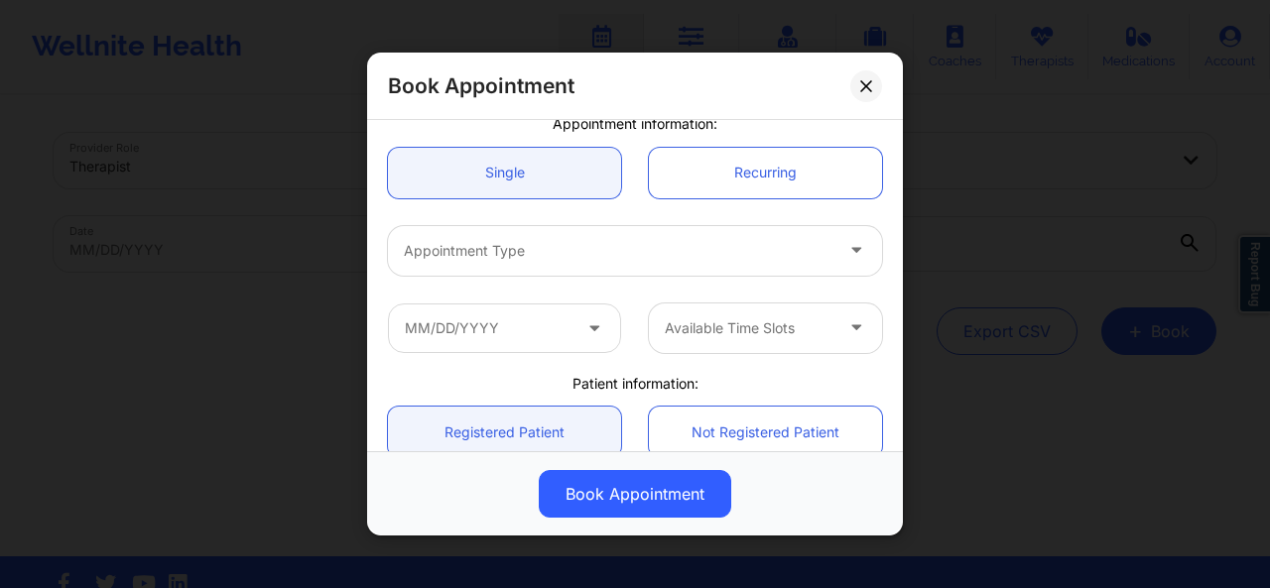
scroll to position [176, 0]
click at [530, 255] on div at bounding box center [618, 250] width 428 height 24
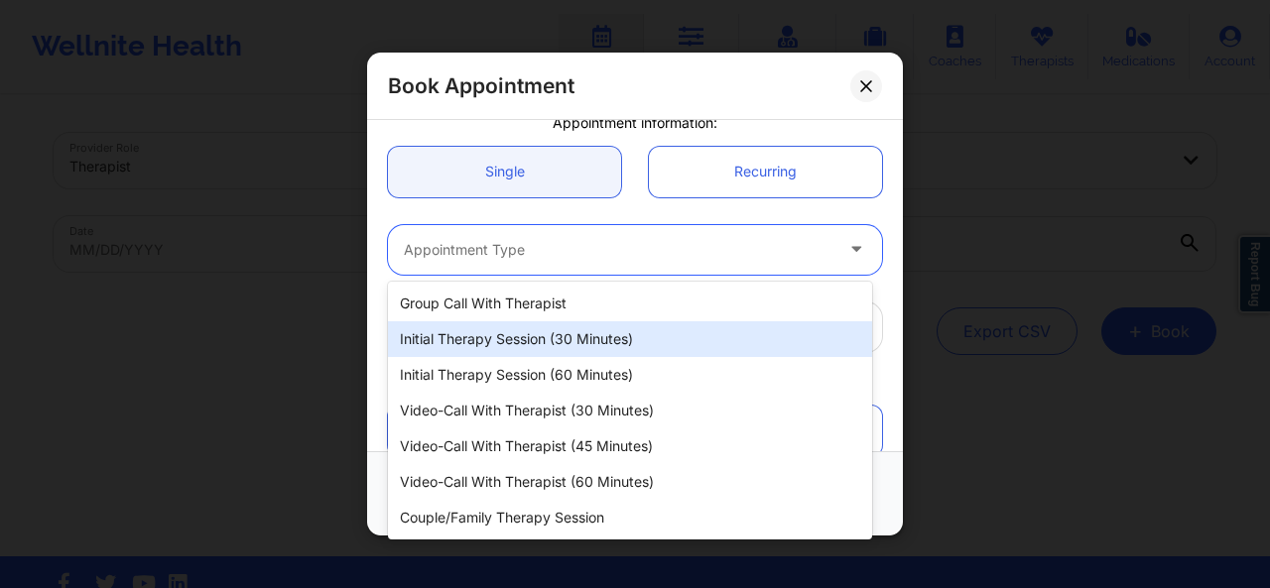
click at [517, 334] on div "Initial Therapy Session (30 minutes)" at bounding box center [630, 339] width 484 height 36
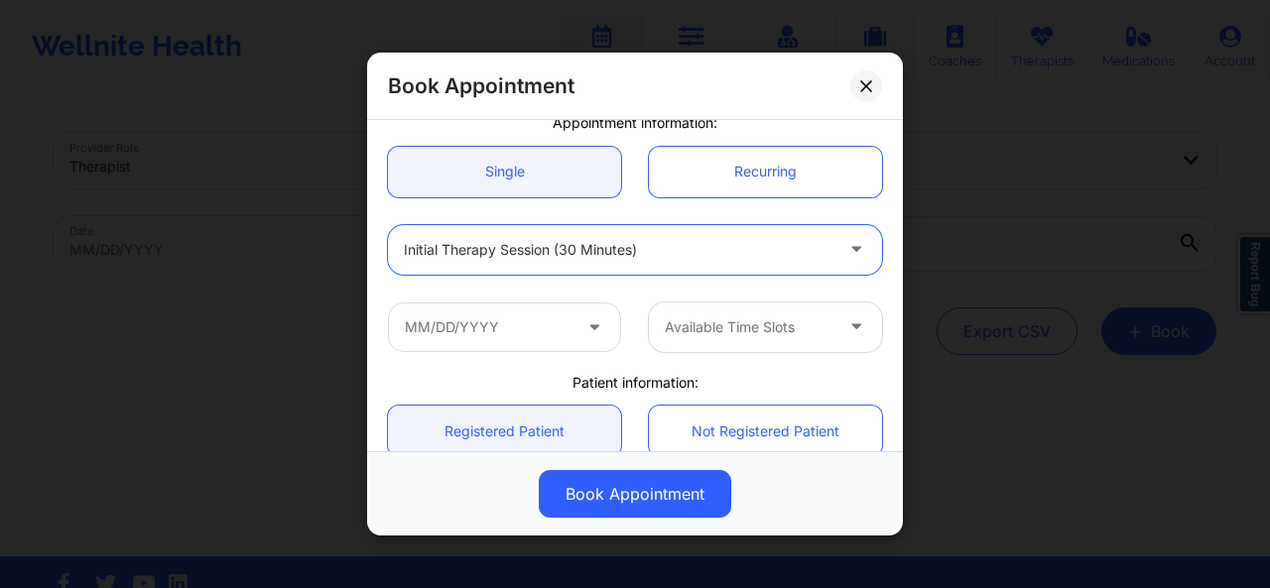
click at [584, 321] on icon at bounding box center [594, 322] width 20 height 17
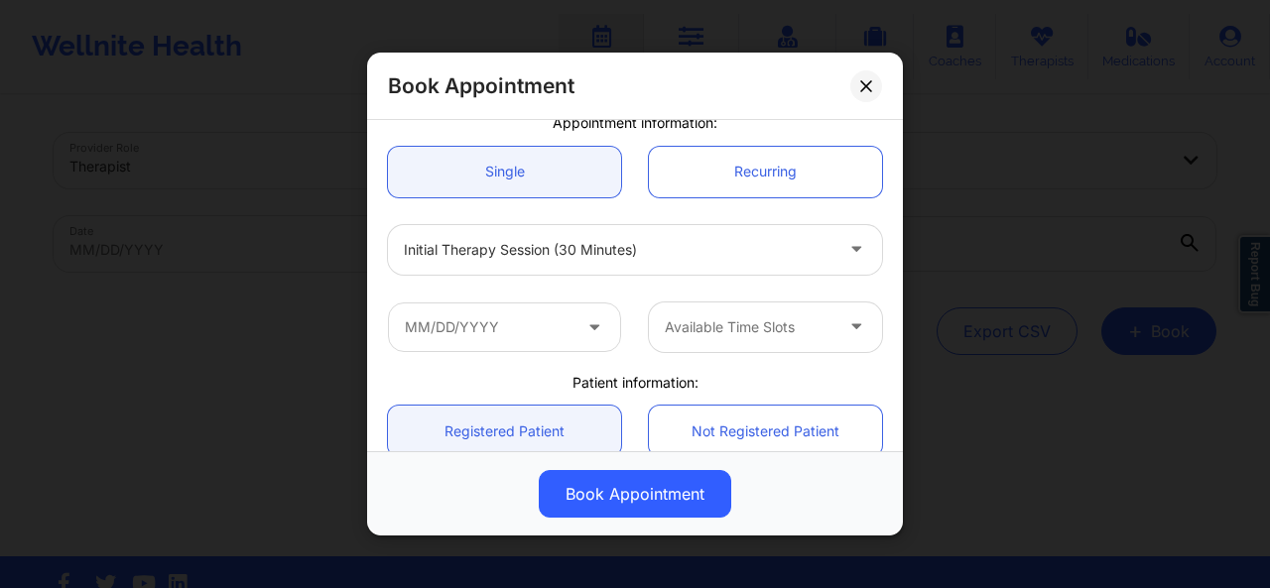
click at [590, 328] on icon at bounding box center [594, 322] width 20 height 17
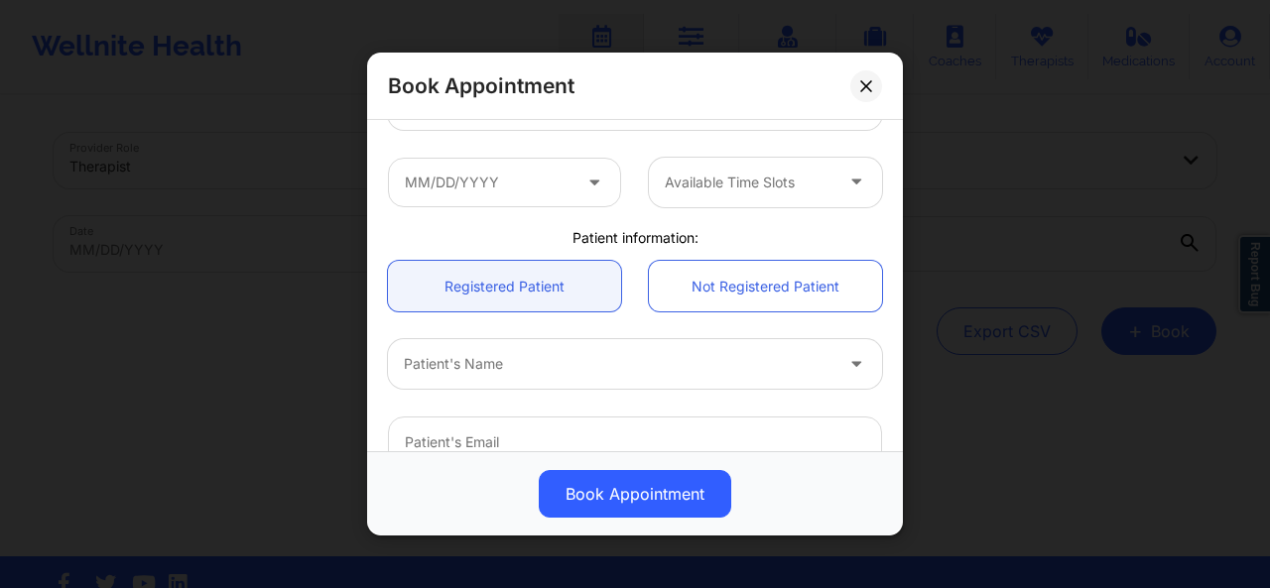
scroll to position [324, 0]
click at [593, 181] on icon at bounding box center [594, 174] width 20 height 17
click at [589, 180] on icon at bounding box center [594, 174] width 20 height 17
click at [521, 348] on div at bounding box center [618, 360] width 428 height 24
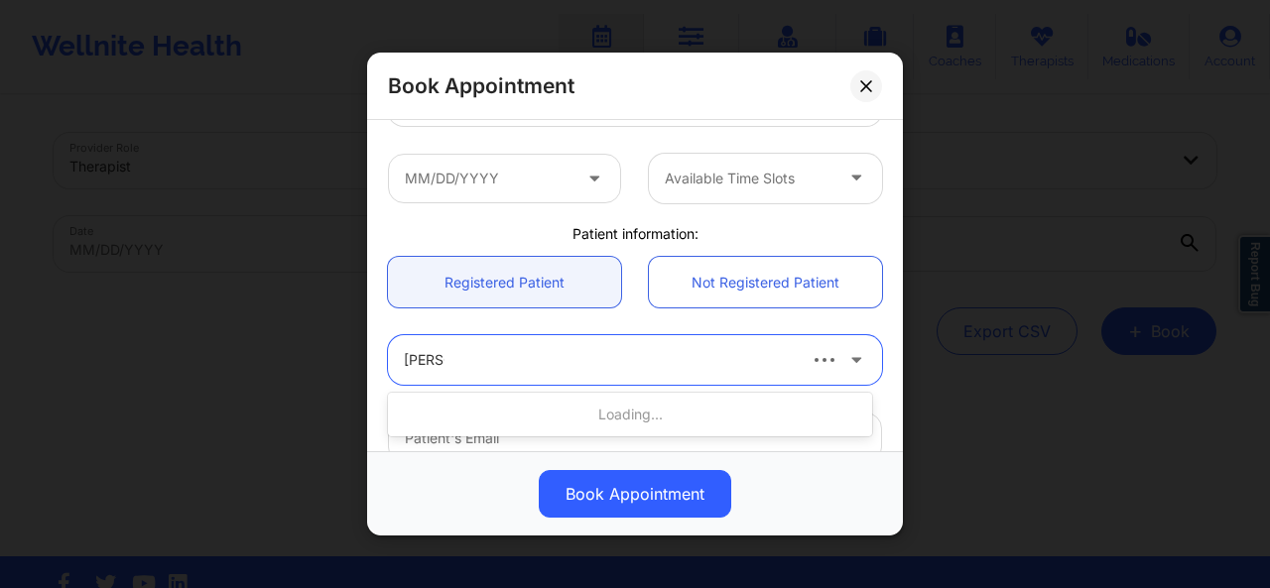
type input "scott g"
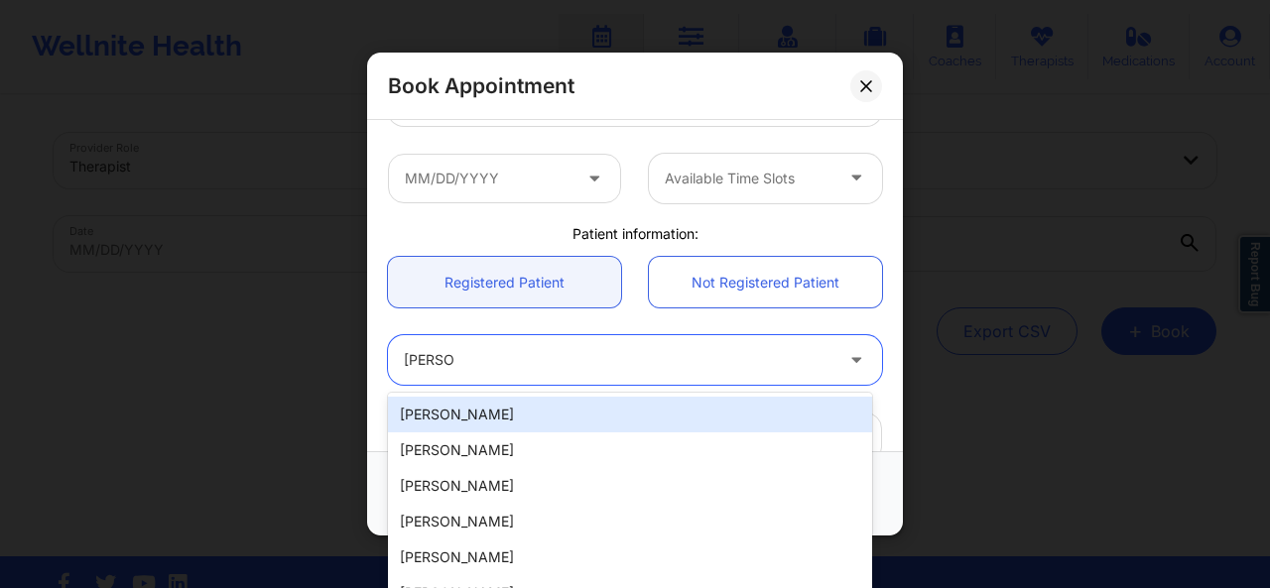
click at [561, 401] on div "[PERSON_NAME]" at bounding box center [630, 415] width 484 height 36
type input "[EMAIL_ADDRESS][DOMAIN_NAME]"
type input "7817712205"
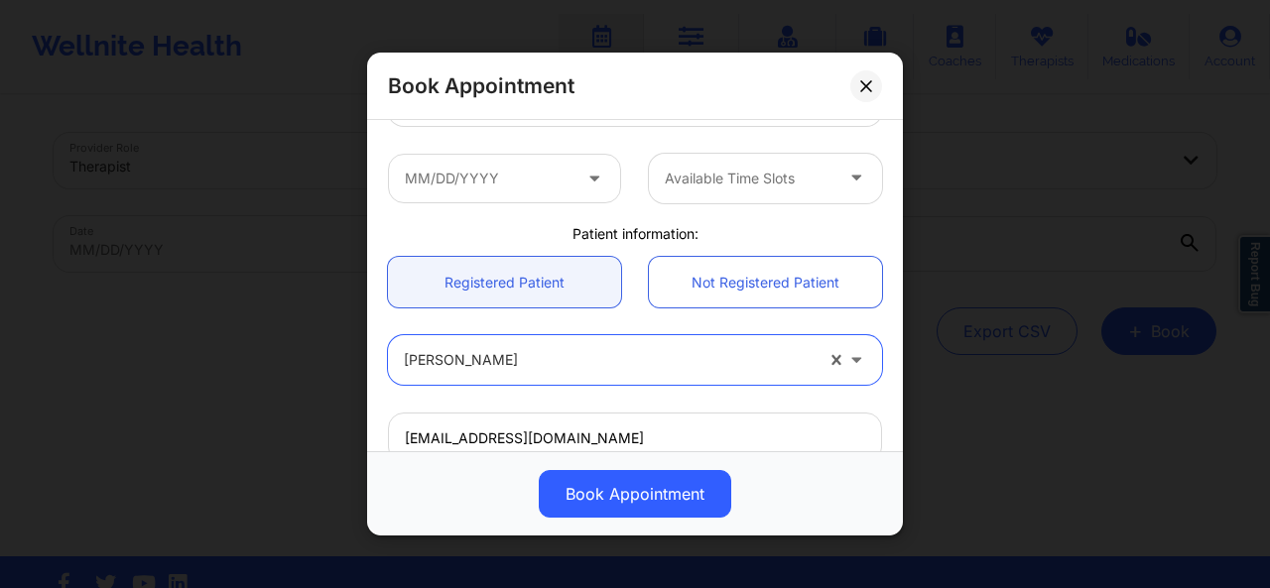
click at [719, 187] on div at bounding box center [749, 179] width 168 height 24
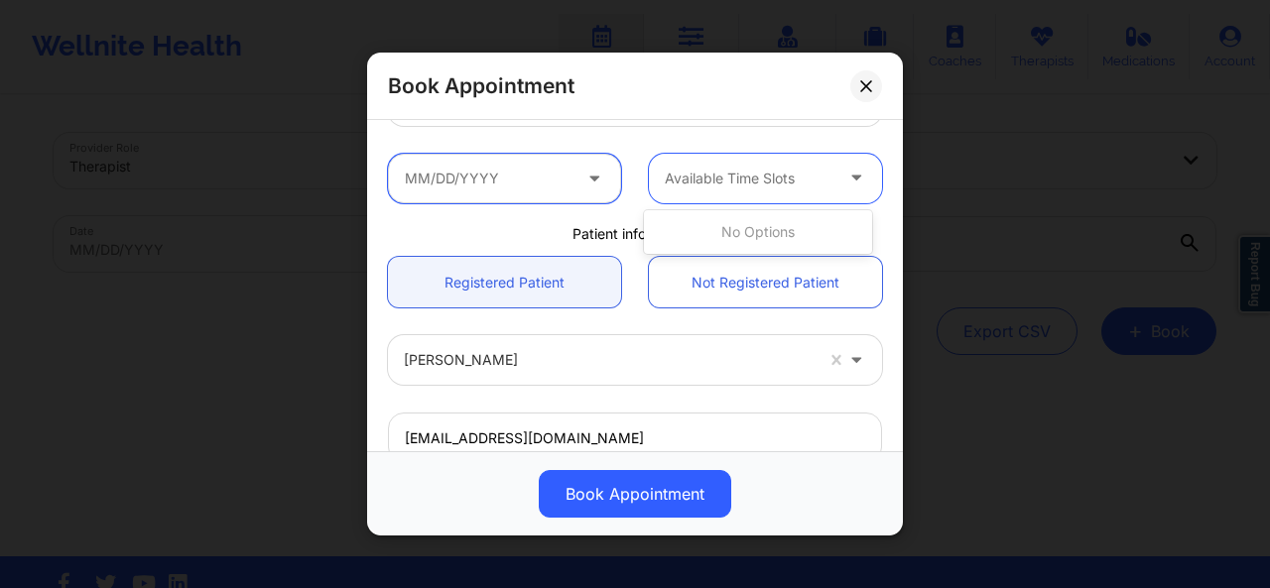
click at [576, 185] on input "text" at bounding box center [504, 178] width 233 height 50
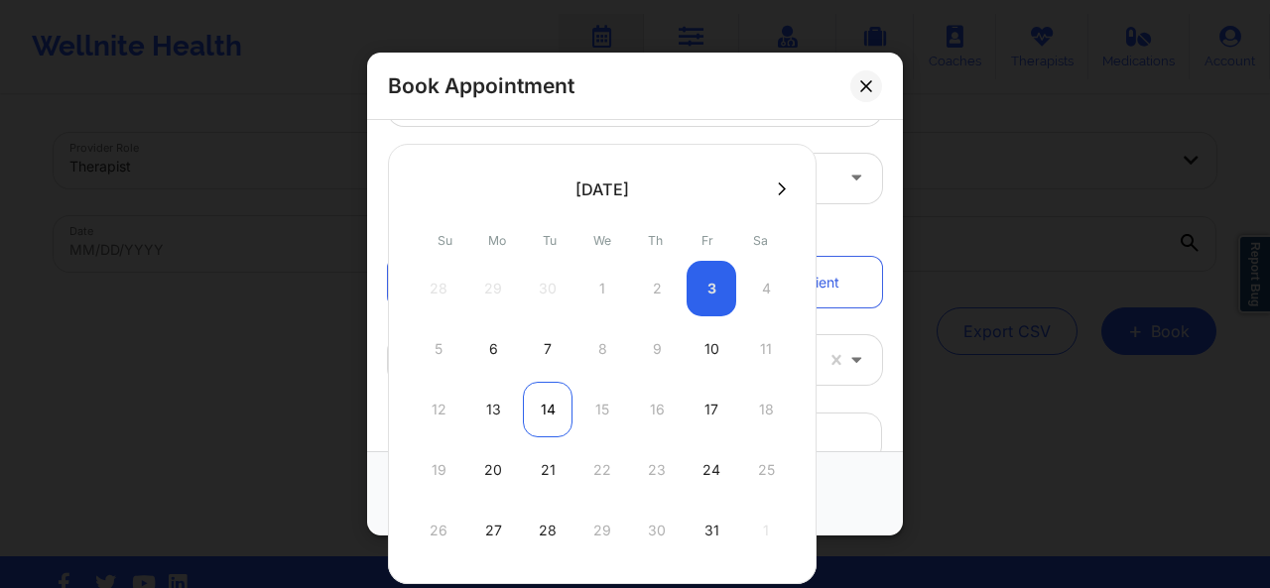
click at [549, 412] on div "14" at bounding box center [548, 410] width 50 height 56
type input "10/14/2025"
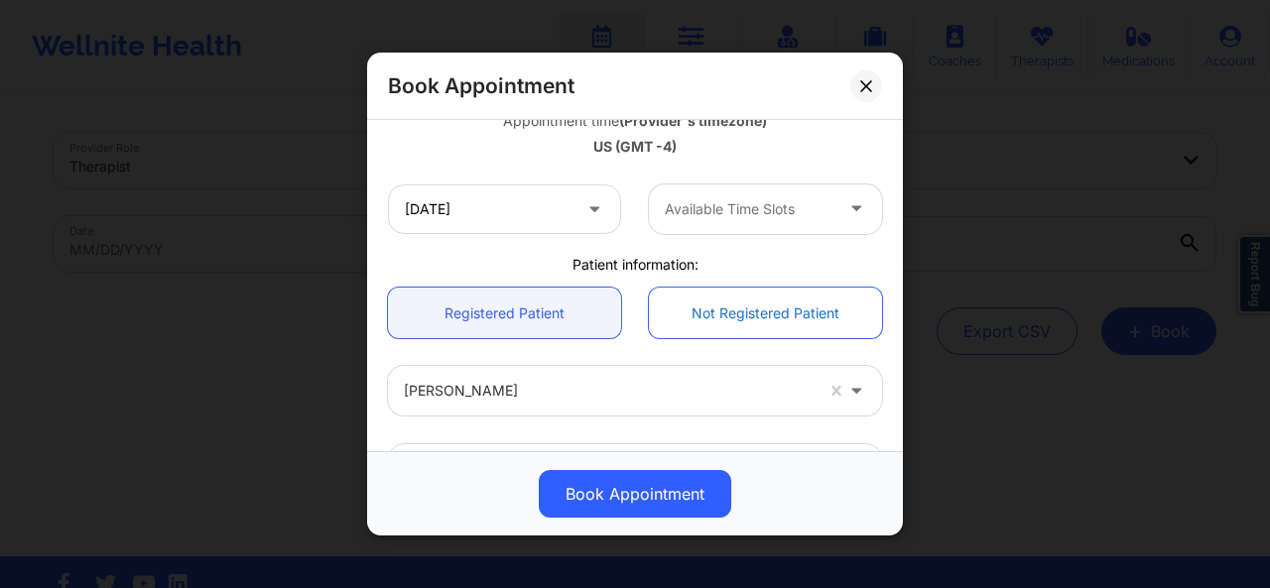
scroll to position [339, 0]
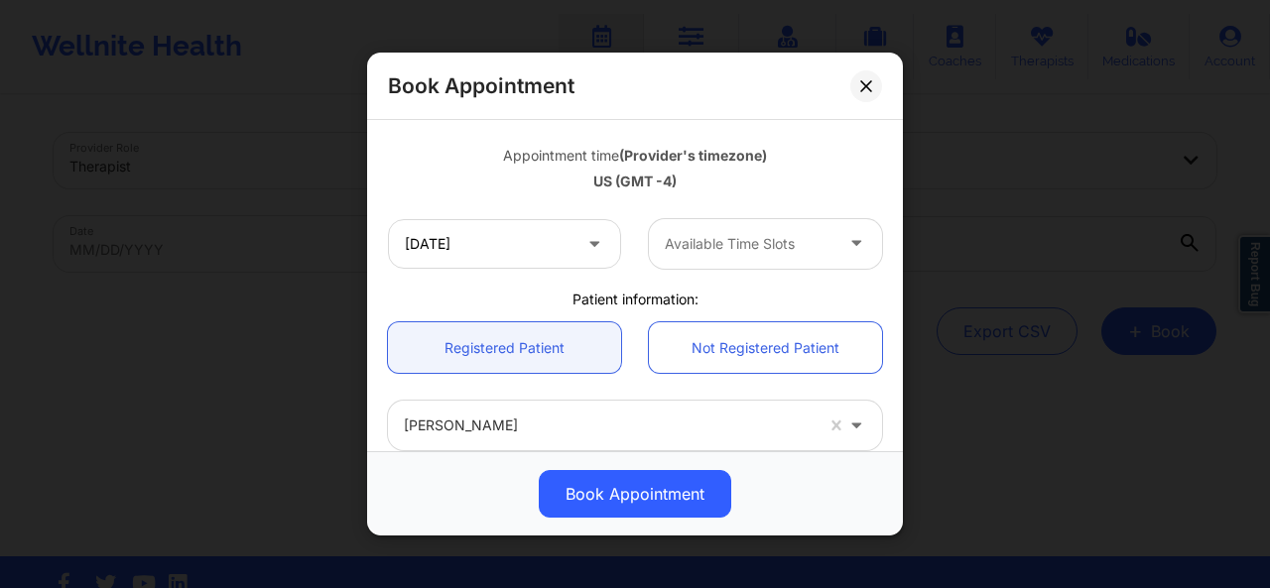
click at [782, 247] on div at bounding box center [749, 244] width 168 height 24
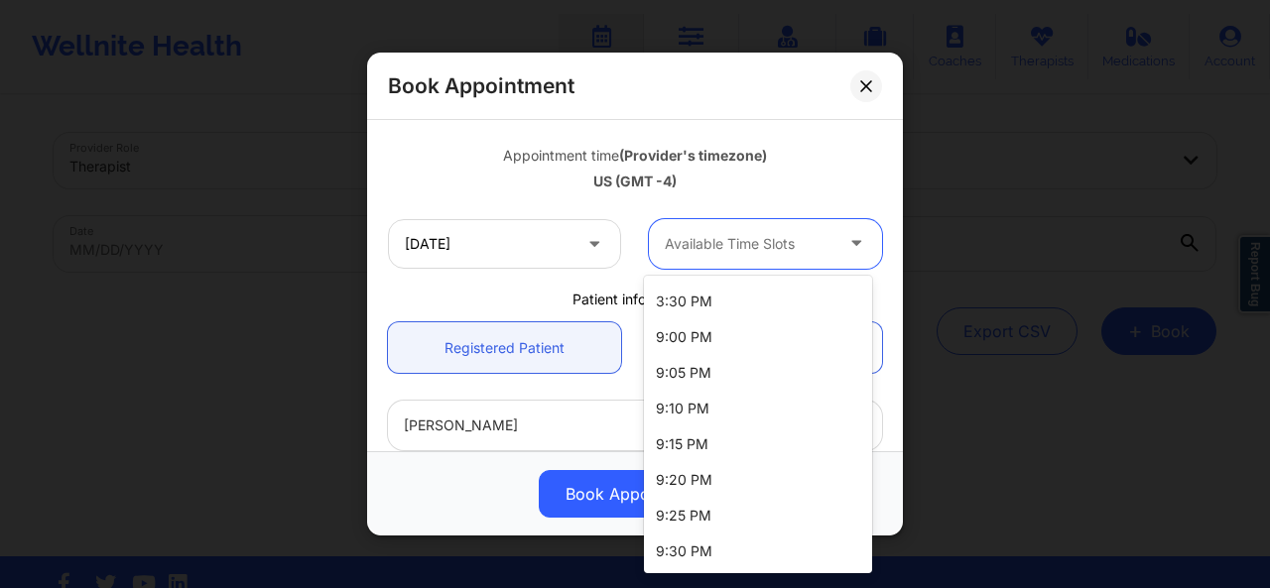
scroll to position [0, 0]
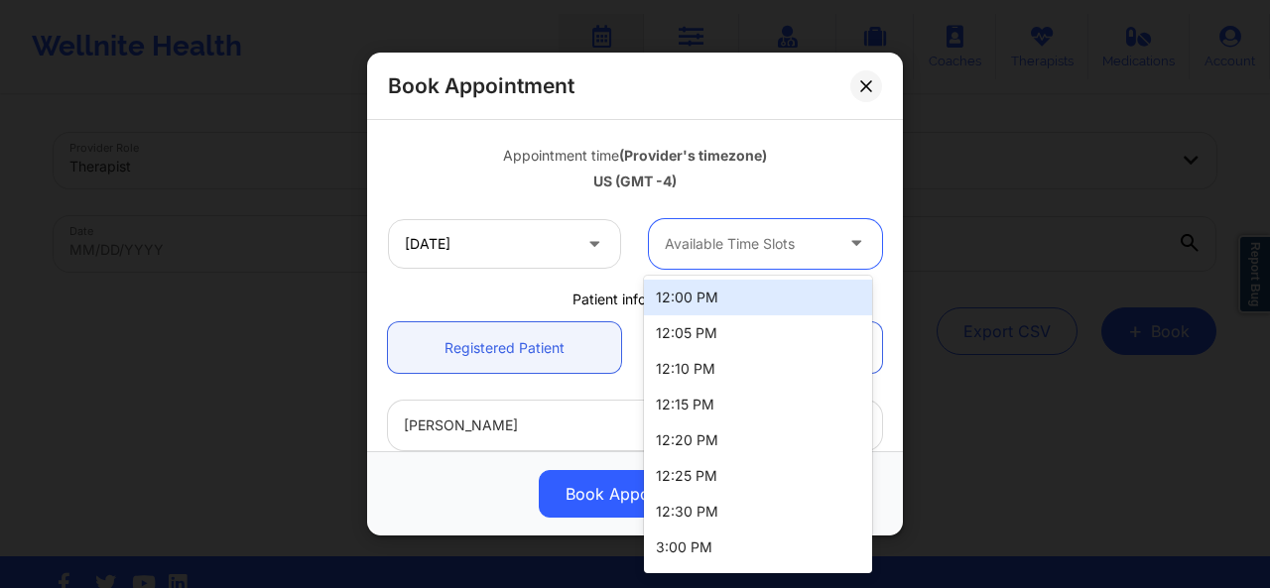
click at [523, 288] on div "United States Florida Chermora Johnson Appointment information: Single Recurrin…" at bounding box center [635, 242] width 522 height 908
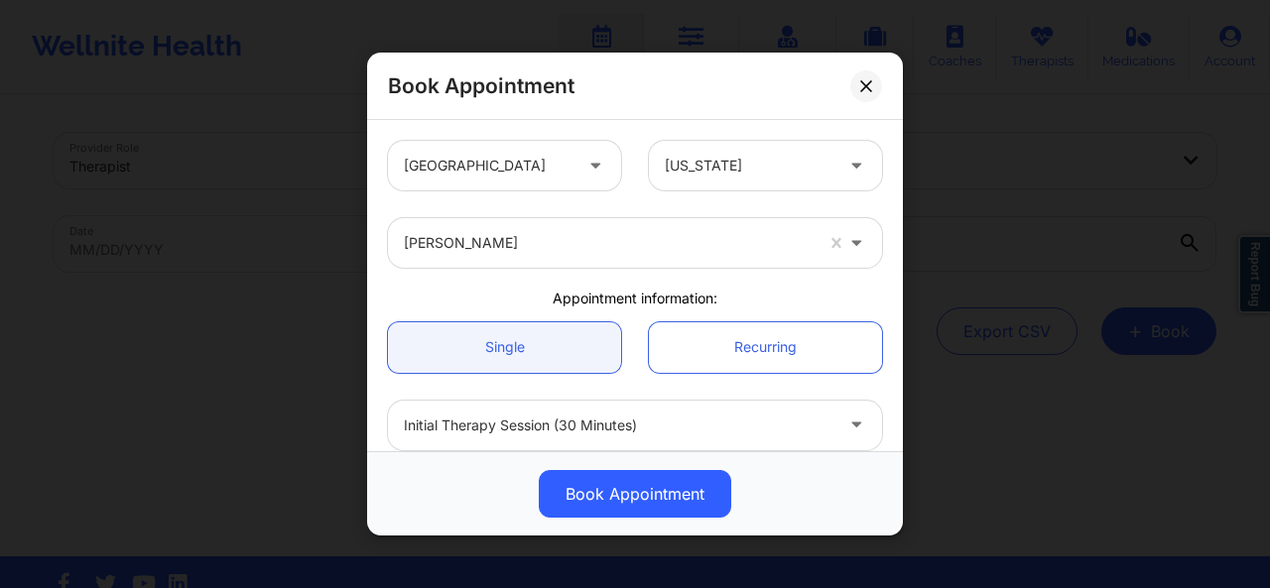
click at [684, 171] on div at bounding box center [749, 166] width 168 height 24
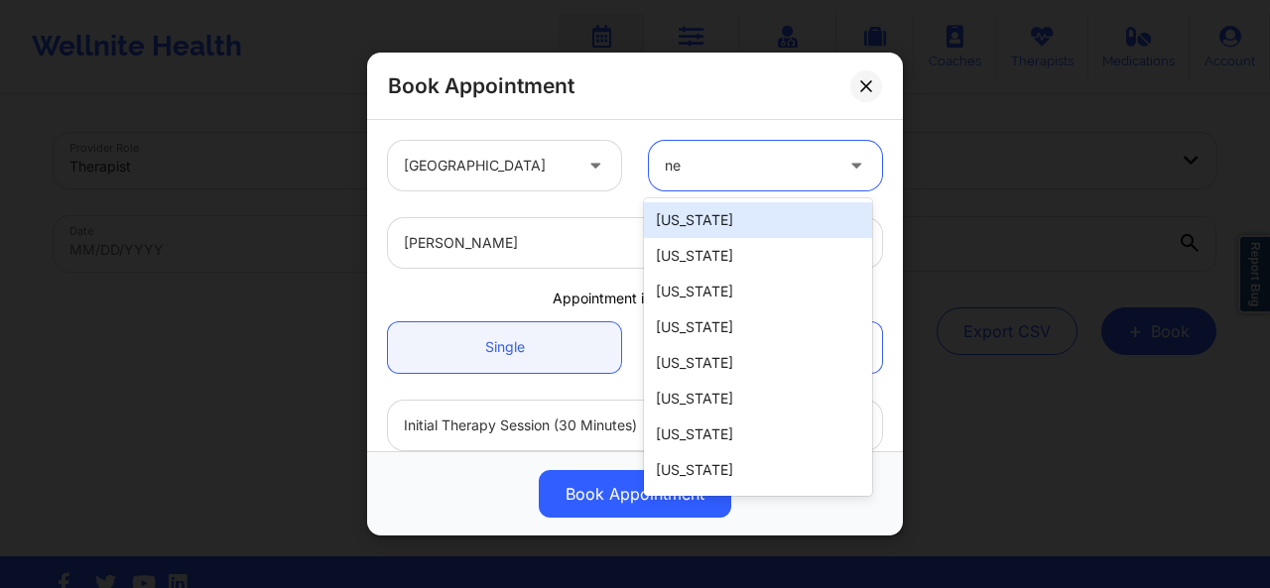
type input "new"
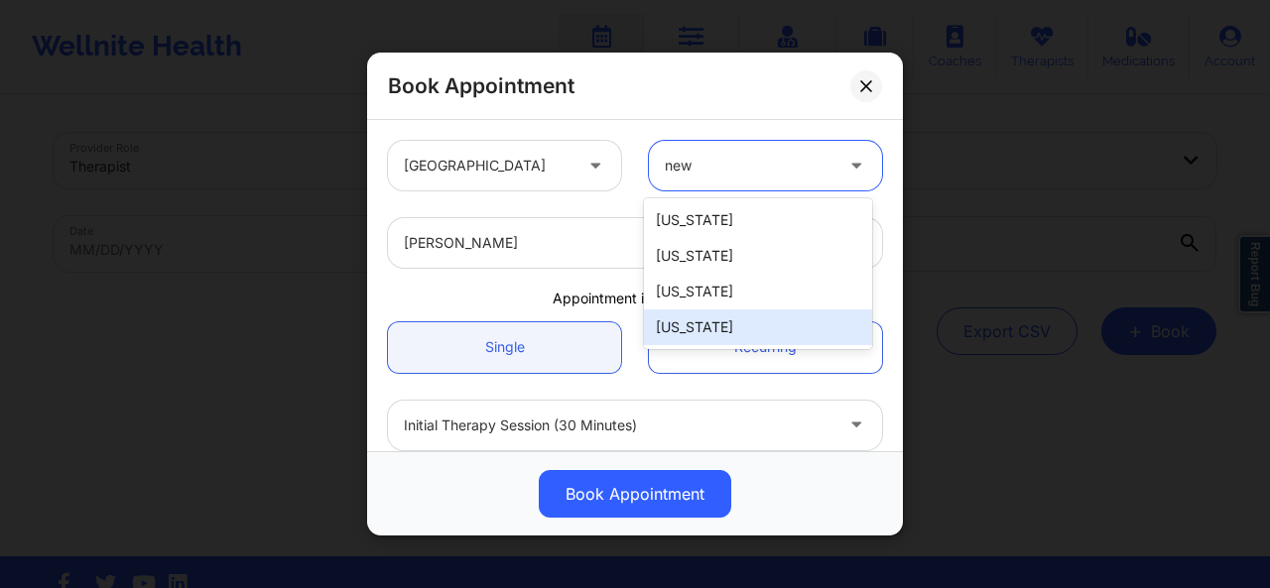
click at [700, 321] on div "[US_STATE]" at bounding box center [758, 327] width 228 height 36
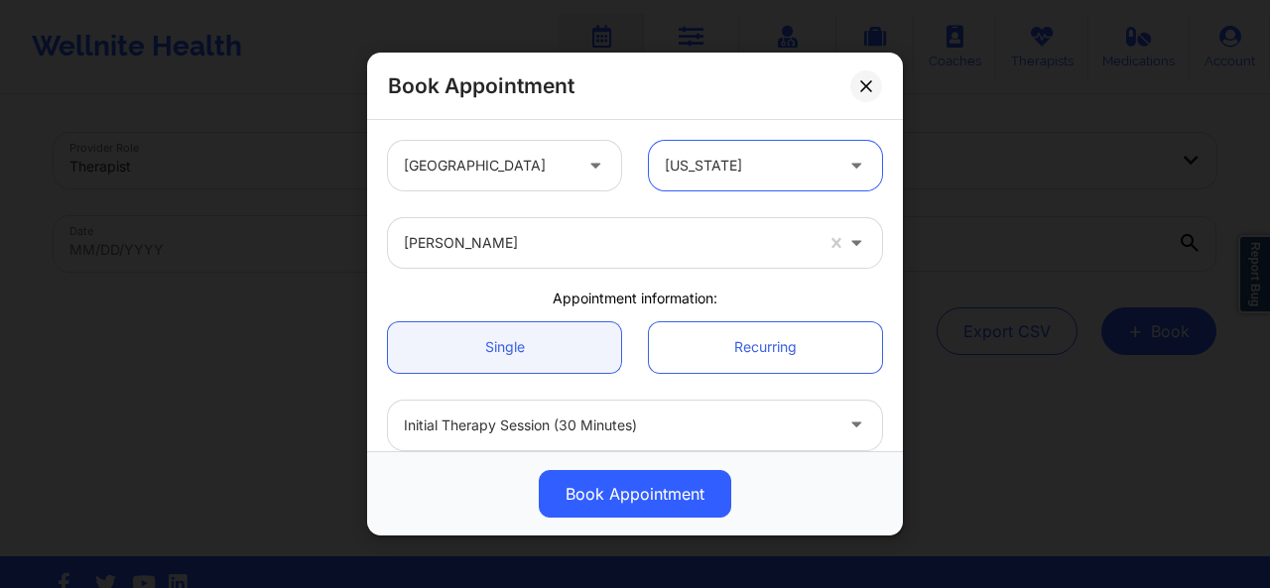
click at [579, 247] on div at bounding box center [608, 243] width 409 height 24
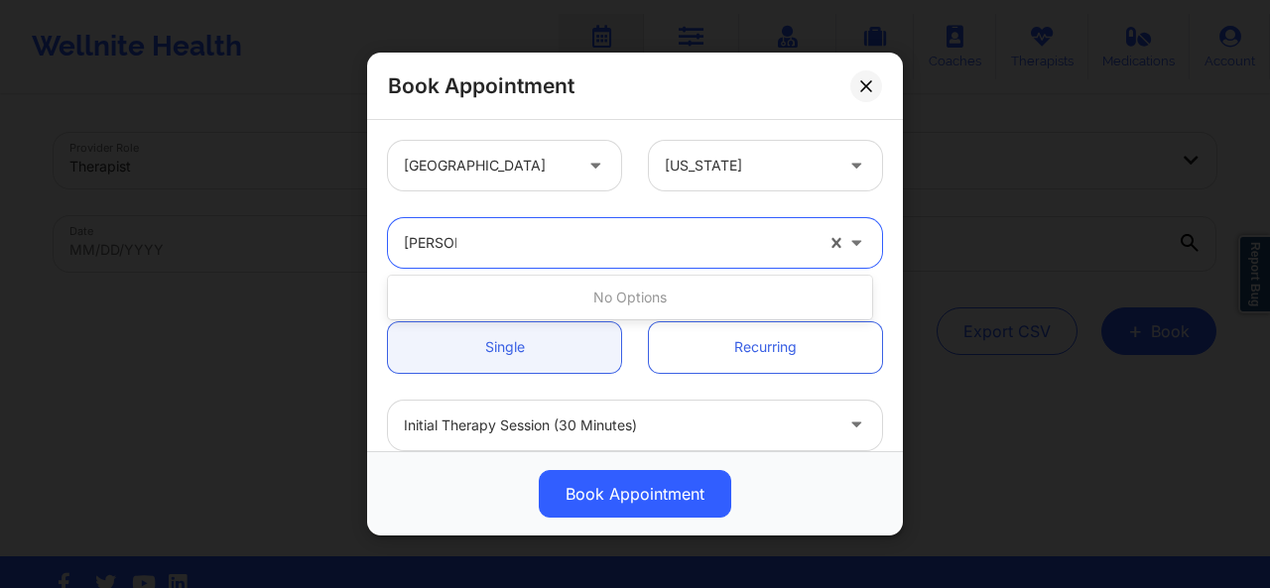
type input "cindy b"
click at [623, 244] on div at bounding box center [608, 243] width 409 height 24
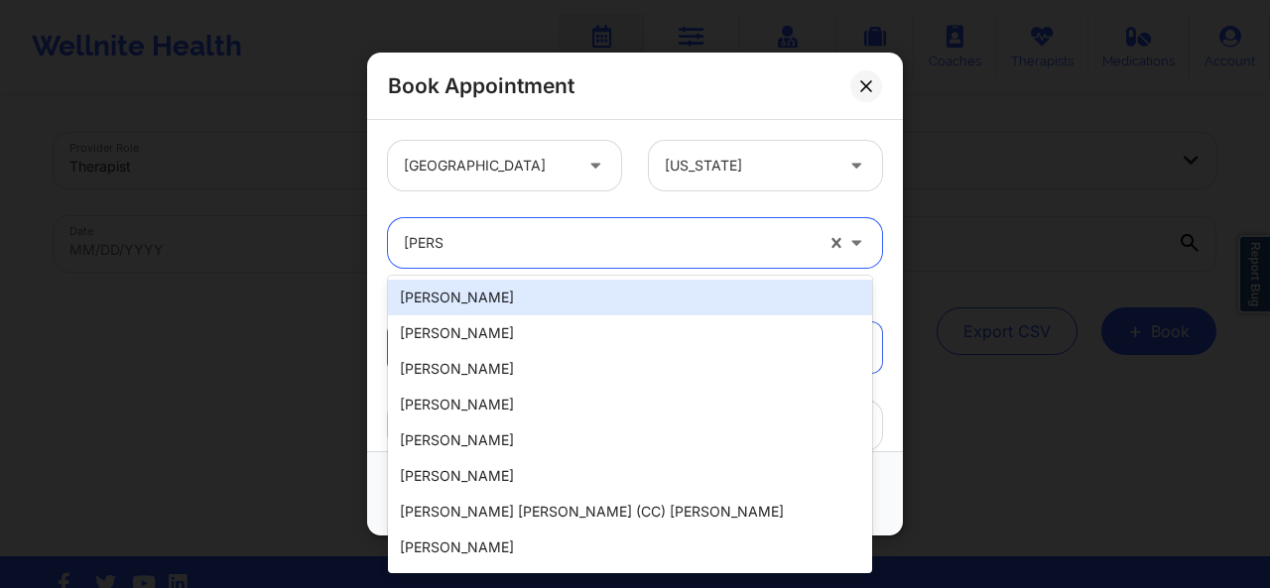
type input "[PERSON_NAME]"
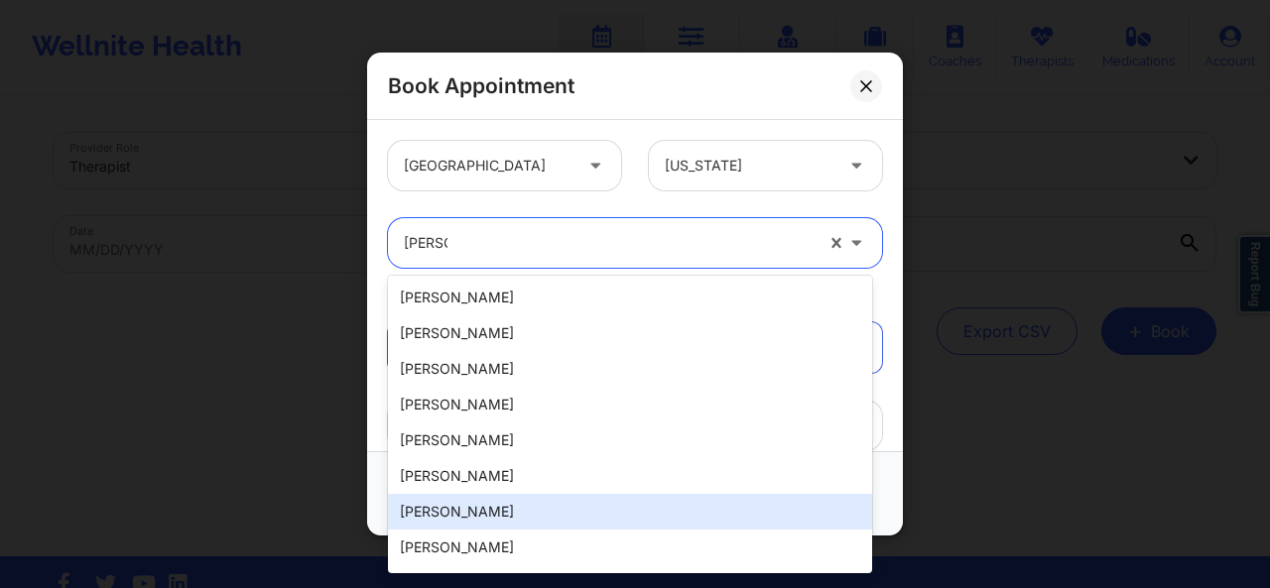
click at [464, 511] on div "[PERSON_NAME]" at bounding box center [630, 512] width 484 height 36
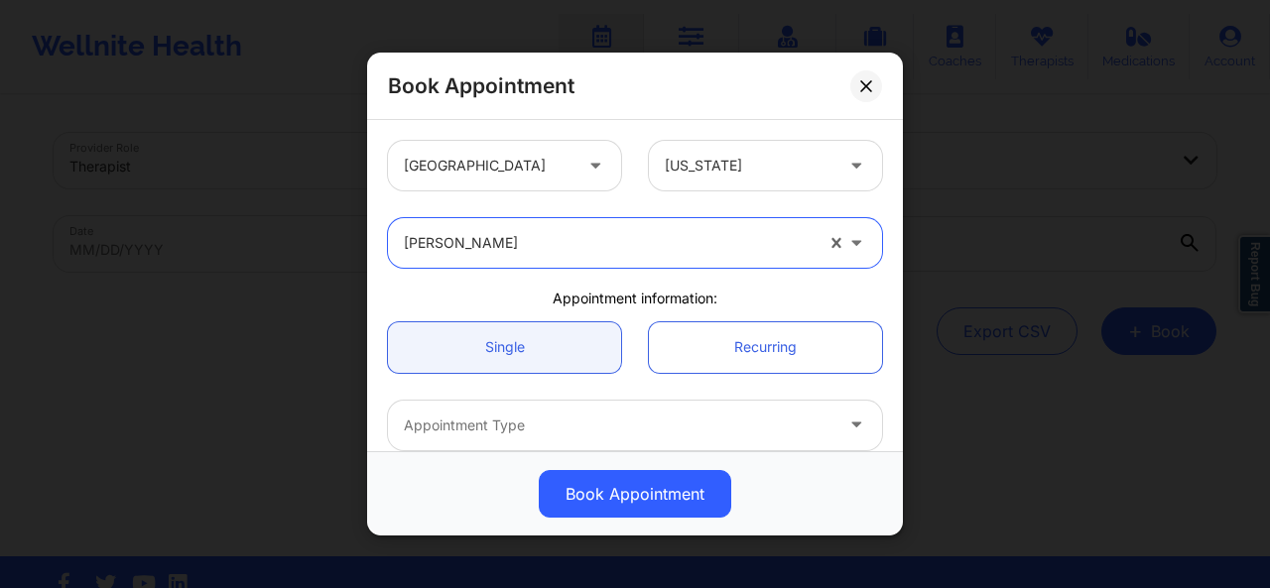
click at [771, 153] on div "[US_STATE]" at bounding box center [749, 166] width 168 height 50
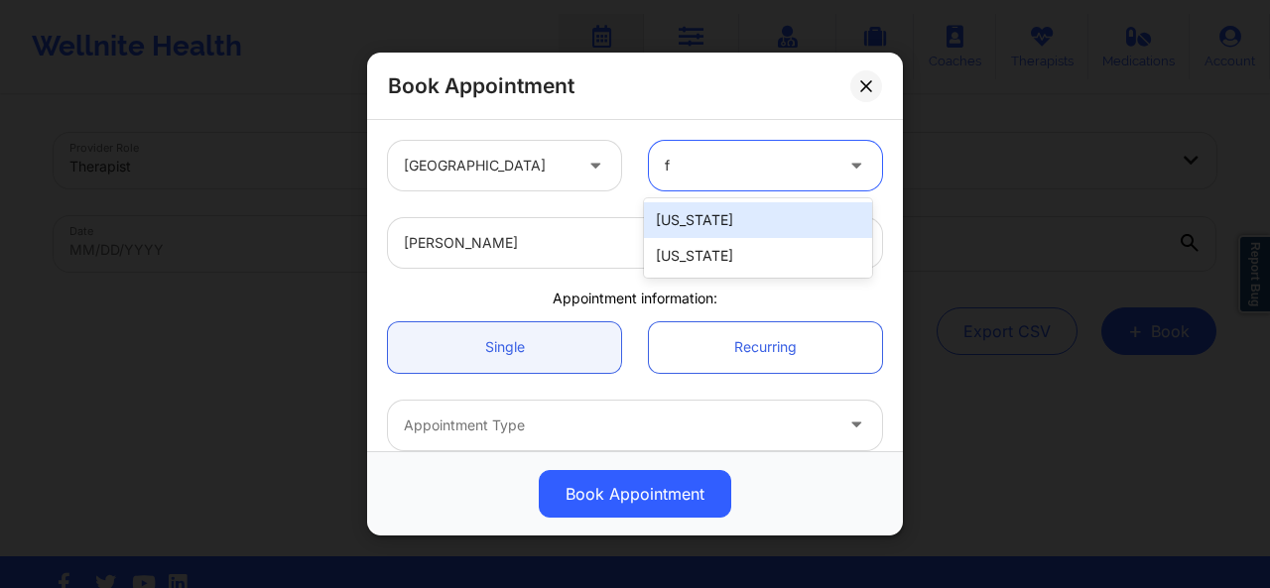
type input "fl"
click at [695, 215] on div "[US_STATE]" at bounding box center [758, 220] width 228 height 36
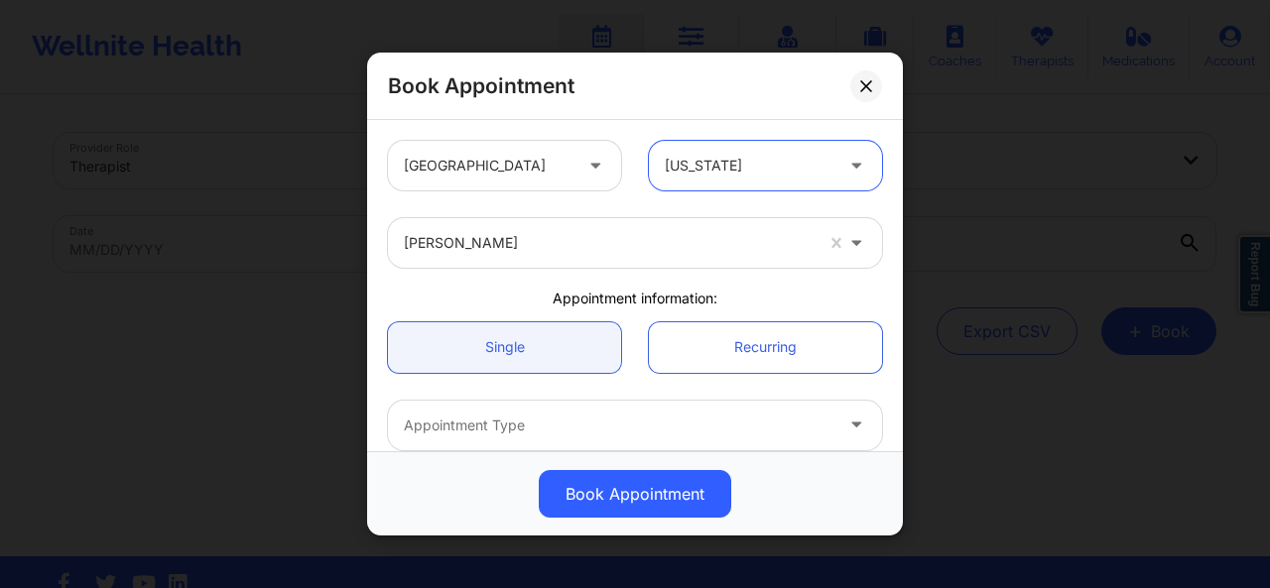
click at [705, 152] on div "[US_STATE]" at bounding box center [749, 166] width 168 height 50
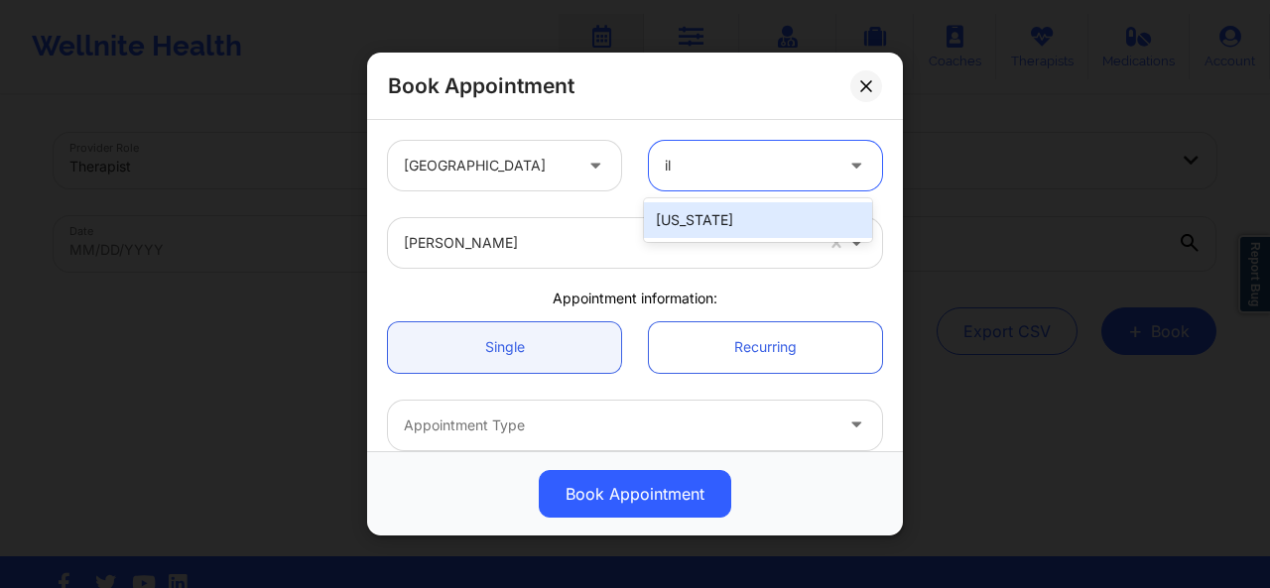
type input "ill"
click at [699, 214] on div "[US_STATE]" at bounding box center [758, 220] width 228 height 36
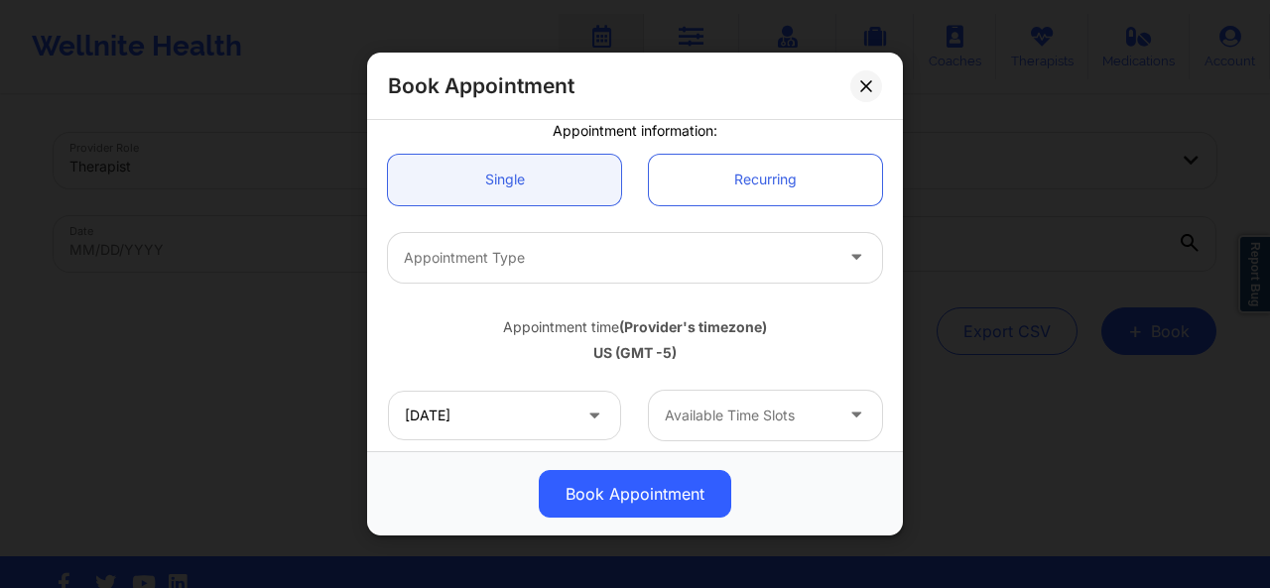
scroll to position [171, 0]
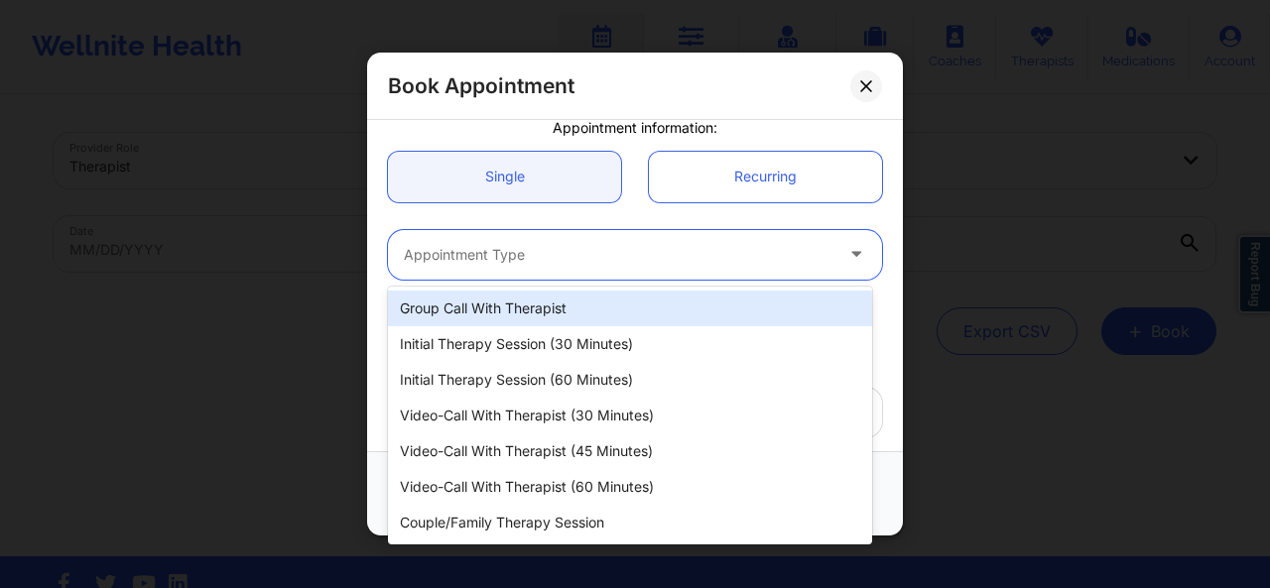
click at [796, 255] on div at bounding box center [618, 255] width 428 height 24
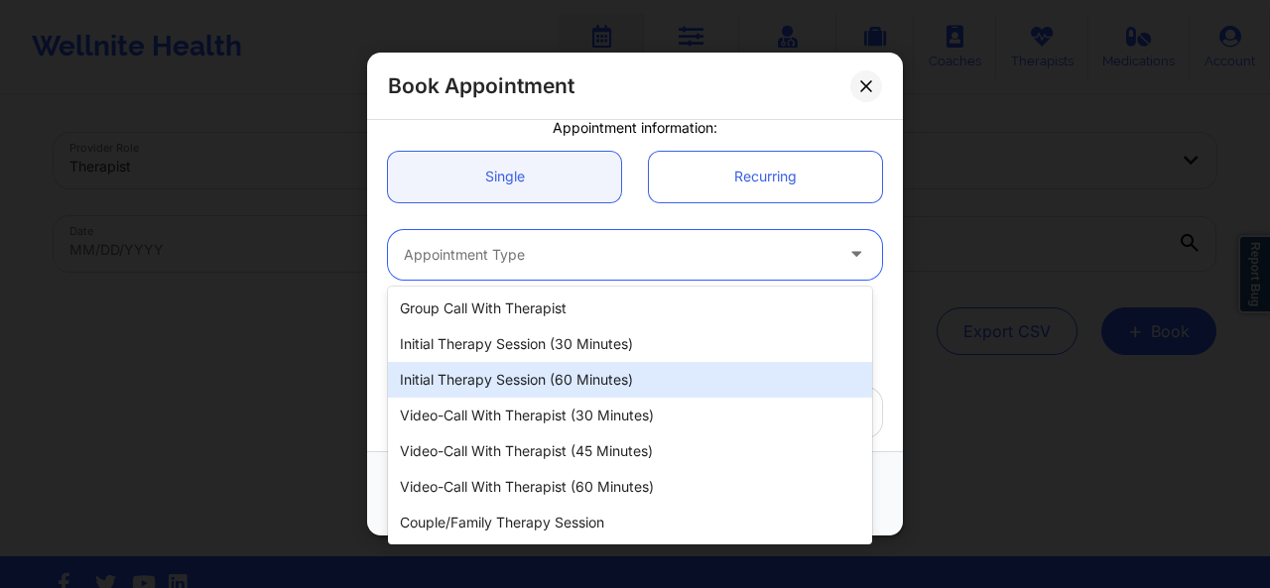
click at [603, 384] on div "Initial Therapy Session (60 minutes)" at bounding box center [630, 380] width 484 height 36
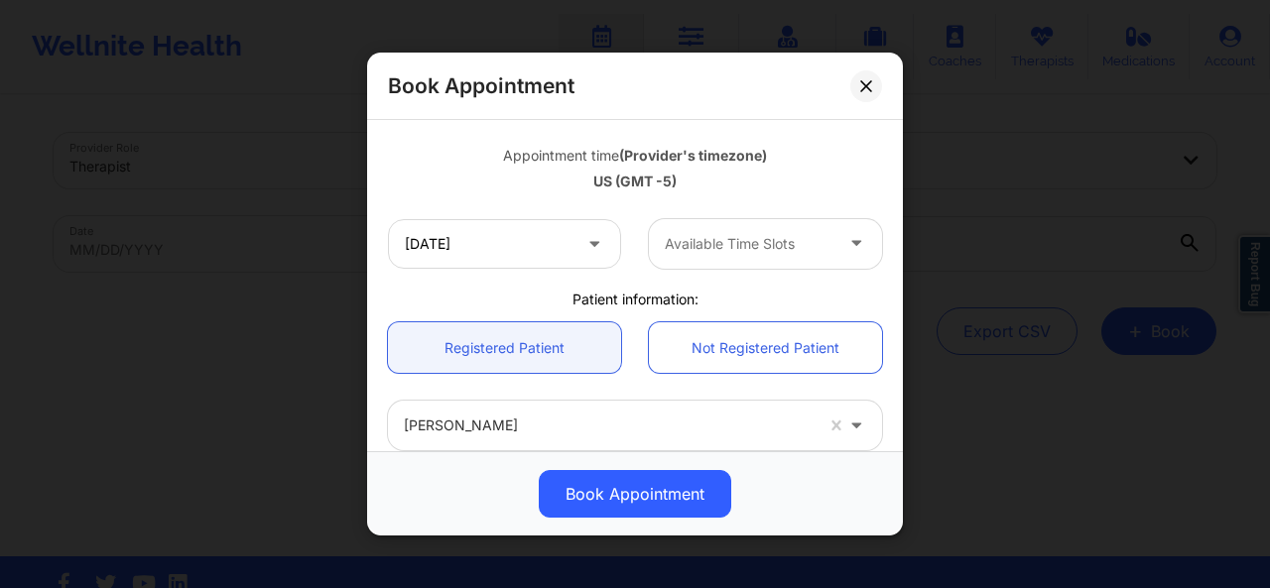
scroll to position [405, 0]
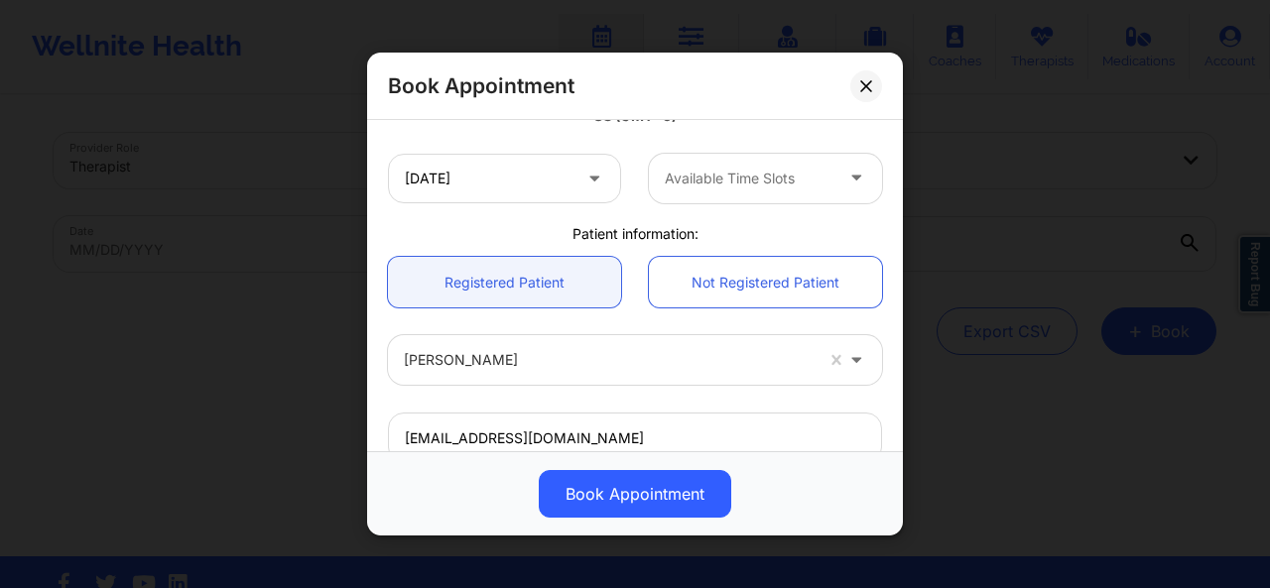
click at [584, 179] on icon at bounding box center [594, 174] width 20 height 17
click at [586, 179] on icon at bounding box center [594, 174] width 20 height 17
click at [586, 174] on icon at bounding box center [594, 174] width 20 height 17
click at [524, 360] on div at bounding box center [608, 360] width 409 height 24
click at [686, 365] on div at bounding box center [608, 360] width 409 height 24
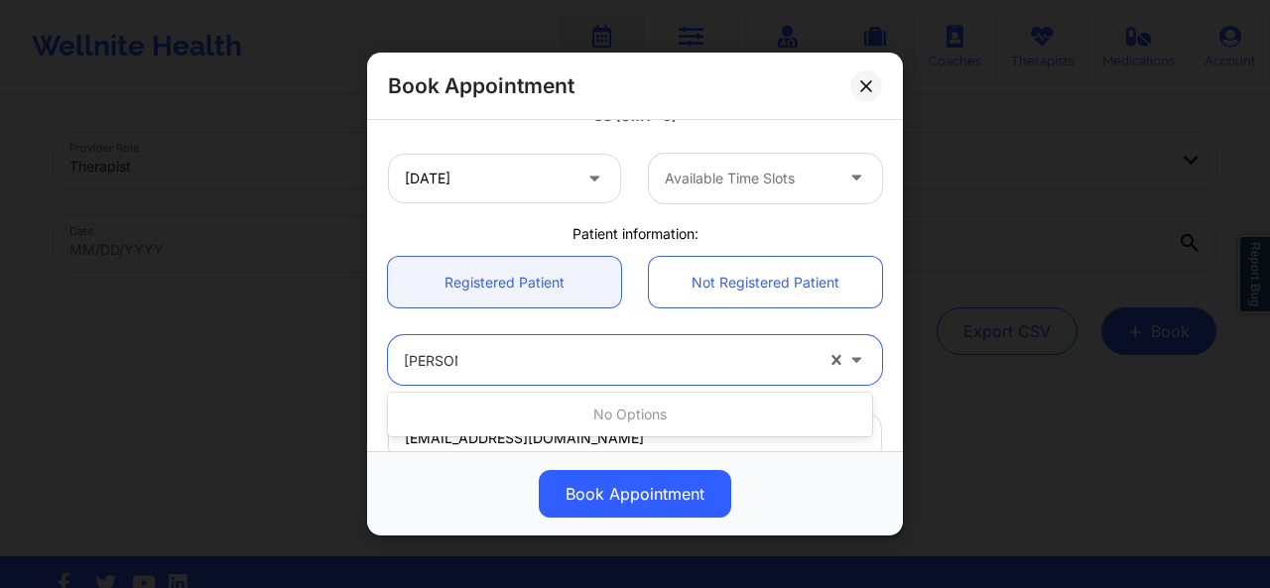
type input "erica p"
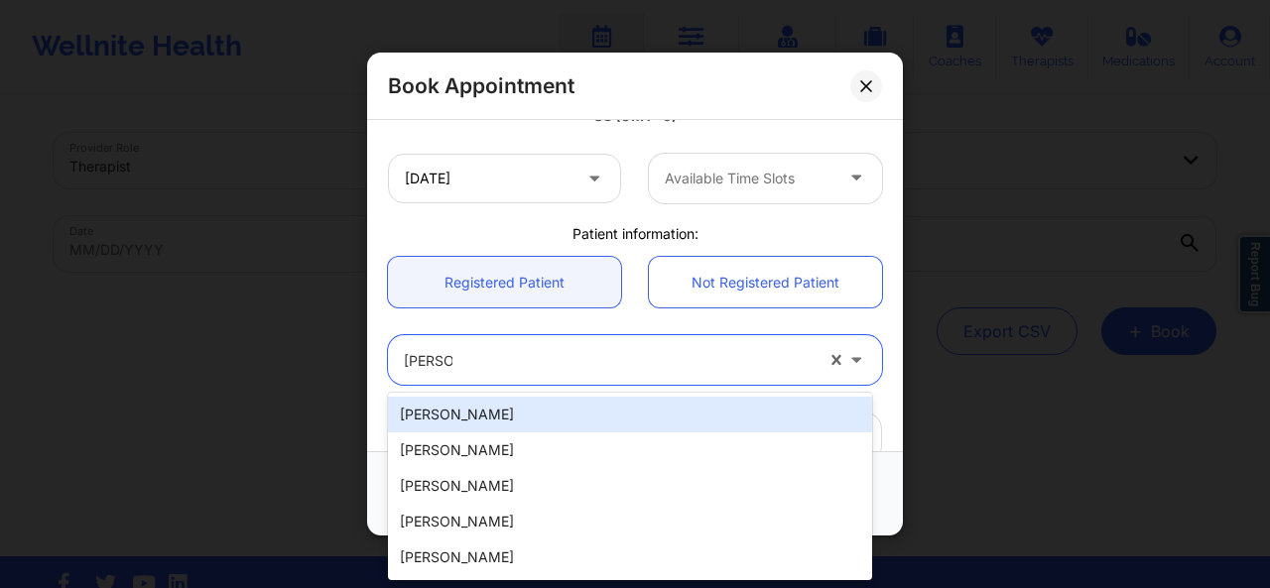
click at [544, 414] on div "Erica Pellegrini" at bounding box center [630, 415] width 484 height 36
type input "pellegrini.ericaj@gmail.com"
type input "+13028678203"
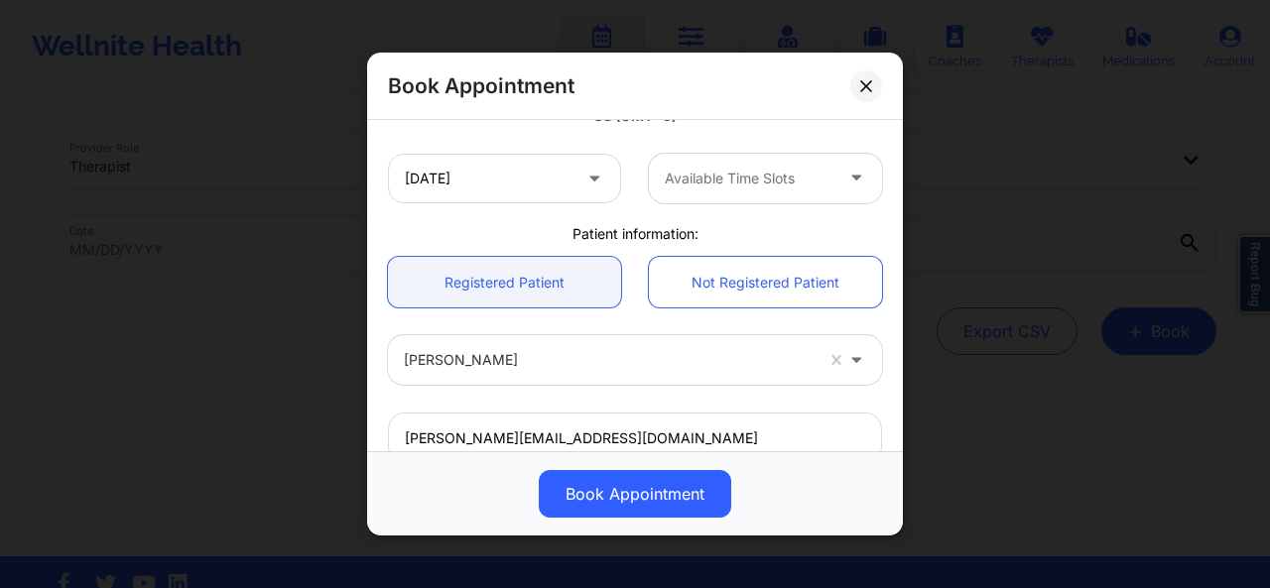
click at [891, 324] on div "United States Illinois Cindy L Baumann Appointment information: Single Recurrin…" at bounding box center [635, 285] width 536 height 331
click at [589, 428] on input "pellegrini.ericaj@gmail.com" at bounding box center [635, 438] width 494 height 51
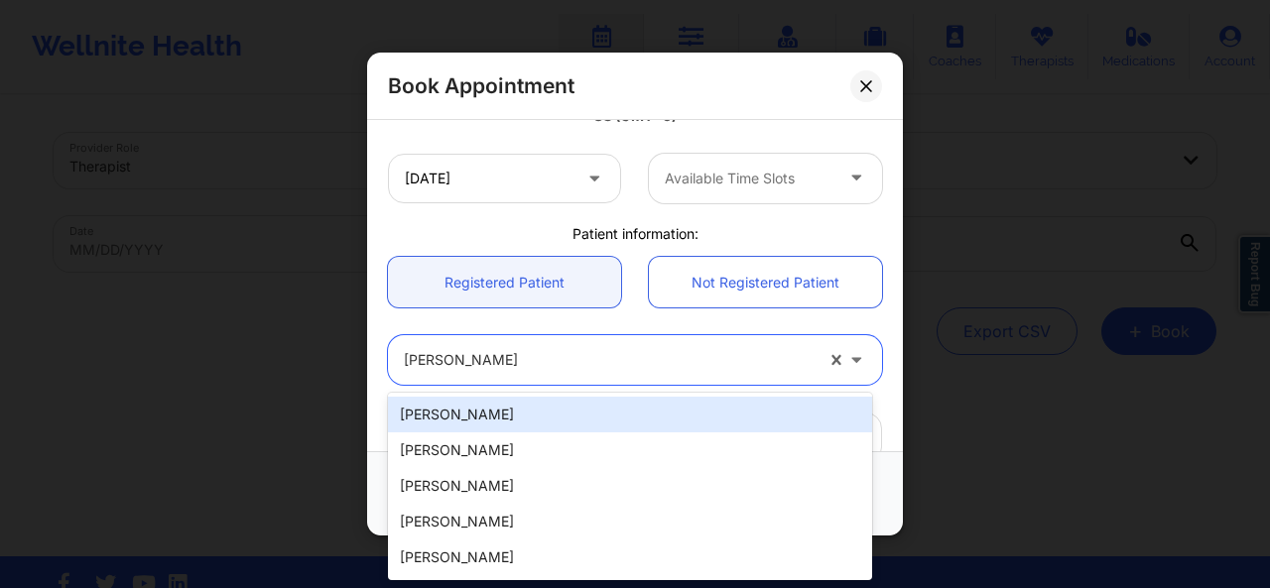
click at [590, 377] on div "Erica Pellegrini" at bounding box center [608, 360] width 409 height 50
click at [542, 353] on div at bounding box center [608, 360] width 409 height 24
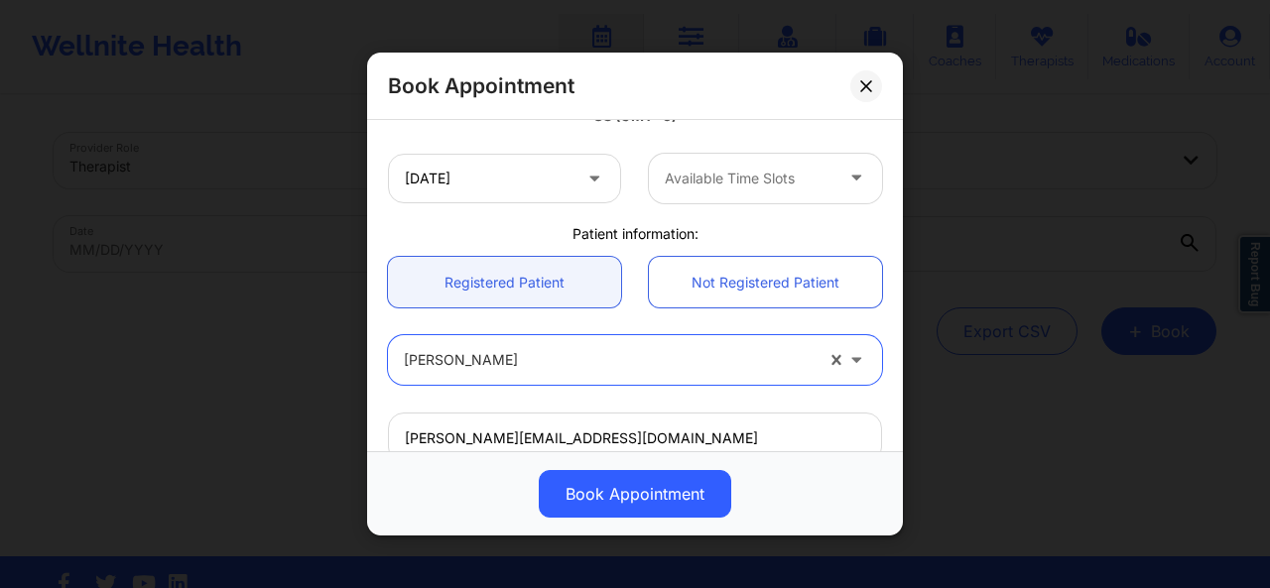
click at [542, 353] on div at bounding box center [608, 360] width 409 height 24
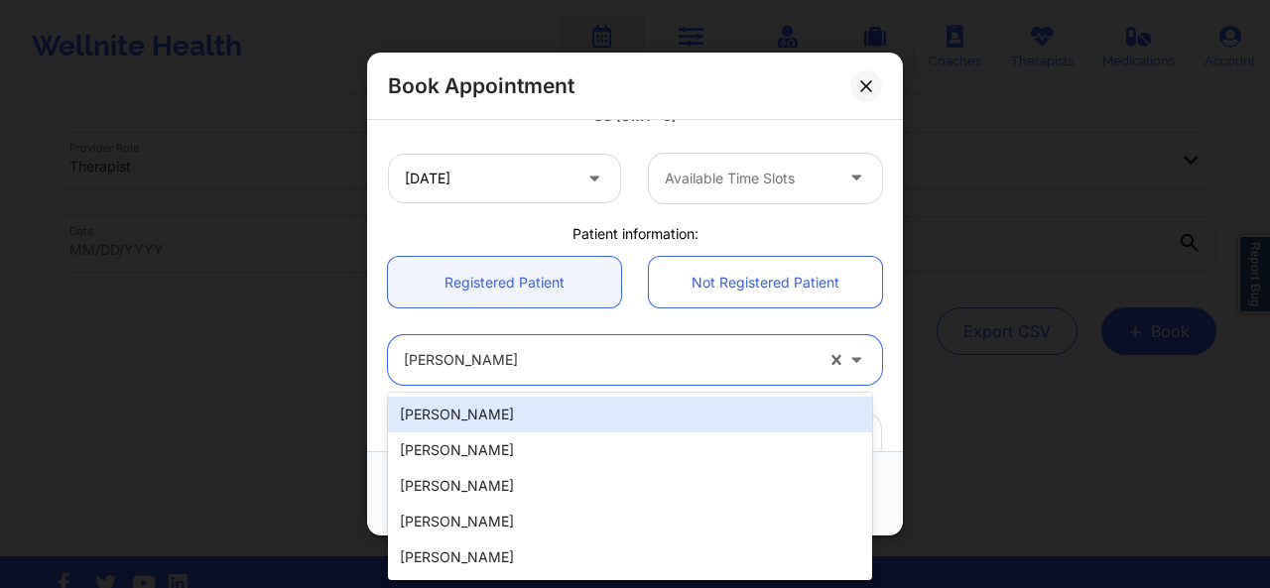
type input "w"
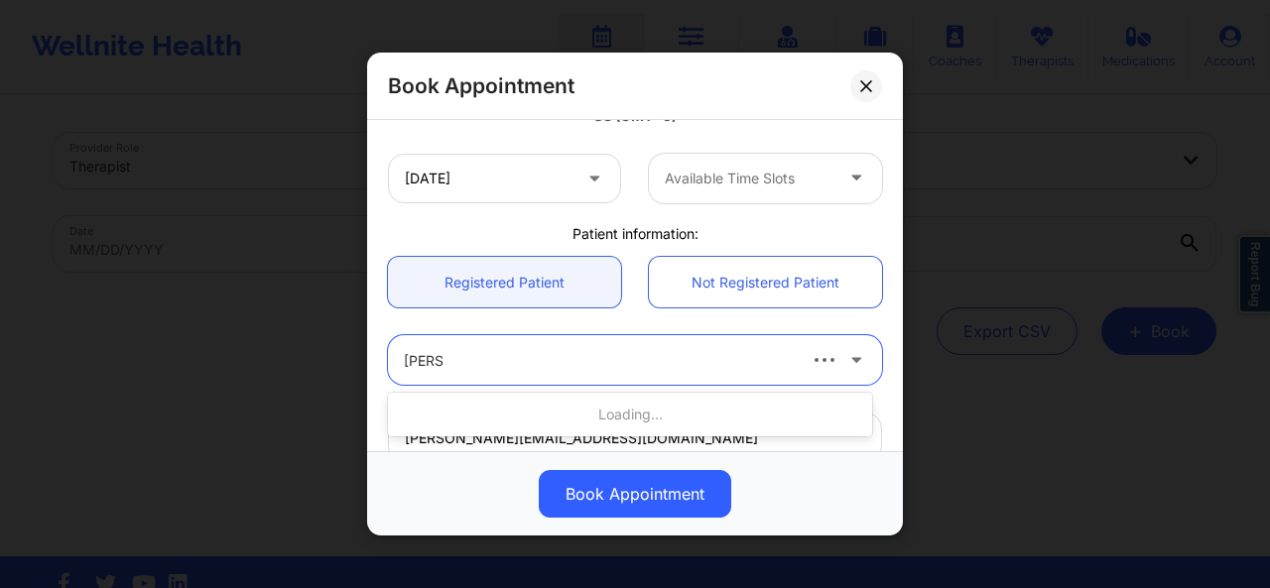
type input "erica p"
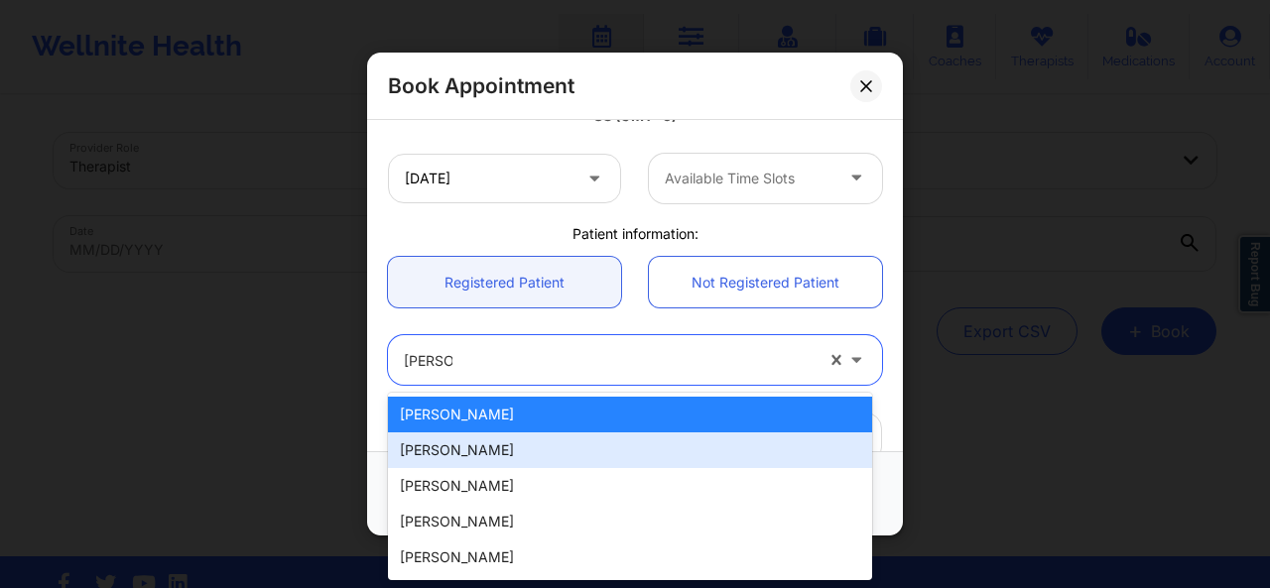
click at [510, 453] on div "Erica Pellegrini" at bounding box center [630, 450] width 484 height 36
type input "ericapellegrini37@gmail.com"
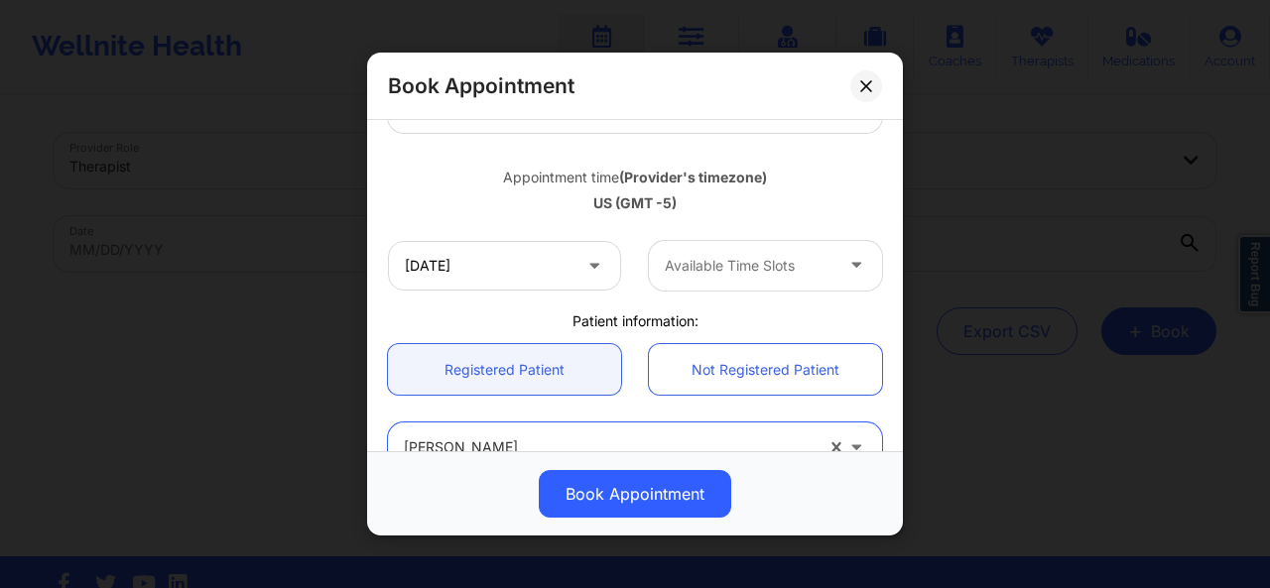
scroll to position [307, 0]
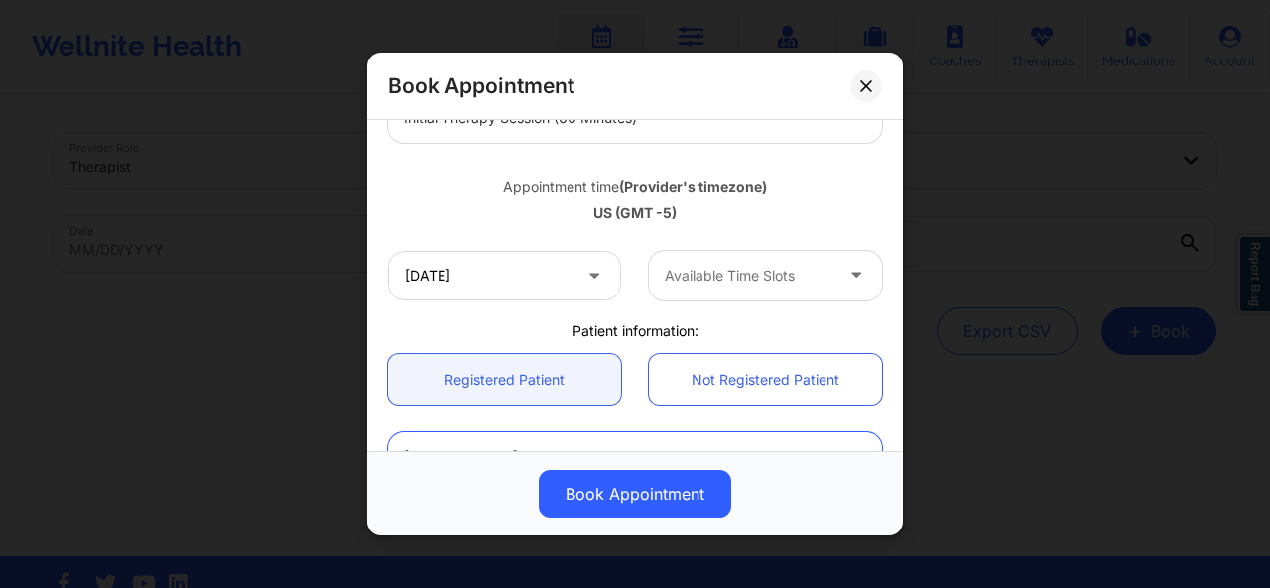
click at [799, 287] on div at bounding box center [749, 276] width 168 height 24
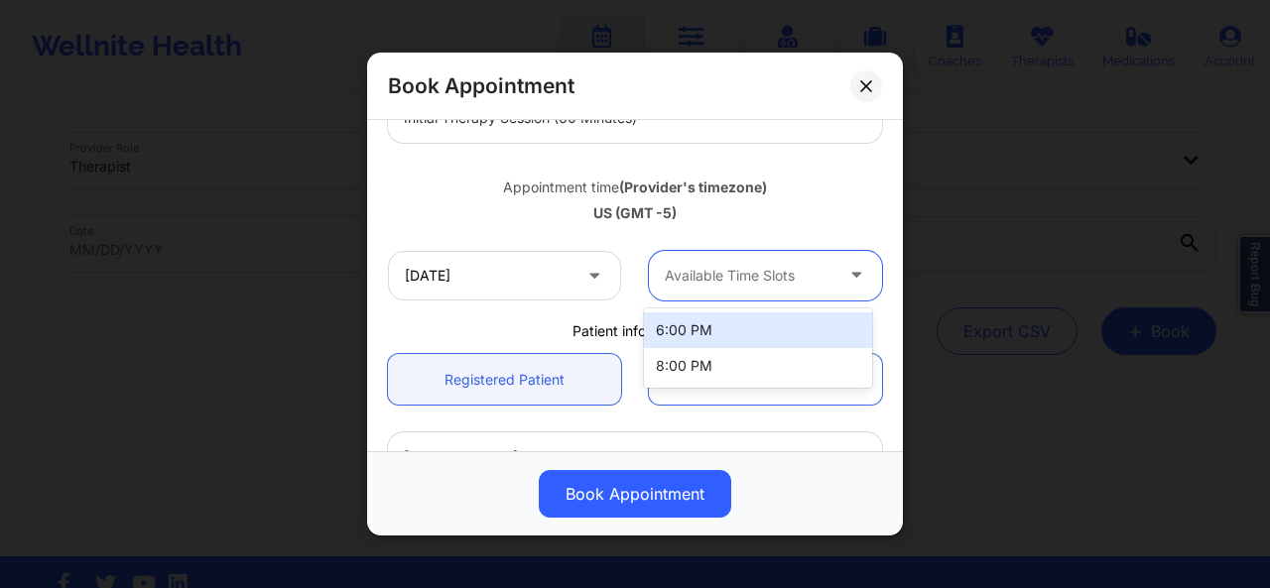
click at [795, 279] on div at bounding box center [749, 276] width 168 height 24
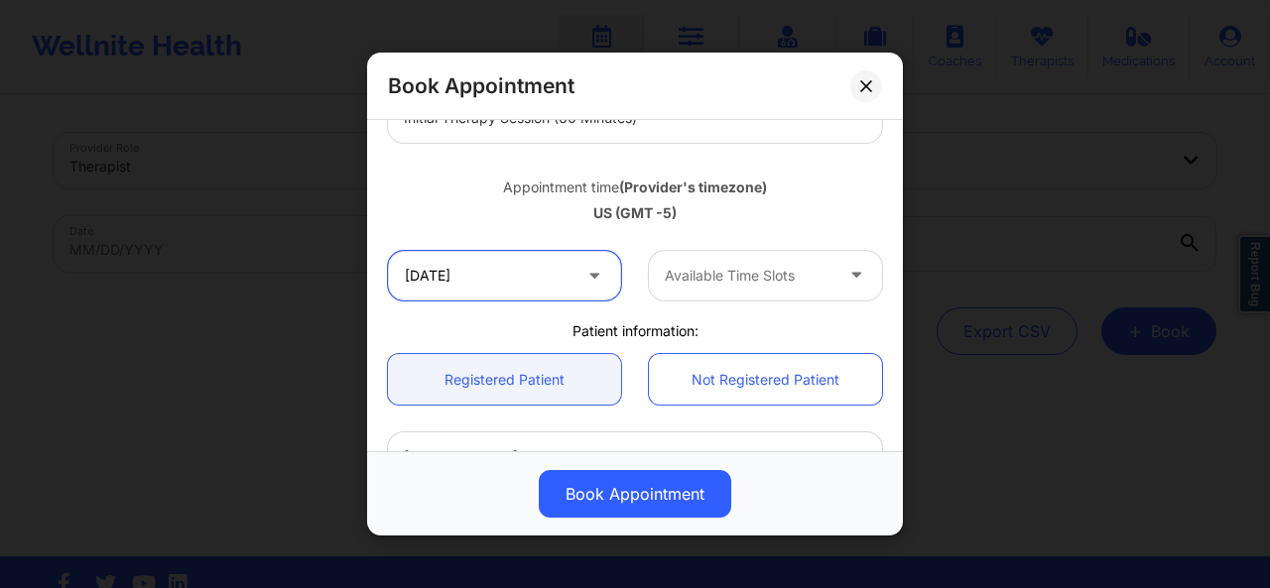
click at [539, 276] on input "10/14/2025" at bounding box center [504, 276] width 233 height 50
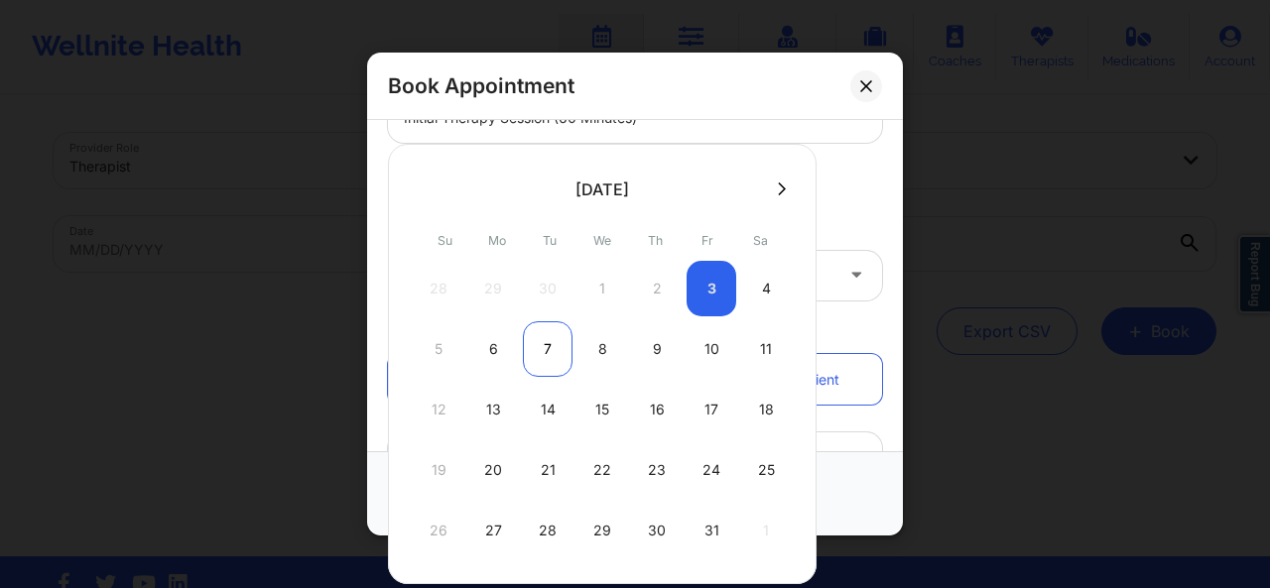
click at [544, 338] on div "7" at bounding box center [548, 349] width 50 height 56
type input "10/07/2025"
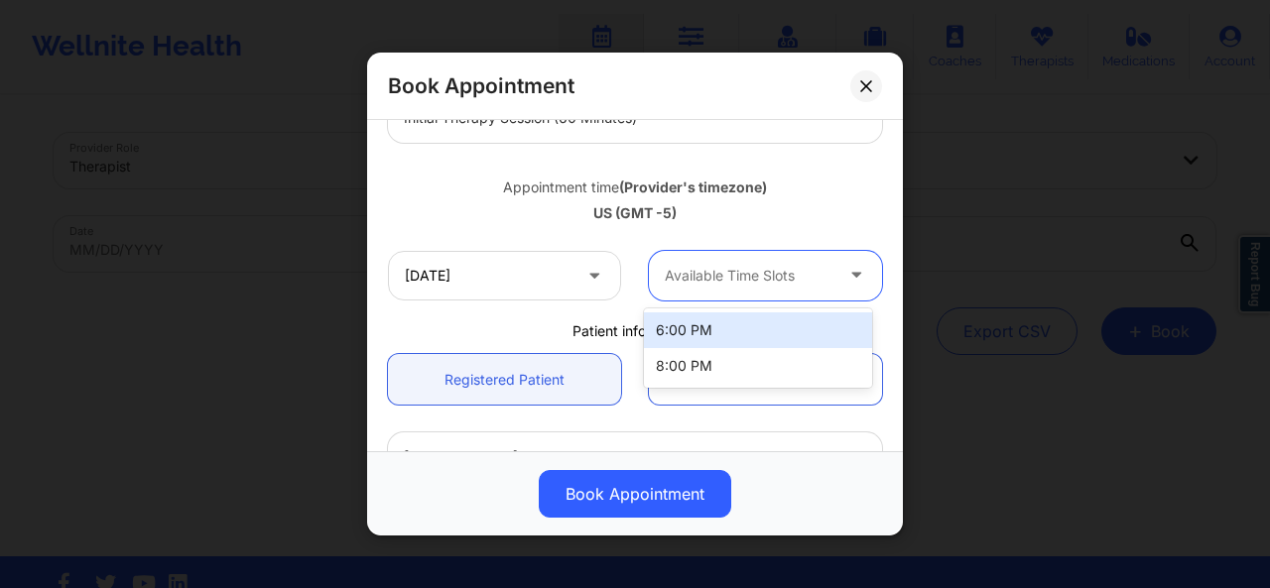
click at [692, 279] on div at bounding box center [749, 276] width 168 height 24
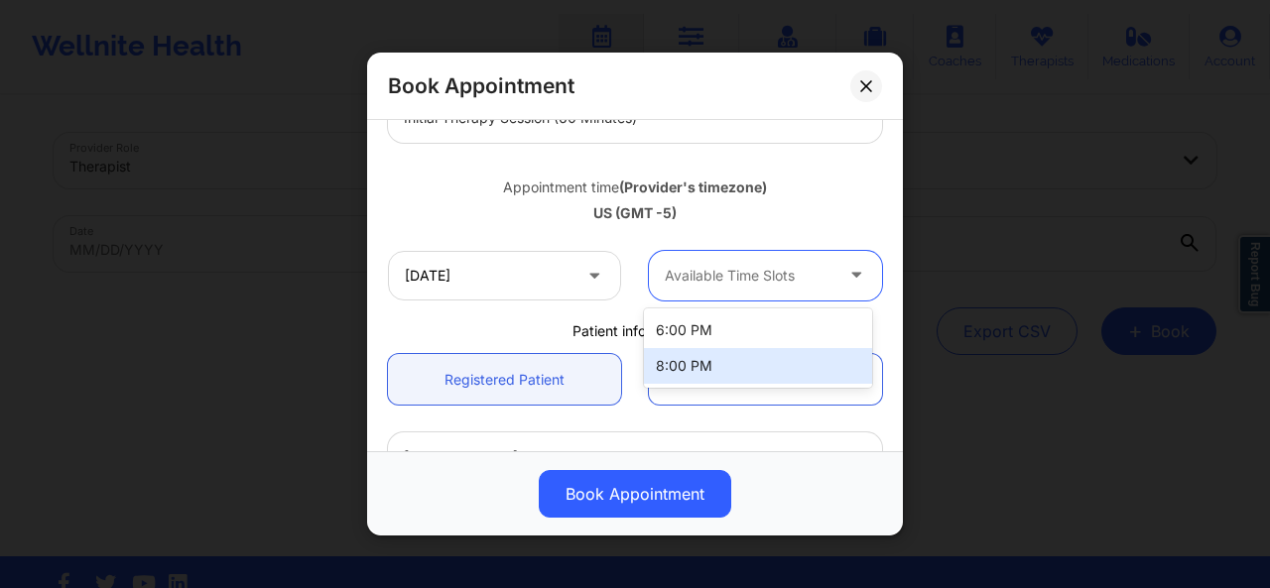
click at [702, 357] on div "8:00 PM" at bounding box center [758, 366] width 228 height 36
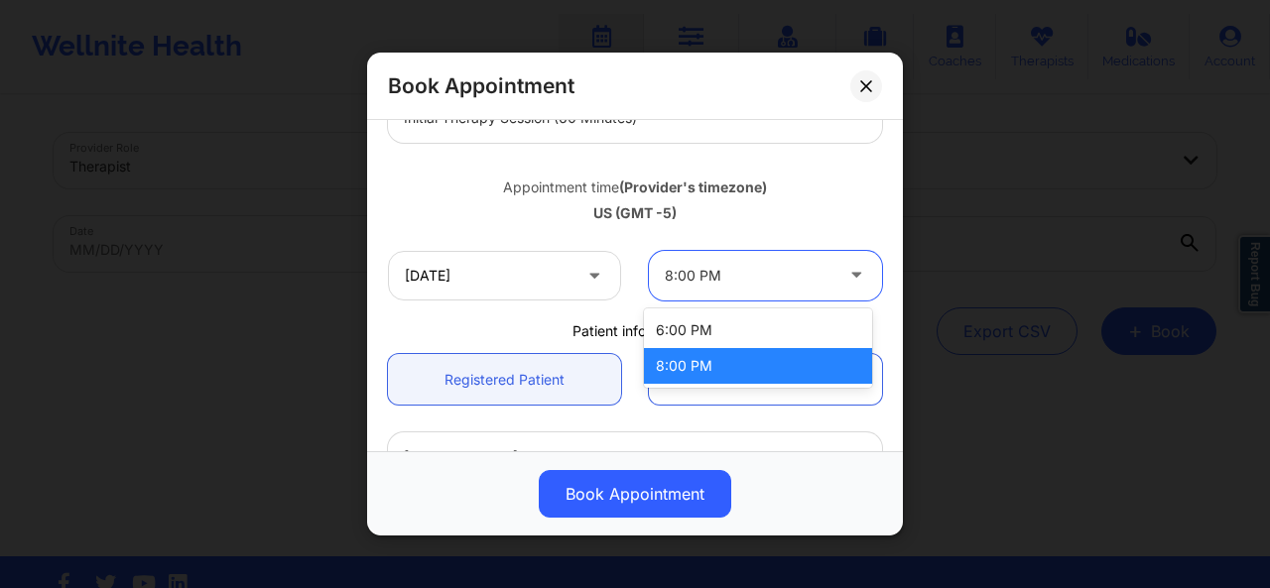
click at [732, 266] on div at bounding box center [749, 276] width 168 height 24
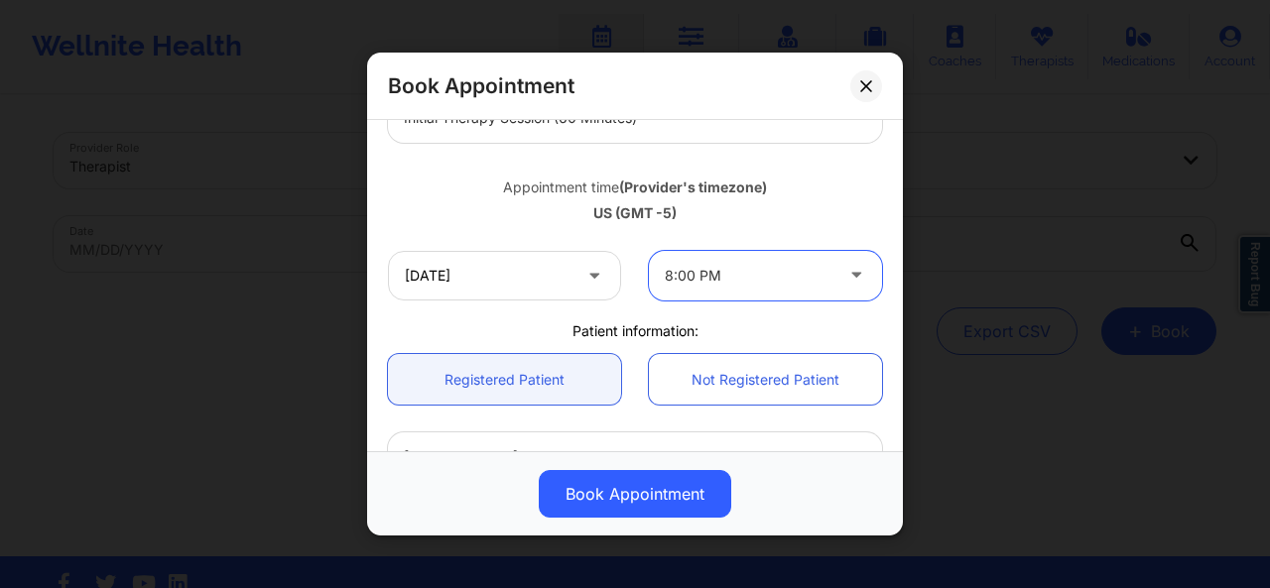
click at [732, 267] on div at bounding box center [749, 276] width 168 height 24
